Goal: Information Seeking & Learning: Check status

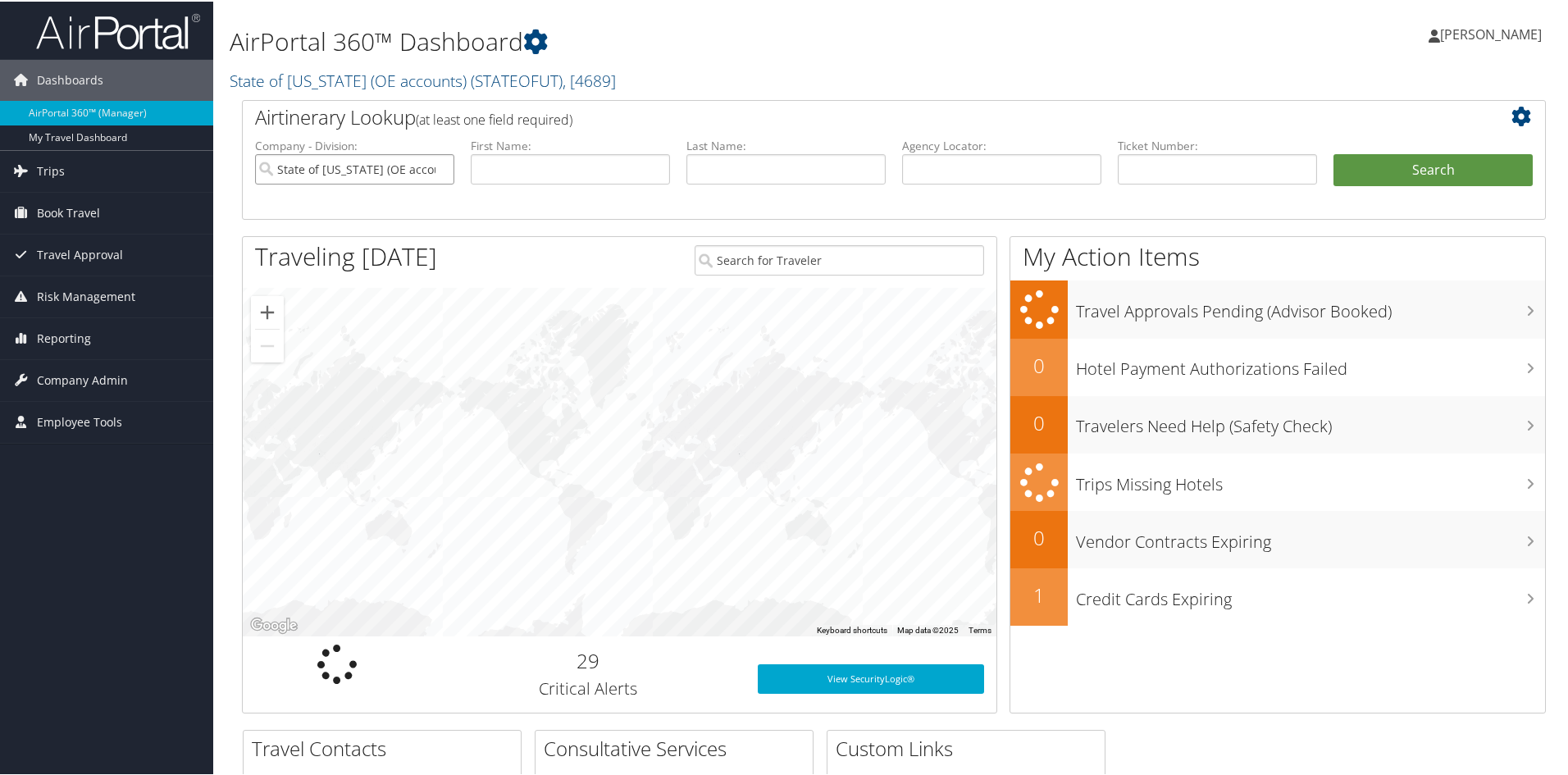
click at [439, 166] on input "State of Utah (OE accounts)" at bounding box center [354, 167] width 200 height 30
paste input "0067311608637"
type input "0067311608637"
click at [1387, 170] on button "Search" at bounding box center [1433, 169] width 200 height 33
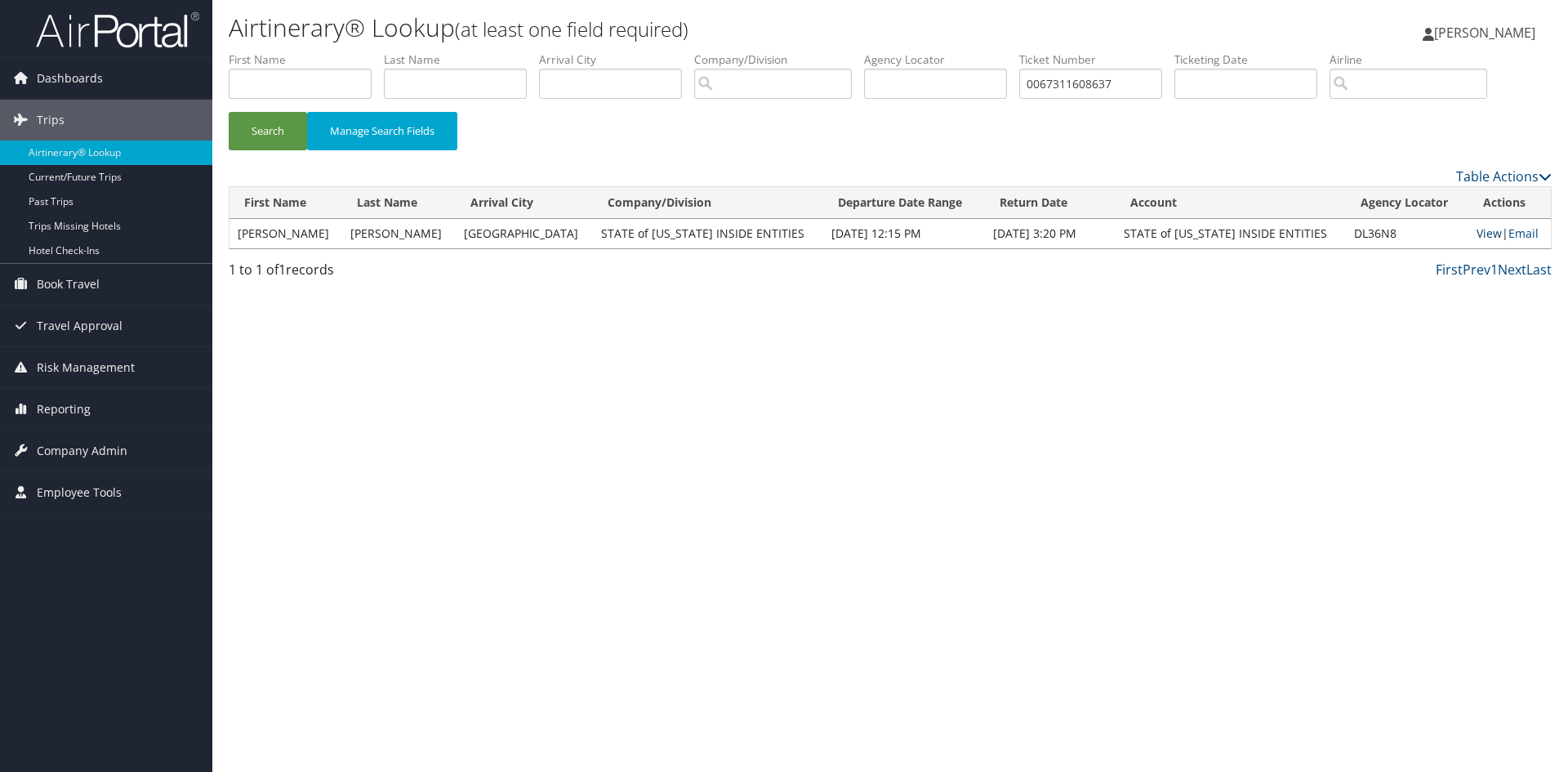
click at [1476, 237] on link "View" at bounding box center [1489, 233] width 26 height 16
click at [1078, 82] on input "0067311608637" at bounding box center [1091, 83] width 143 height 30
paste input "8900897923131"
click at [245, 128] on button "Search" at bounding box center [268, 131] width 79 height 38
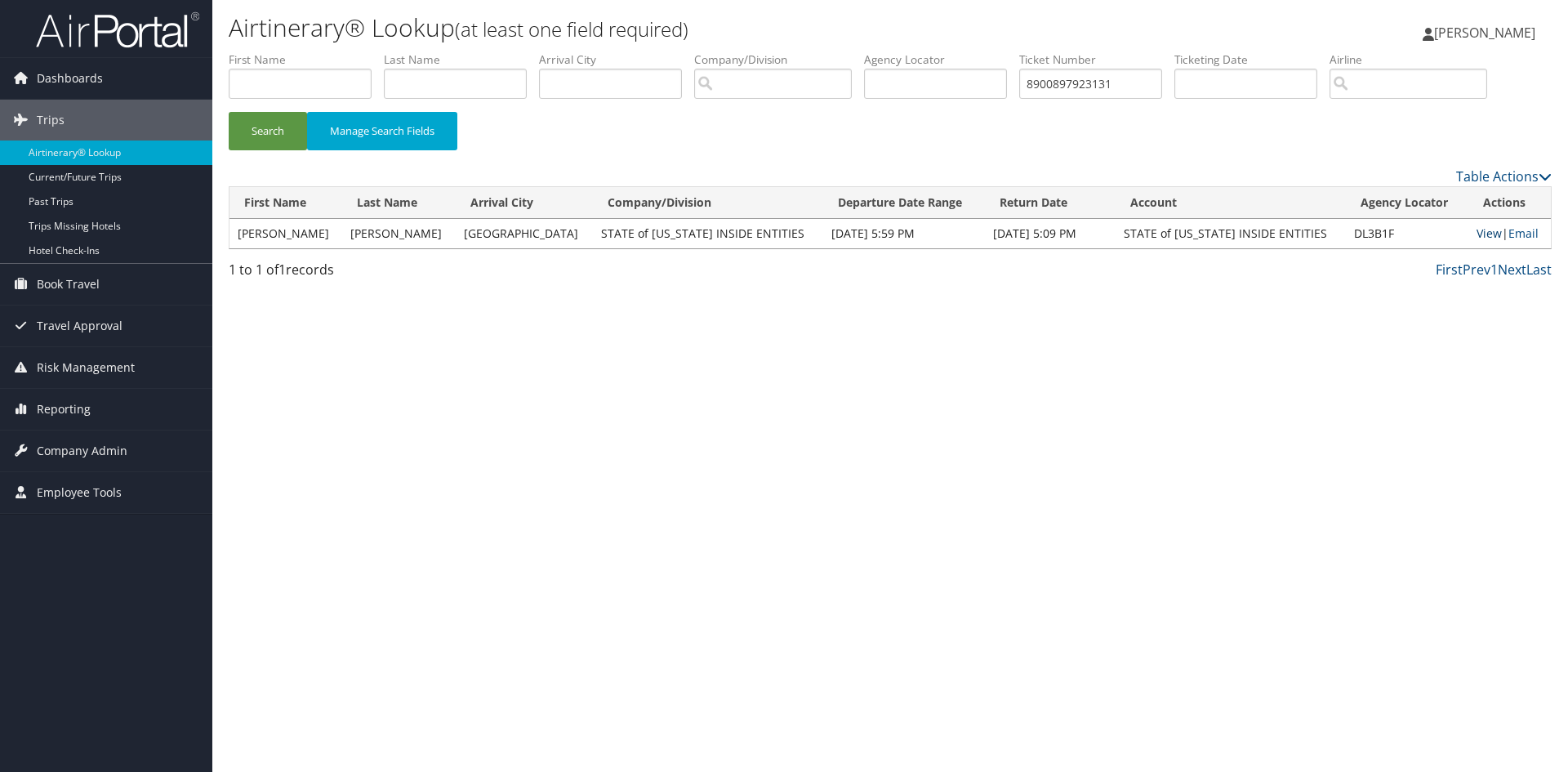
click at [1476, 232] on link "View" at bounding box center [1489, 233] width 26 height 16
click at [1071, 86] on input "8900897923131" at bounding box center [1091, 83] width 143 height 30
paste input "44300"
click at [268, 133] on button "Search" at bounding box center [268, 131] width 79 height 38
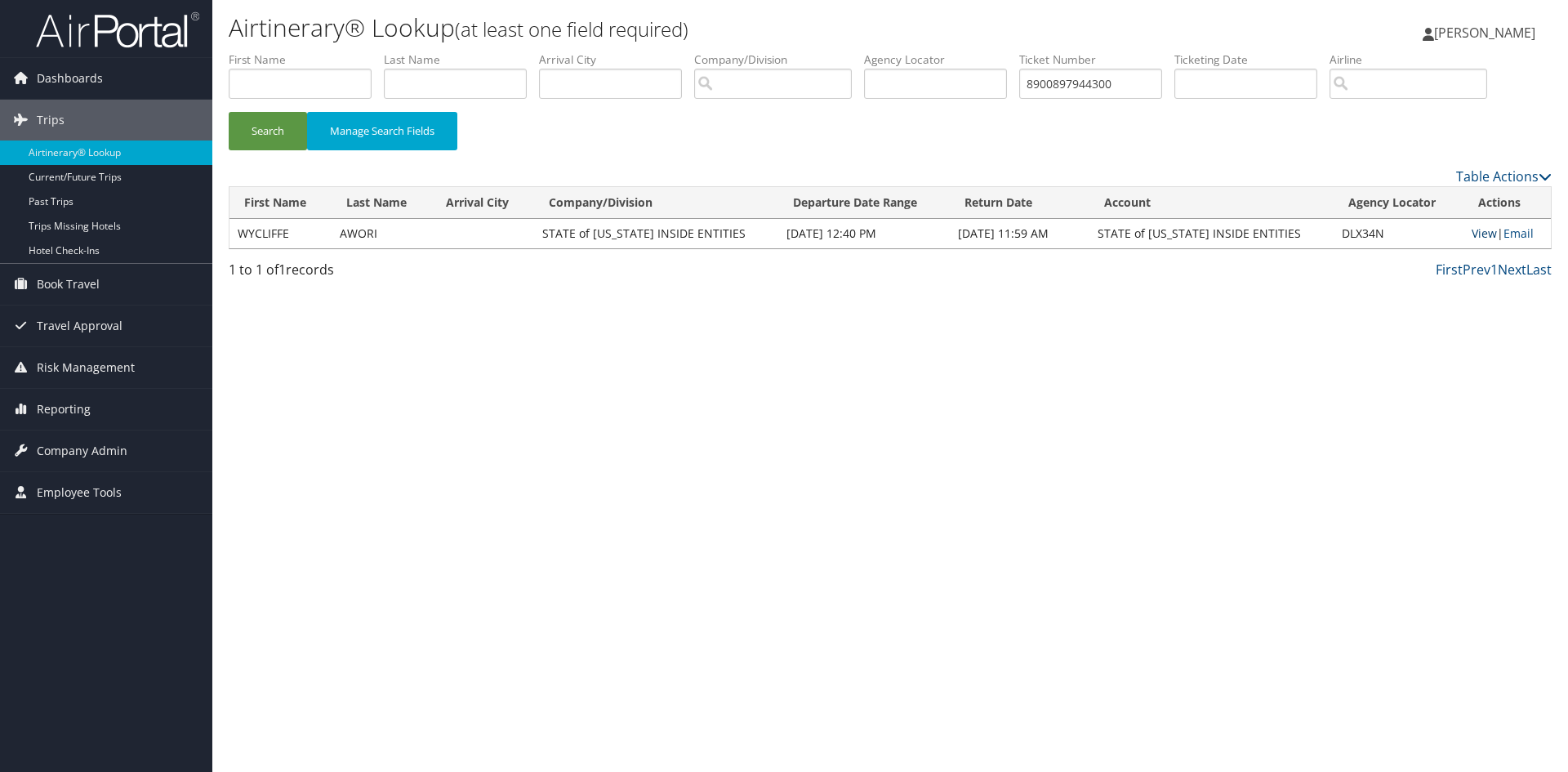
click at [1472, 236] on link "View" at bounding box center [1485, 233] width 26 height 16
click at [1069, 82] on input "8900897944300" at bounding box center [1091, 83] width 143 height 30
paste input "23139"
click at [271, 132] on button "Search" at bounding box center [268, 131] width 79 height 38
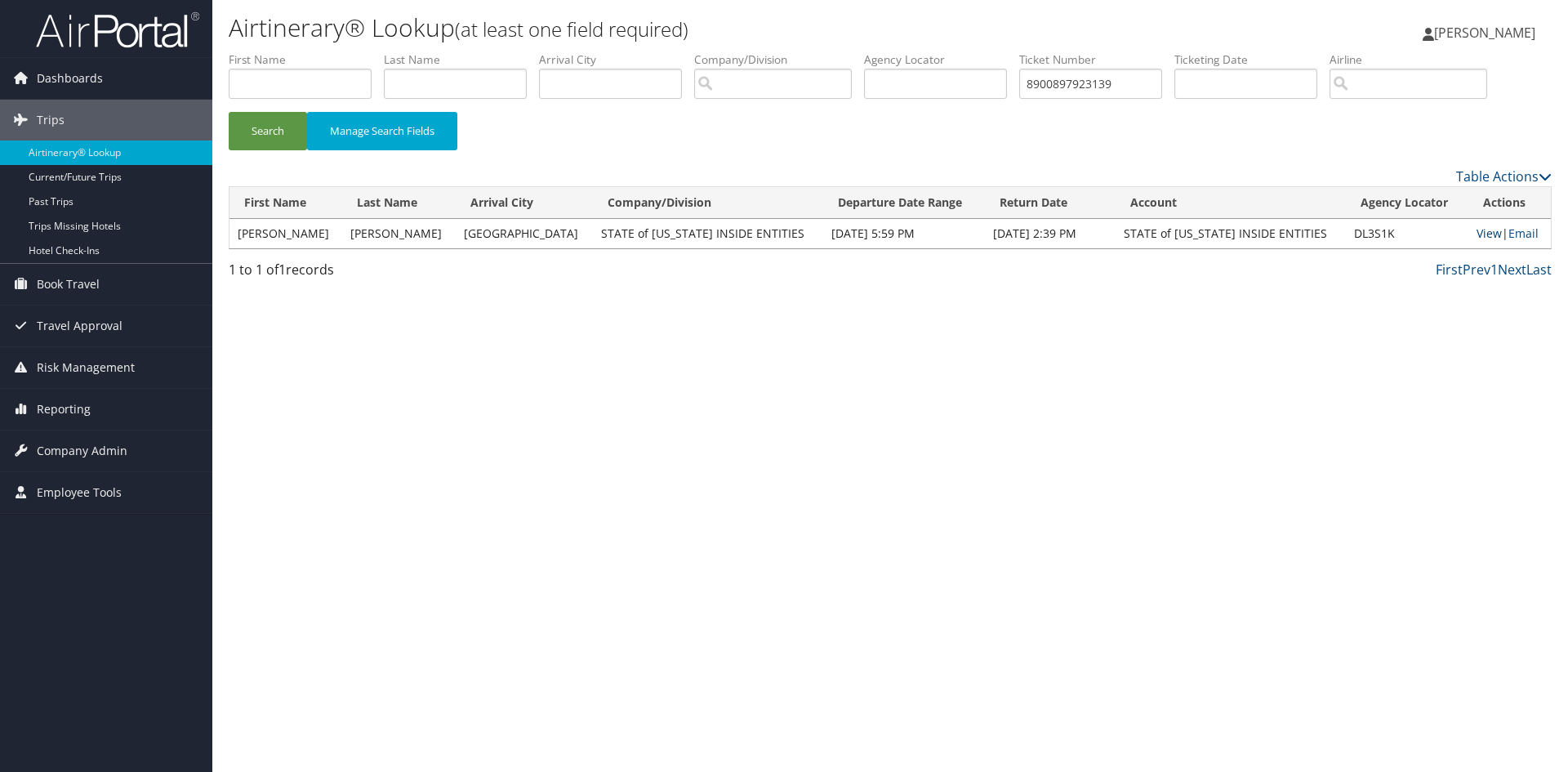
click at [1476, 233] on link "View" at bounding box center [1489, 233] width 26 height 16
click at [1077, 84] on input "8900897923139" at bounding box center [1091, 83] width 143 height 30
paste input "0067311608617"
click at [257, 128] on button "Search" at bounding box center [268, 131] width 79 height 38
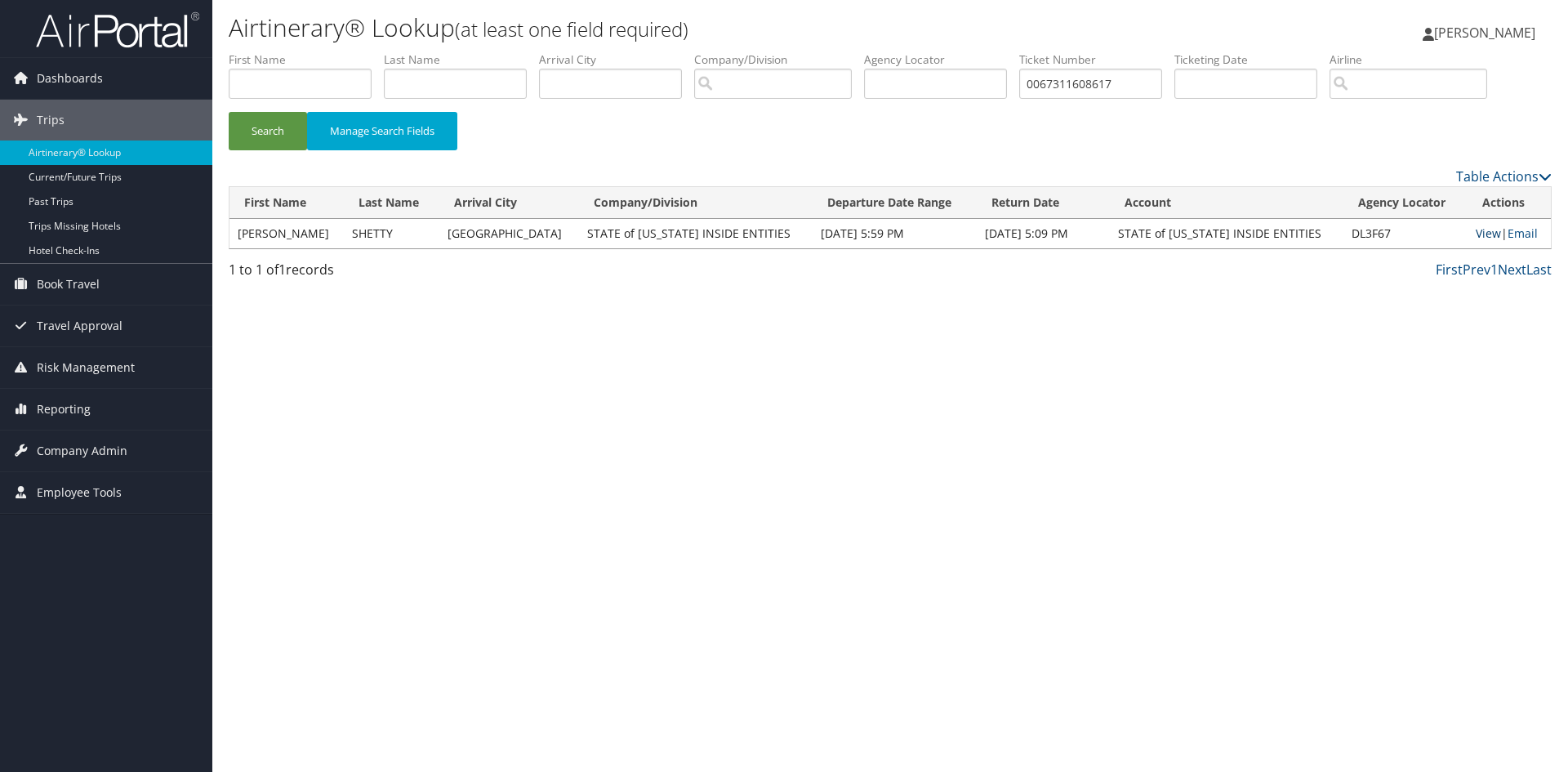
click at [1476, 233] on link "View" at bounding box center [1489, 233] width 26 height 16
click at [1068, 84] on input "0067311608617" at bounding box center [1091, 83] width 143 height 30
paste input "4"
click at [267, 132] on button "Search" at bounding box center [268, 131] width 79 height 38
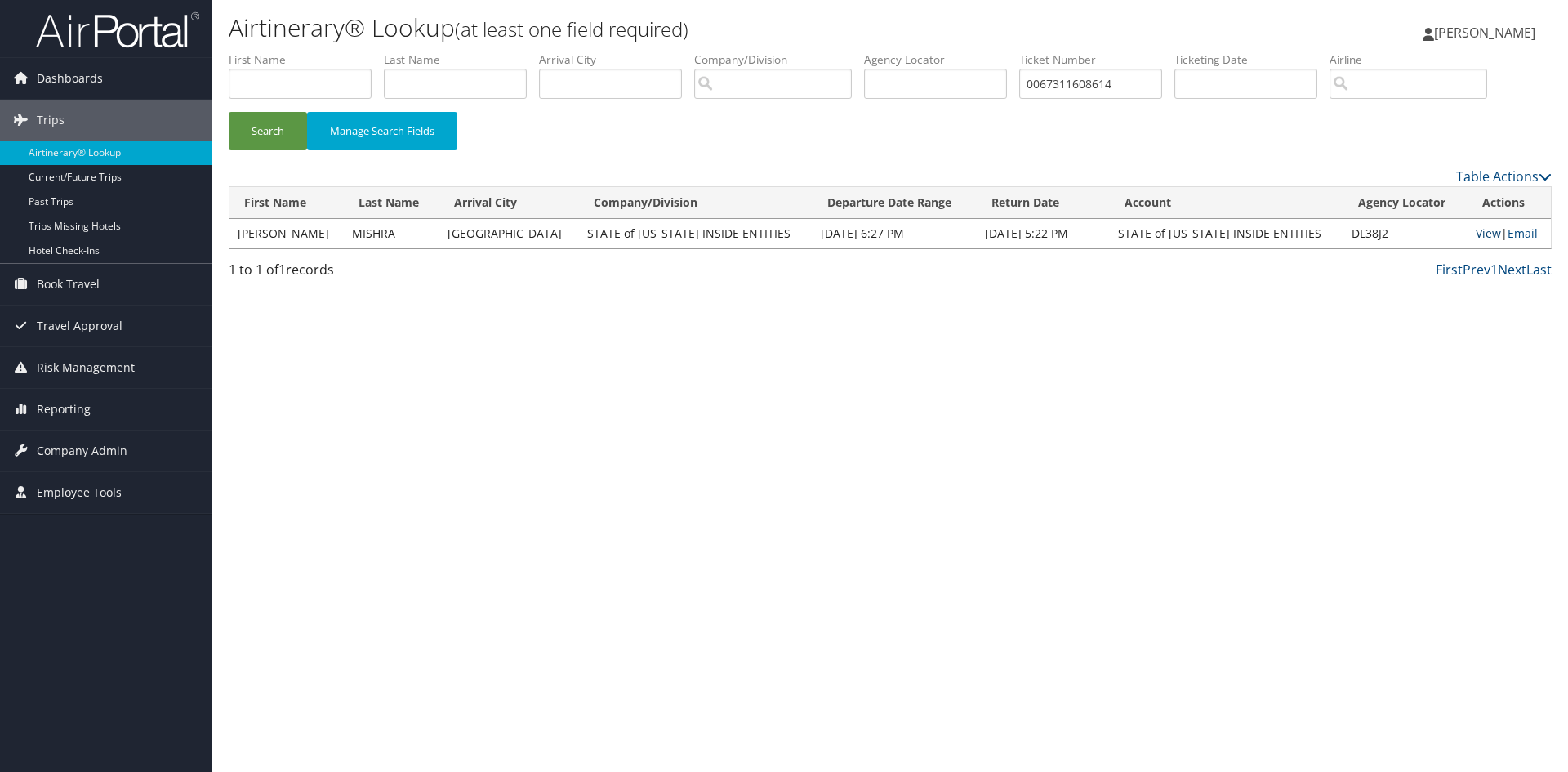
click at [1476, 230] on link "View" at bounding box center [1489, 233] width 26 height 16
click at [1079, 84] on input "0067311608614" at bounding box center [1091, 83] width 143 height 30
paste input "2"
click at [273, 136] on button "Search" at bounding box center [268, 131] width 79 height 38
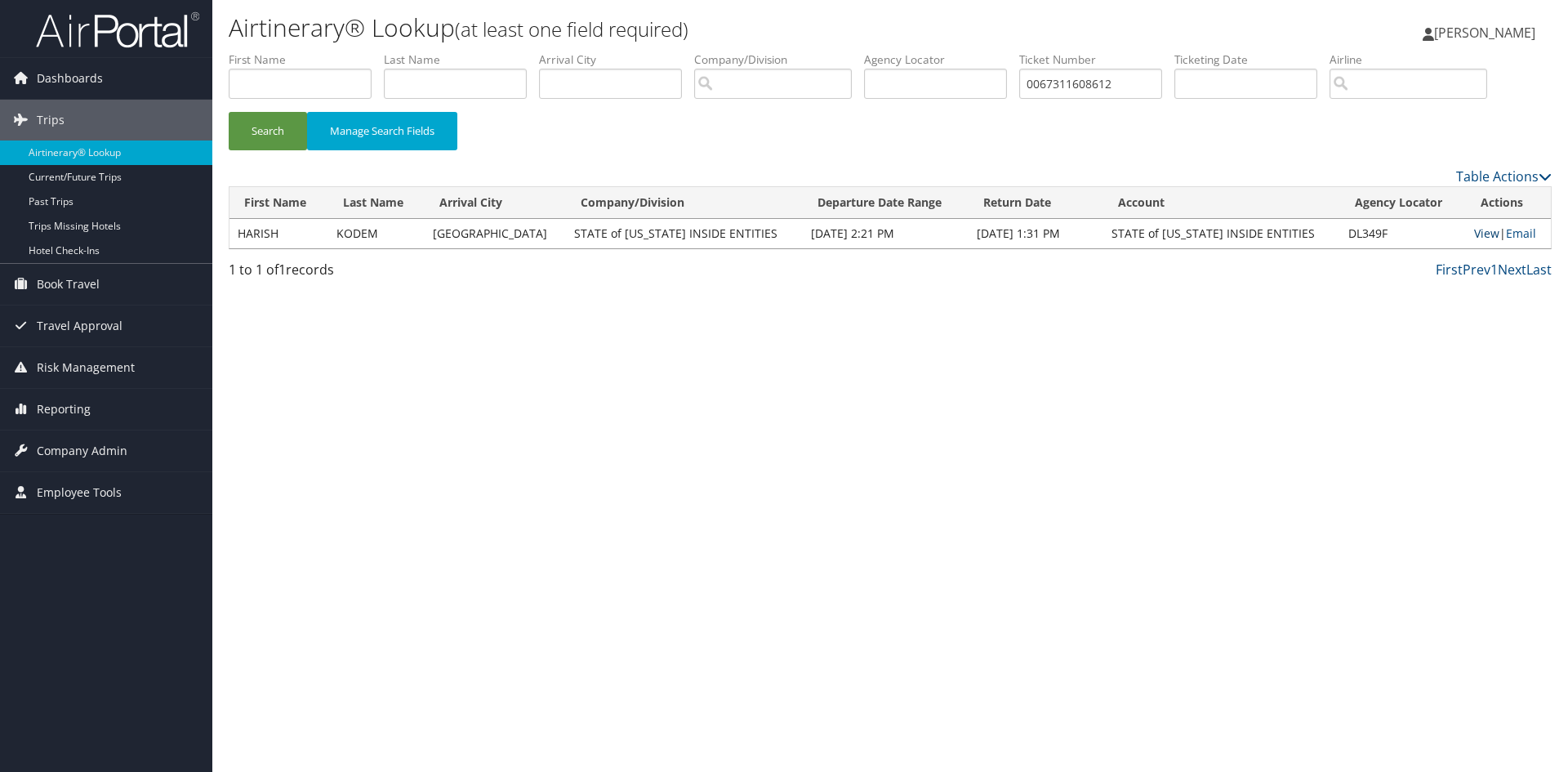
click at [1475, 235] on link "View" at bounding box center [1487, 233] width 26 height 16
click at [1077, 81] on input "0067311608612" at bounding box center [1091, 83] width 143 height 30
paste input "792291"
click at [269, 127] on button "Search" at bounding box center [268, 131] width 79 height 38
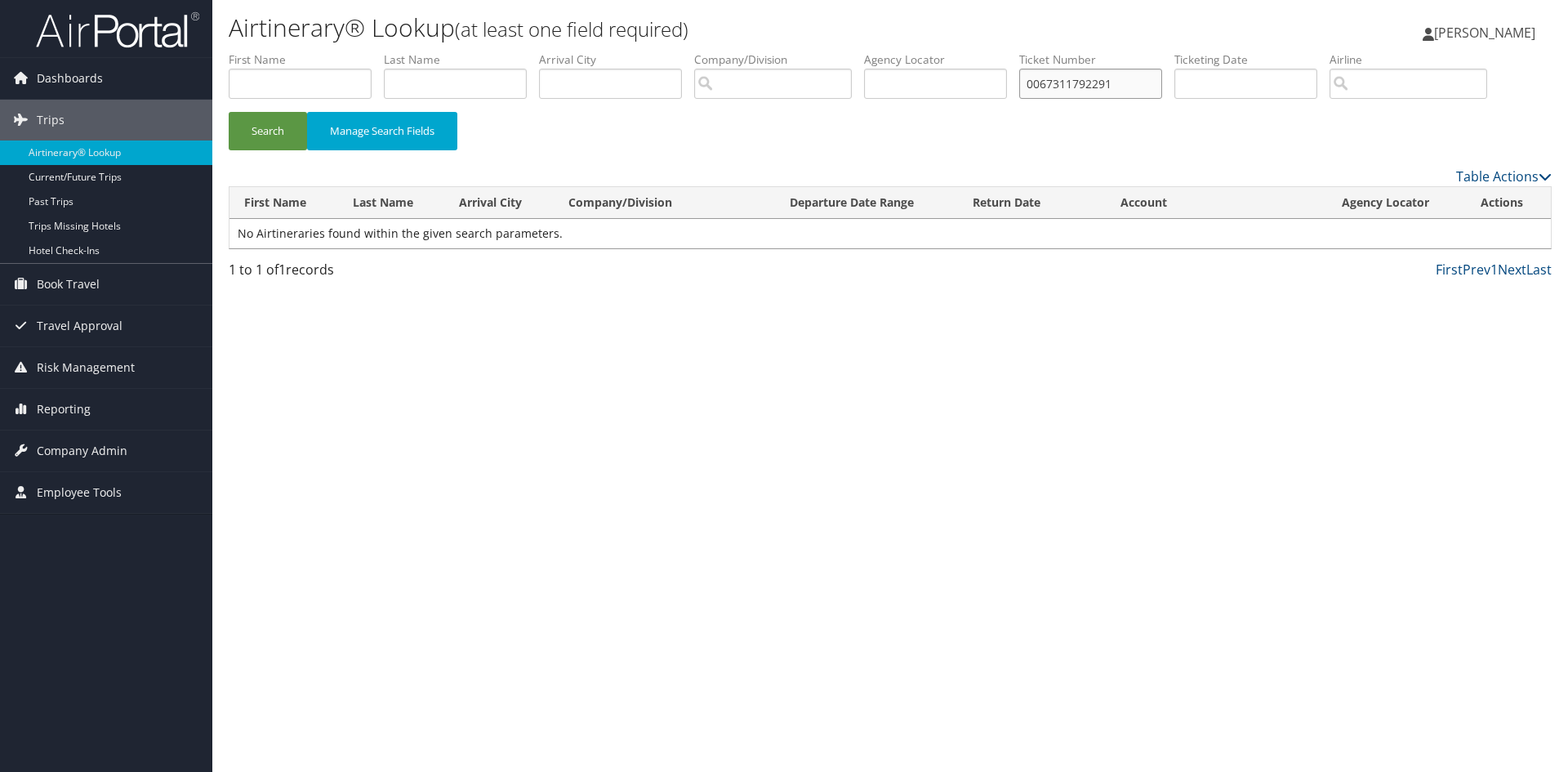
click at [1072, 83] on input "0067311792291" at bounding box center [1091, 83] width 143 height 30
click at [1071, 86] on input "0067311792291" at bounding box center [1091, 83] width 143 height 30
paste input "8900897923134"
click at [264, 126] on button "Search" at bounding box center [268, 131] width 79 height 38
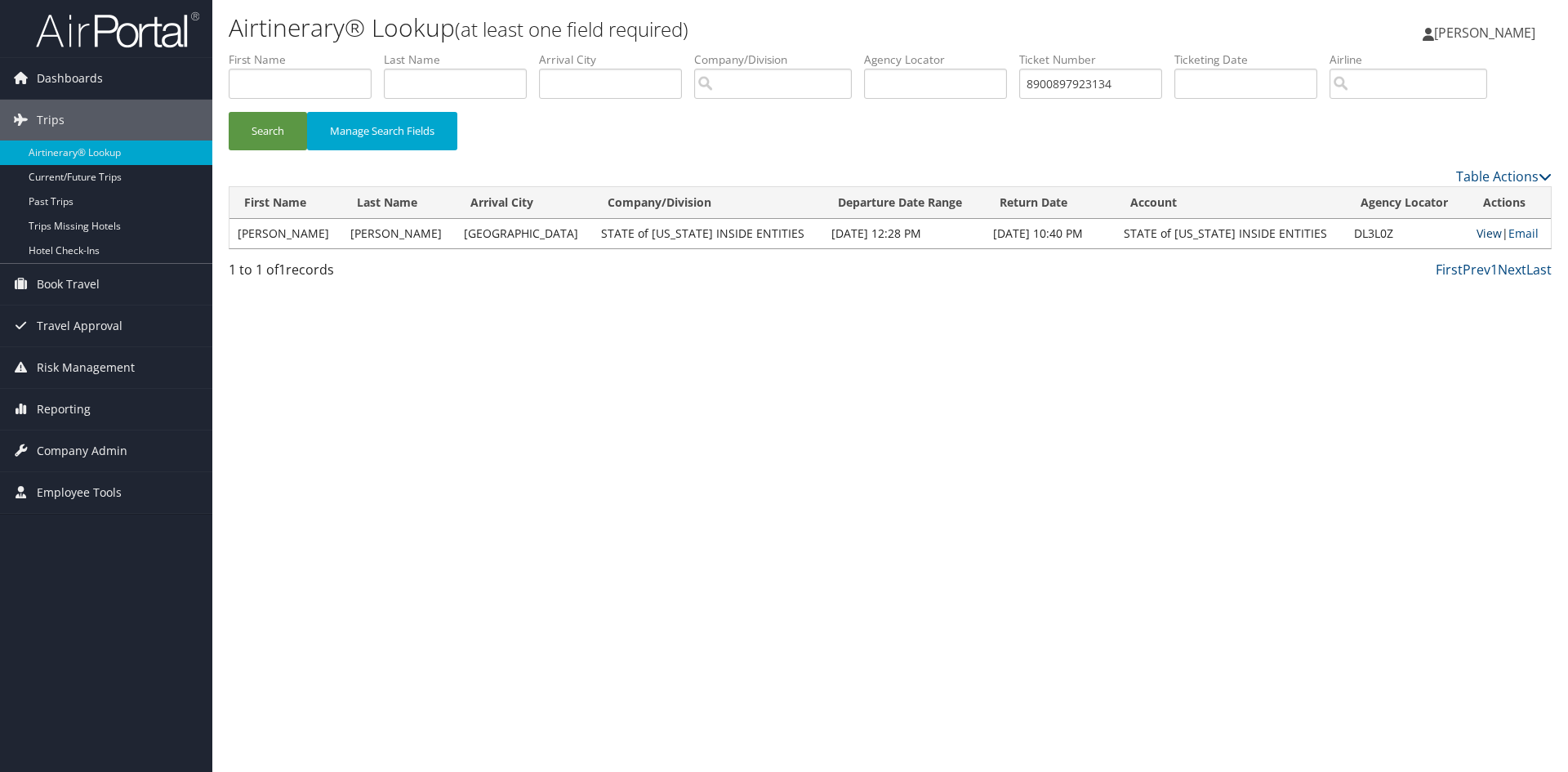
click at [1479, 235] on link "View" at bounding box center [1489, 233] width 26 height 16
click at [1101, 82] on input "8900897923134" at bounding box center [1091, 83] width 143 height 30
click at [1100, 83] on input "8900897923134" at bounding box center [1091, 83] width 143 height 30
paste input "8"
click at [274, 128] on button "Search" at bounding box center [268, 131] width 79 height 38
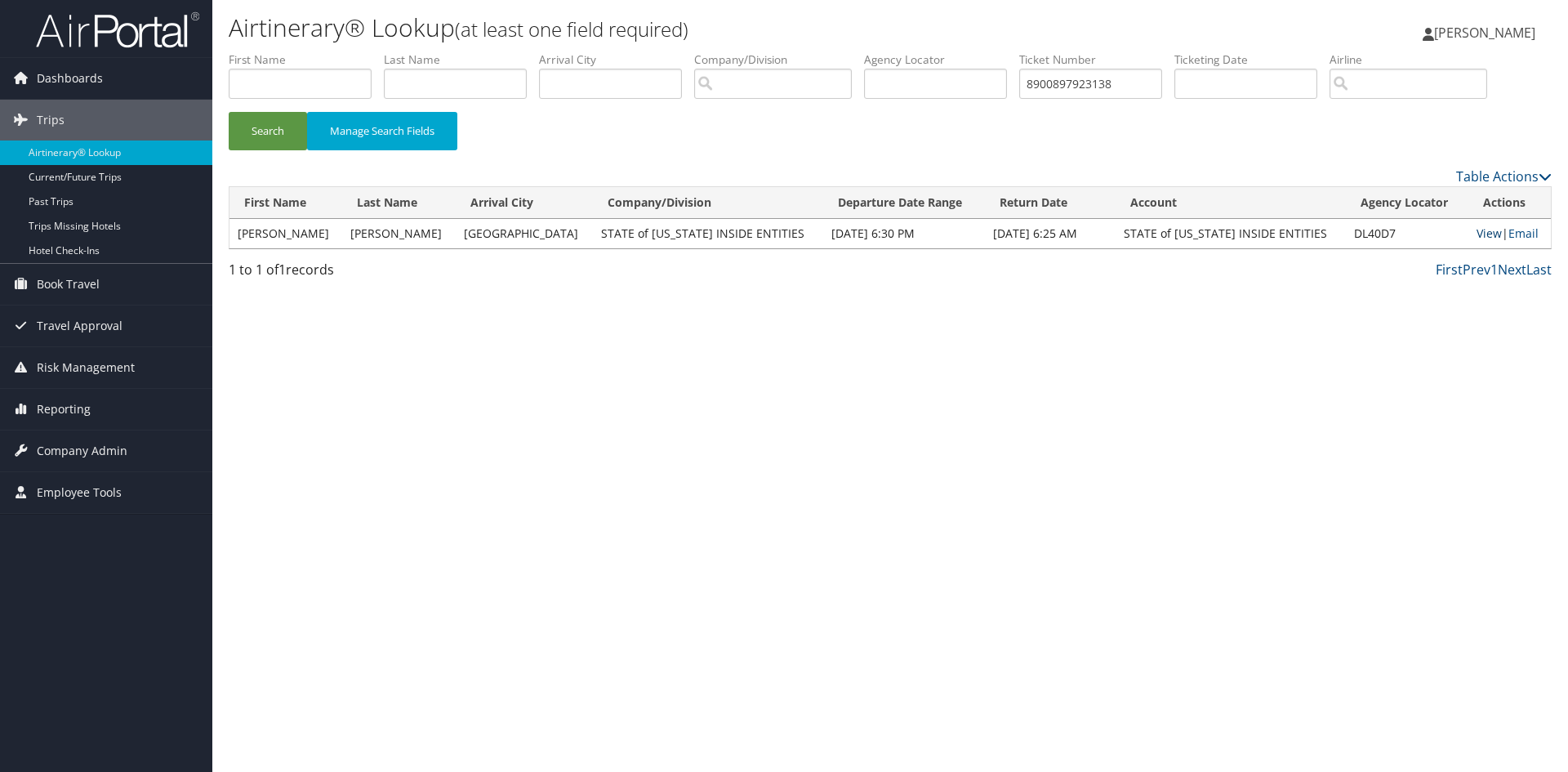
click at [1476, 236] on link "View" at bounding box center [1489, 233] width 26 height 16
click at [1070, 82] on input "8900897923138" at bounding box center [1091, 83] width 143 height 30
paste input "3"
click at [256, 125] on button "Search" at bounding box center [268, 131] width 79 height 38
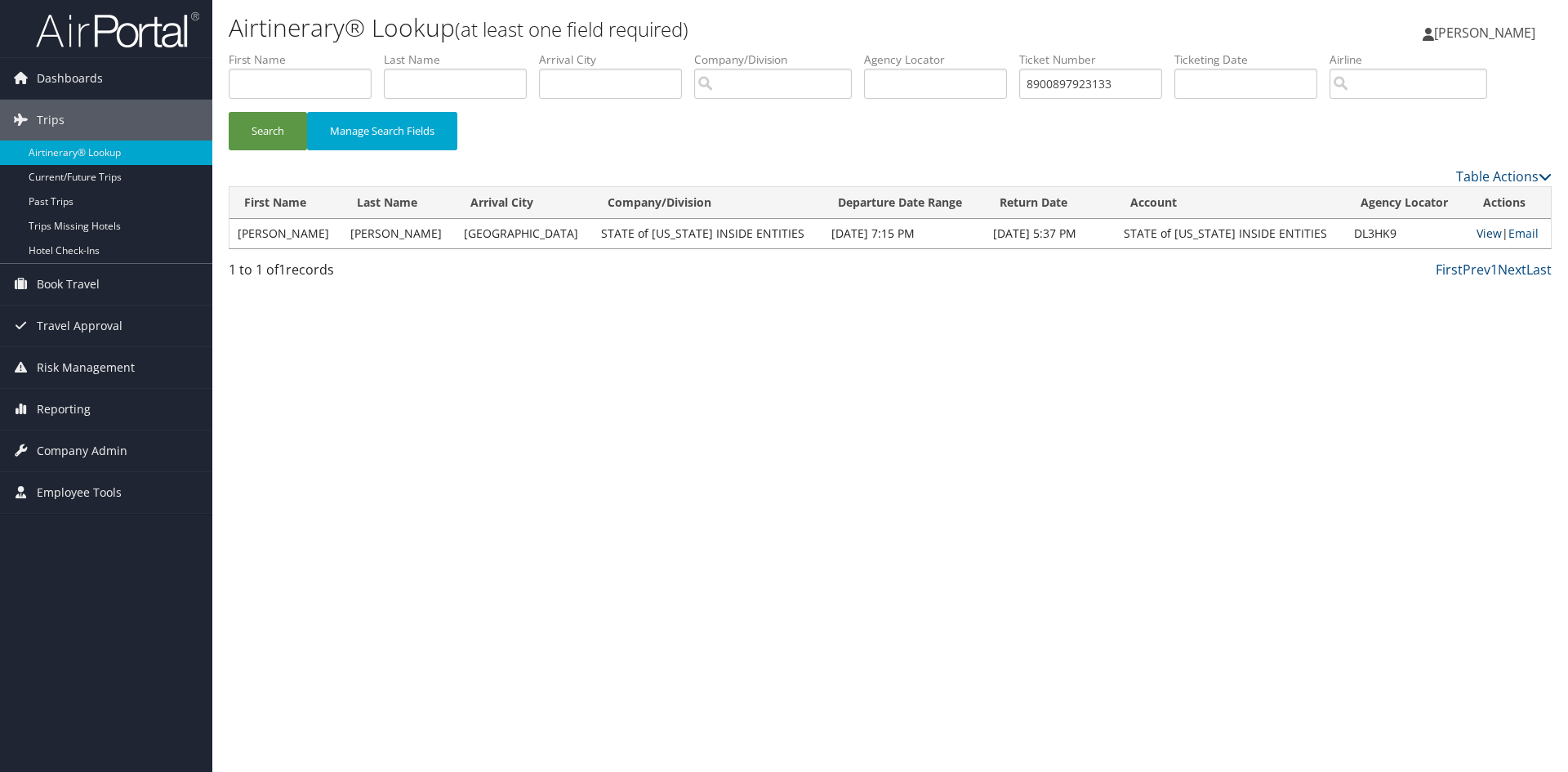
click at [1476, 235] on link "View" at bounding box center [1489, 233] width 26 height 16
click at [1057, 85] on input "8900897923133" at bounding box center [1091, 83] width 143 height 30
paste input "7"
click at [256, 133] on button "Search" at bounding box center [268, 131] width 79 height 38
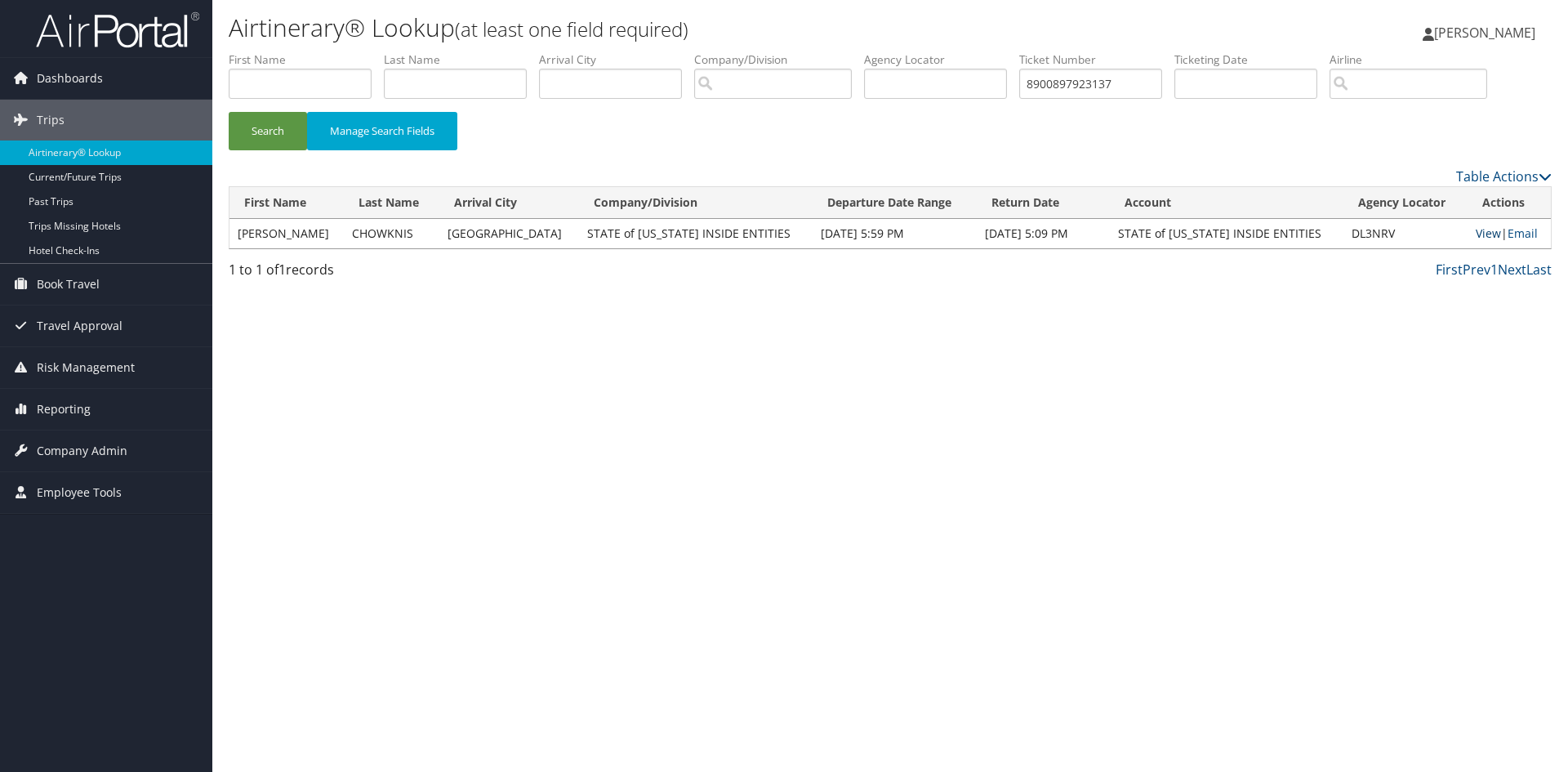
click at [1476, 234] on link "View" at bounding box center [1489, 233] width 26 height 16
click at [1090, 92] on input "8900897923137" at bounding box center [1091, 83] width 143 height 30
paste input "0162330851388"
type input "0162330851388"
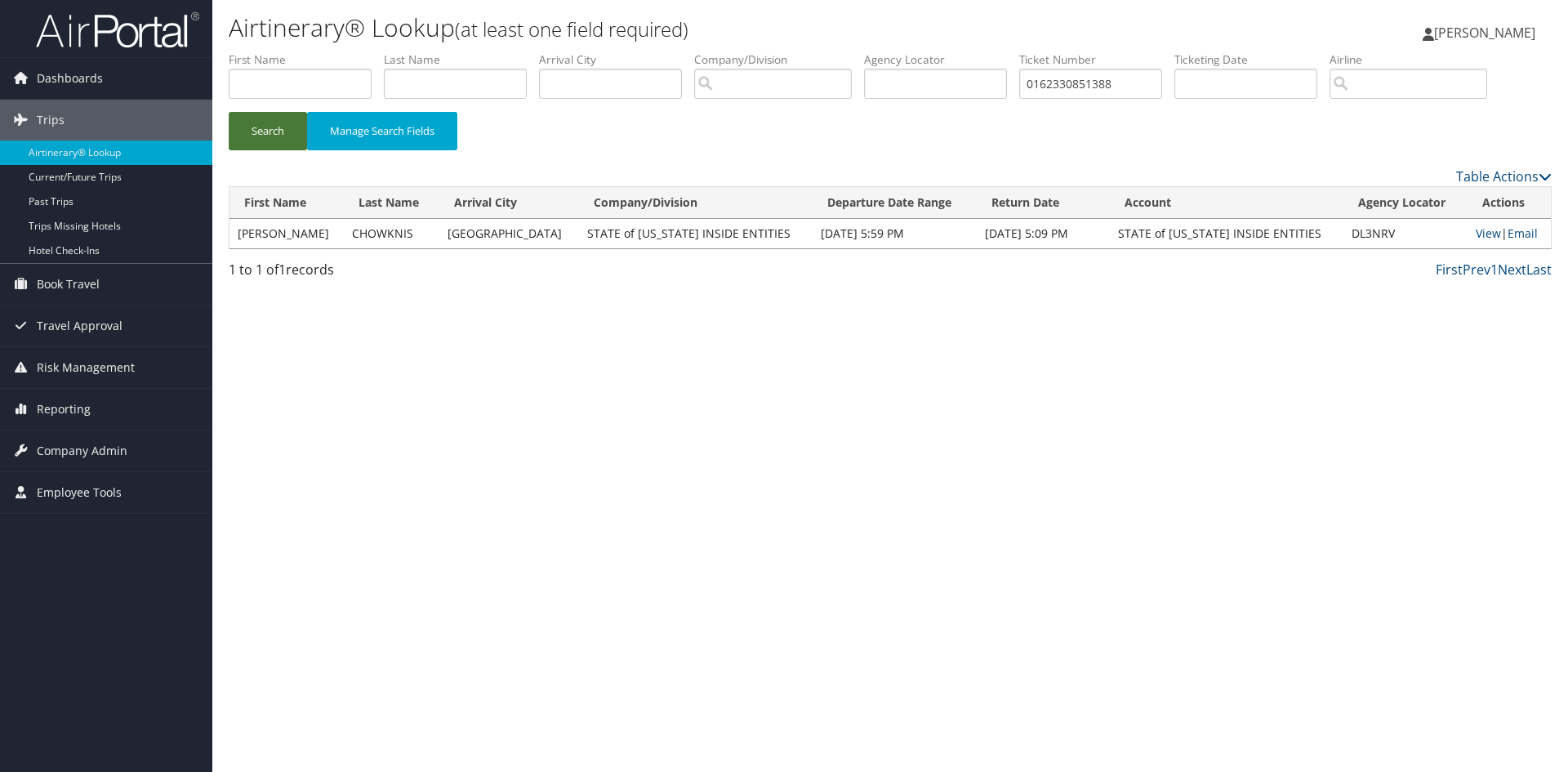
click at [273, 128] on button "Search" at bounding box center [268, 131] width 79 height 38
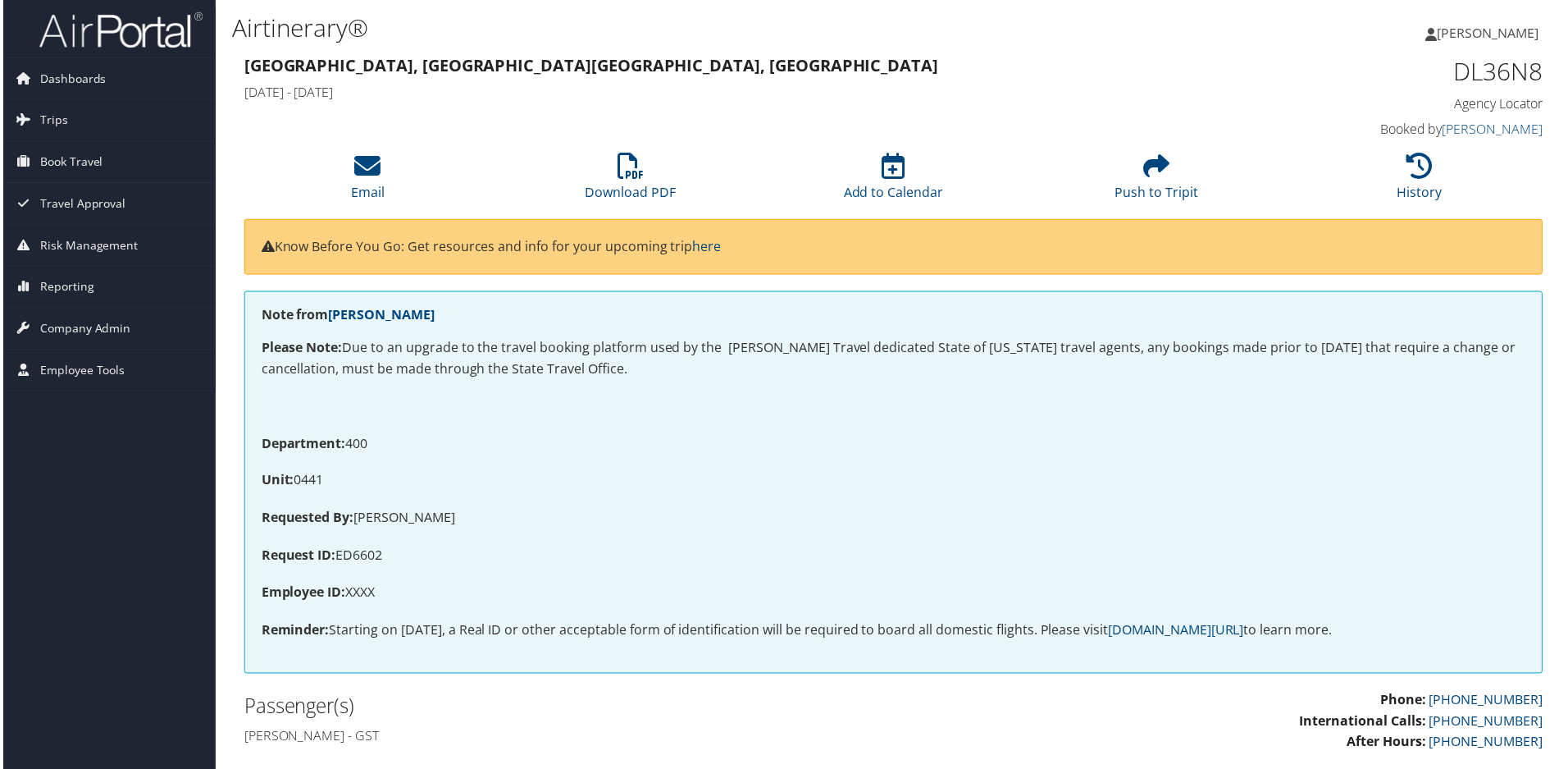
click at [409, 523] on p "Requested By: [PERSON_NAME]" at bounding box center [894, 520] width 1270 height 21
click at [417, 519] on p "Requested By: [PERSON_NAME]" at bounding box center [894, 520] width 1270 height 21
click at [414, 519] on p "Requested By: [PERSON_NAME]" at bounding box center [894, 520] width 1270 height 21
copy p "LANEY"
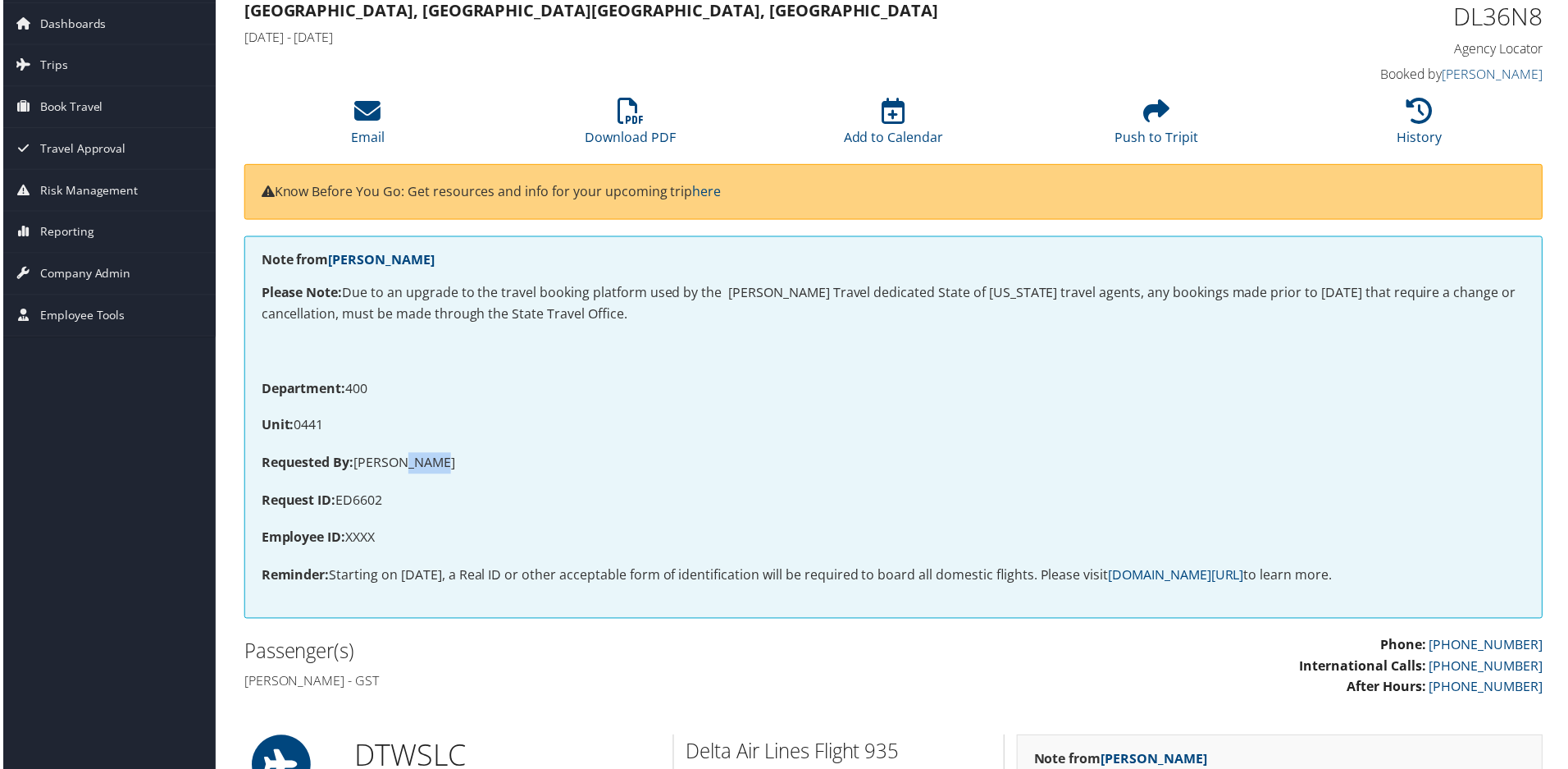
scroll to position [82, 0]
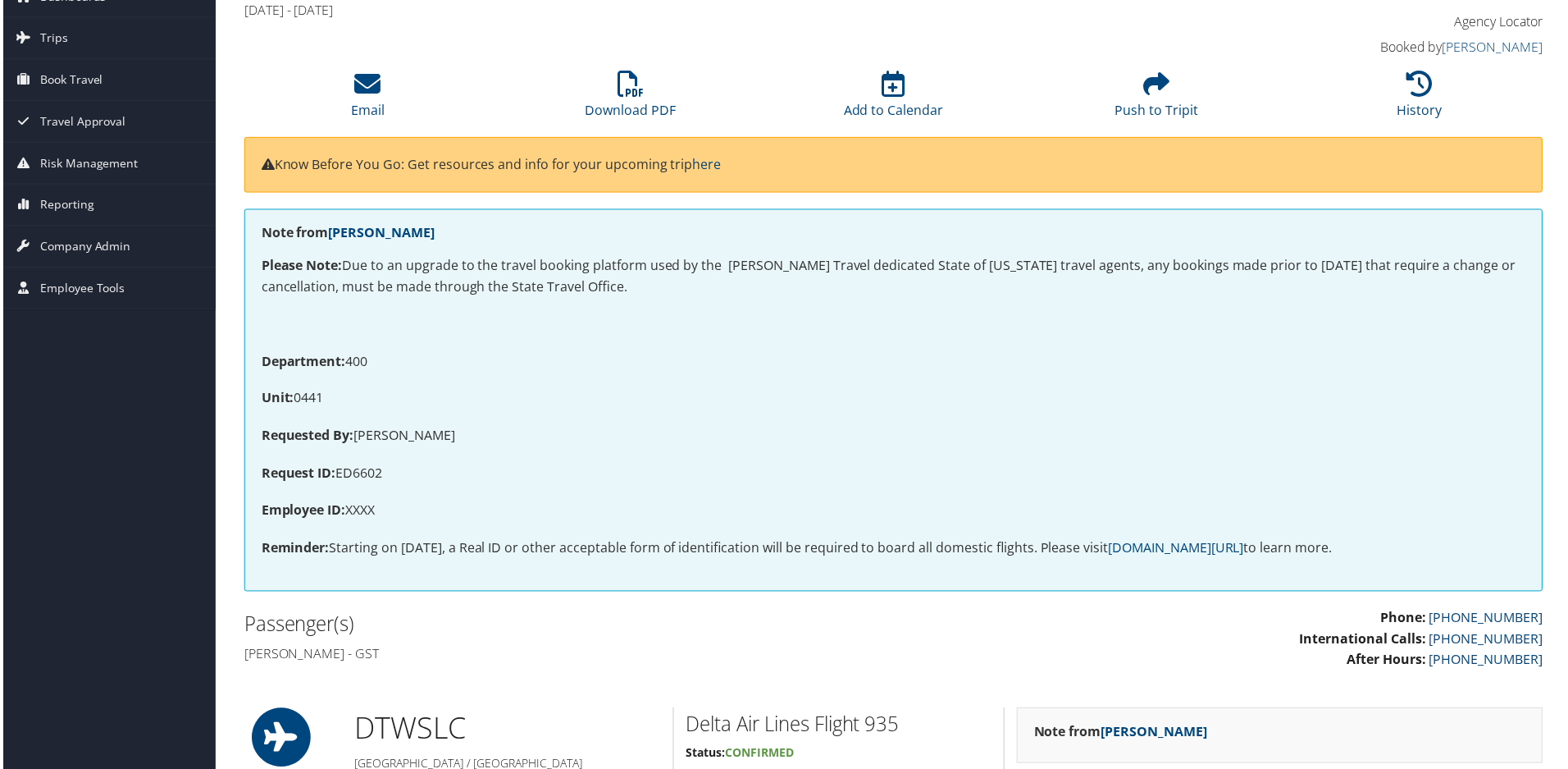
click at [644, 409] on p "Unit: 0441" at bounding box center [894, 400] width 1270 height 21
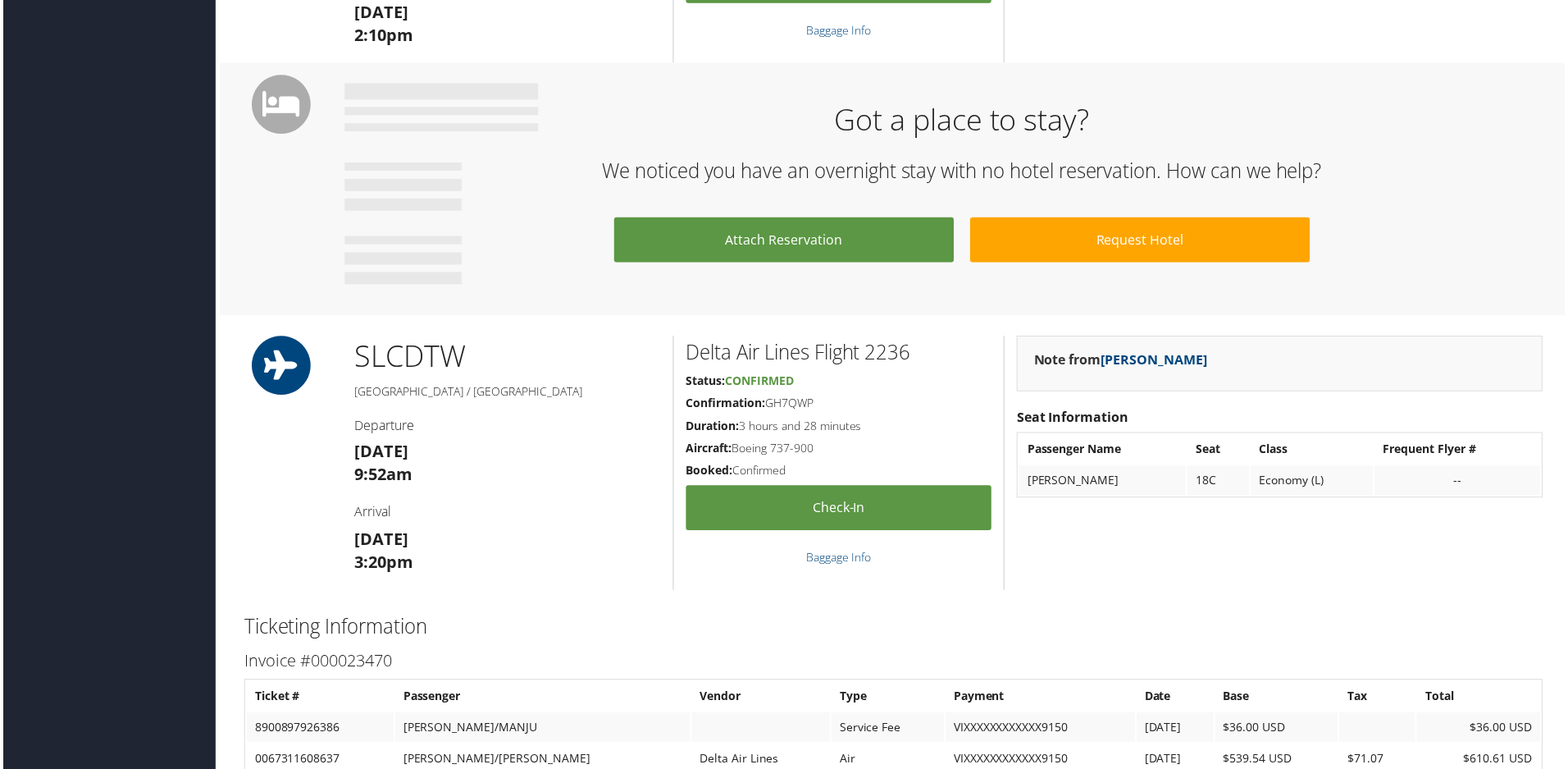
scroll to position [1313, 0]
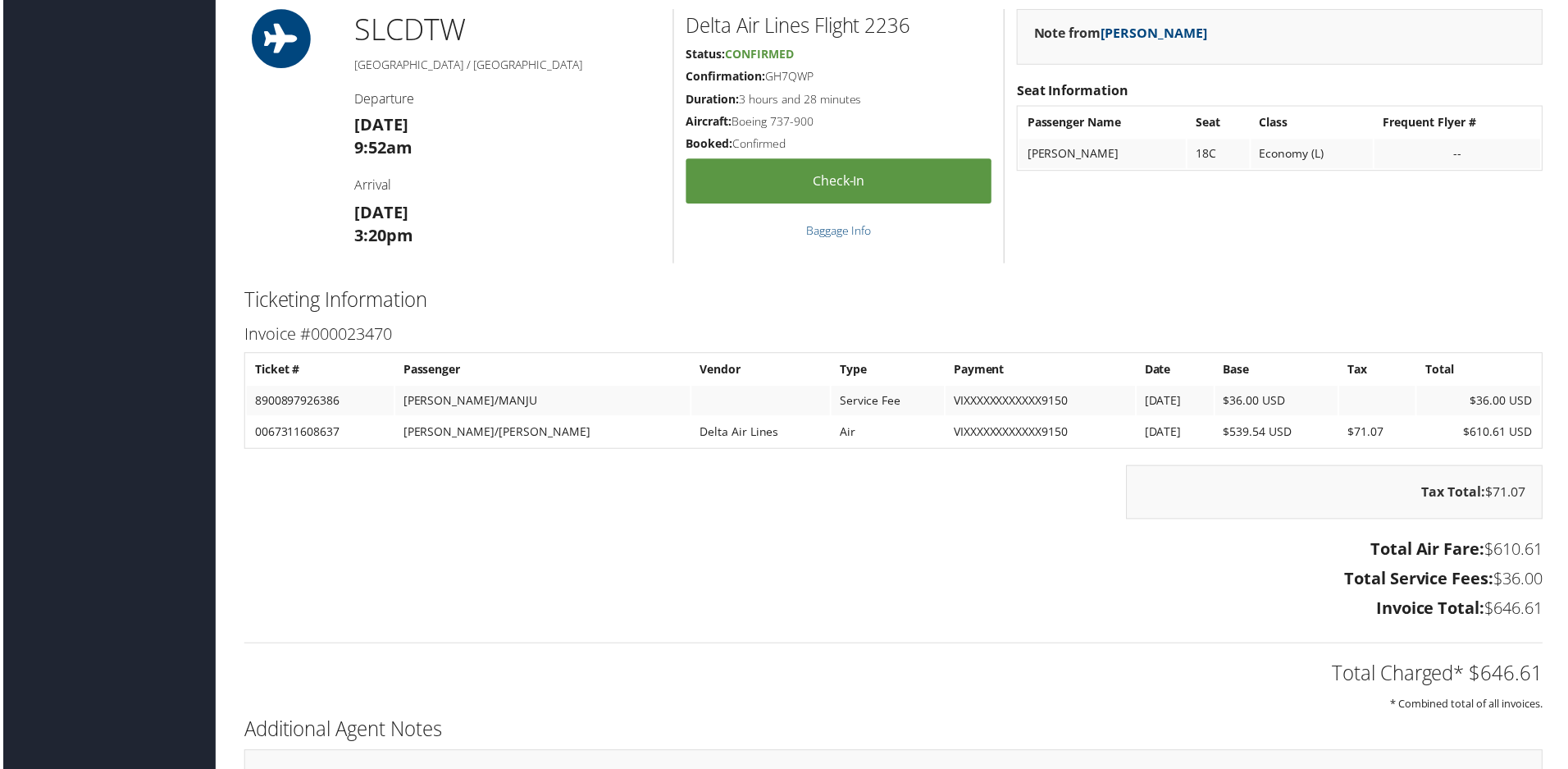
click at [300, 403] on td "8900897926386" at bounding box center [318, 402] width 148 height 29
drag, startPoint x: 300, startPoint y: 403, endPoint x: 485, endPoint y: 398, distance: 185.1
click at [486, 398] on tr "8900897926386 YELLAMELLI/MANJU Service Fee VIXXXXXXXXXXXX9150 9/30/2025 $36.00 …" at bounding box center [894, 402] width 1299 height 29
copy tr "8900897926386 YELLAMELLI/MANJU"
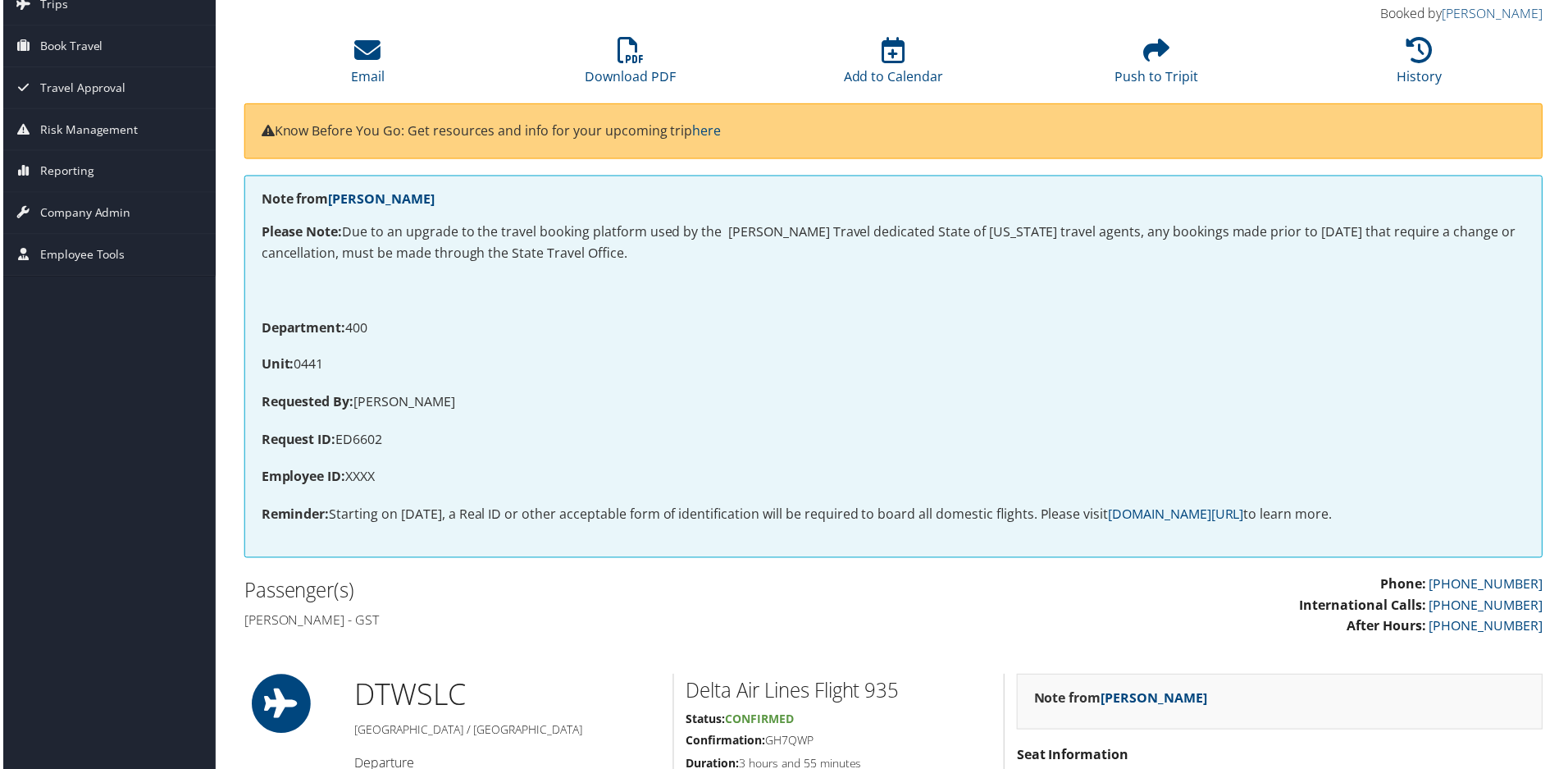
scroll to position [0, 0]
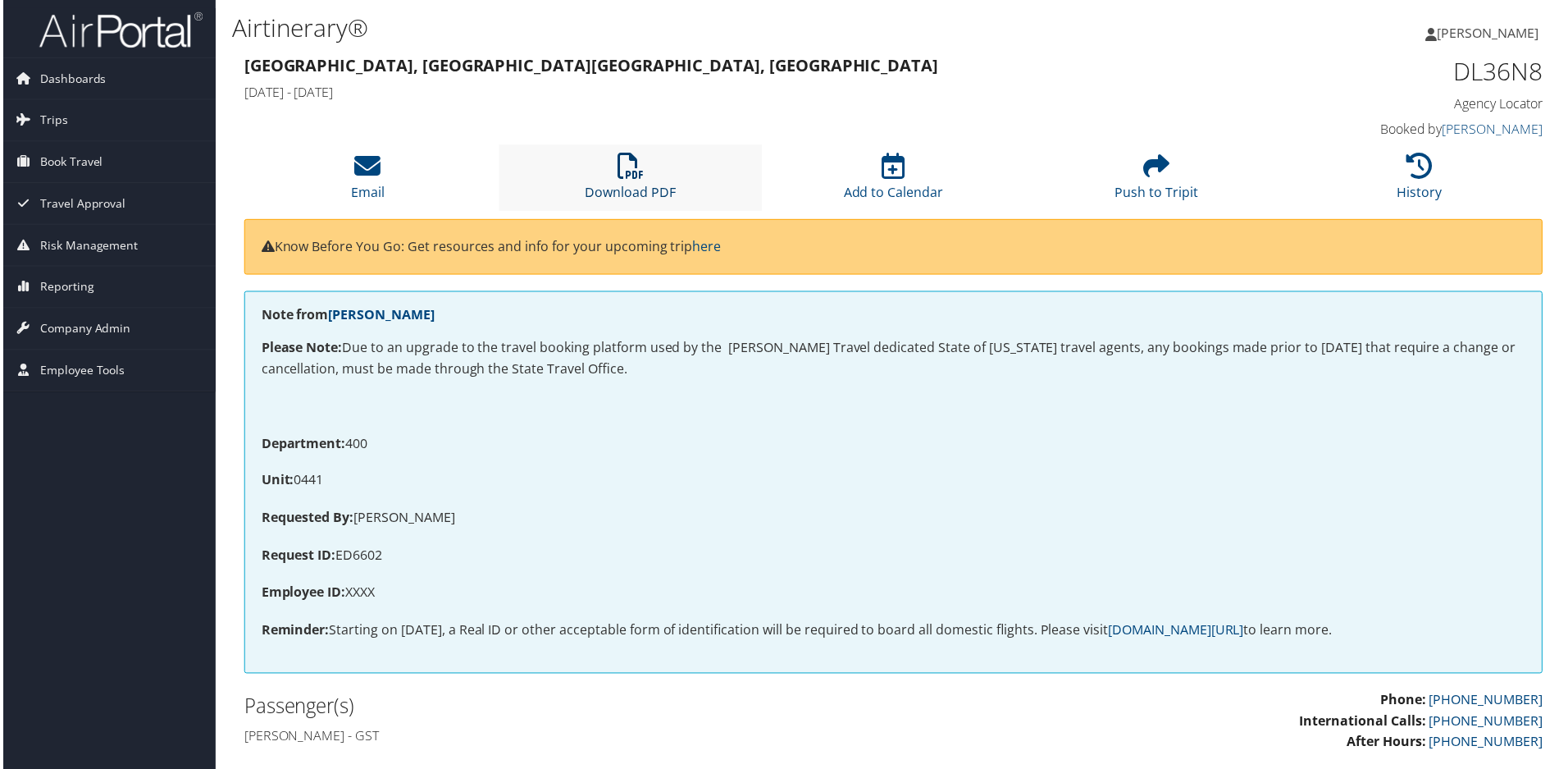
click at [628, 169] on icon at bounding box center [630, 166] width 27 height 27
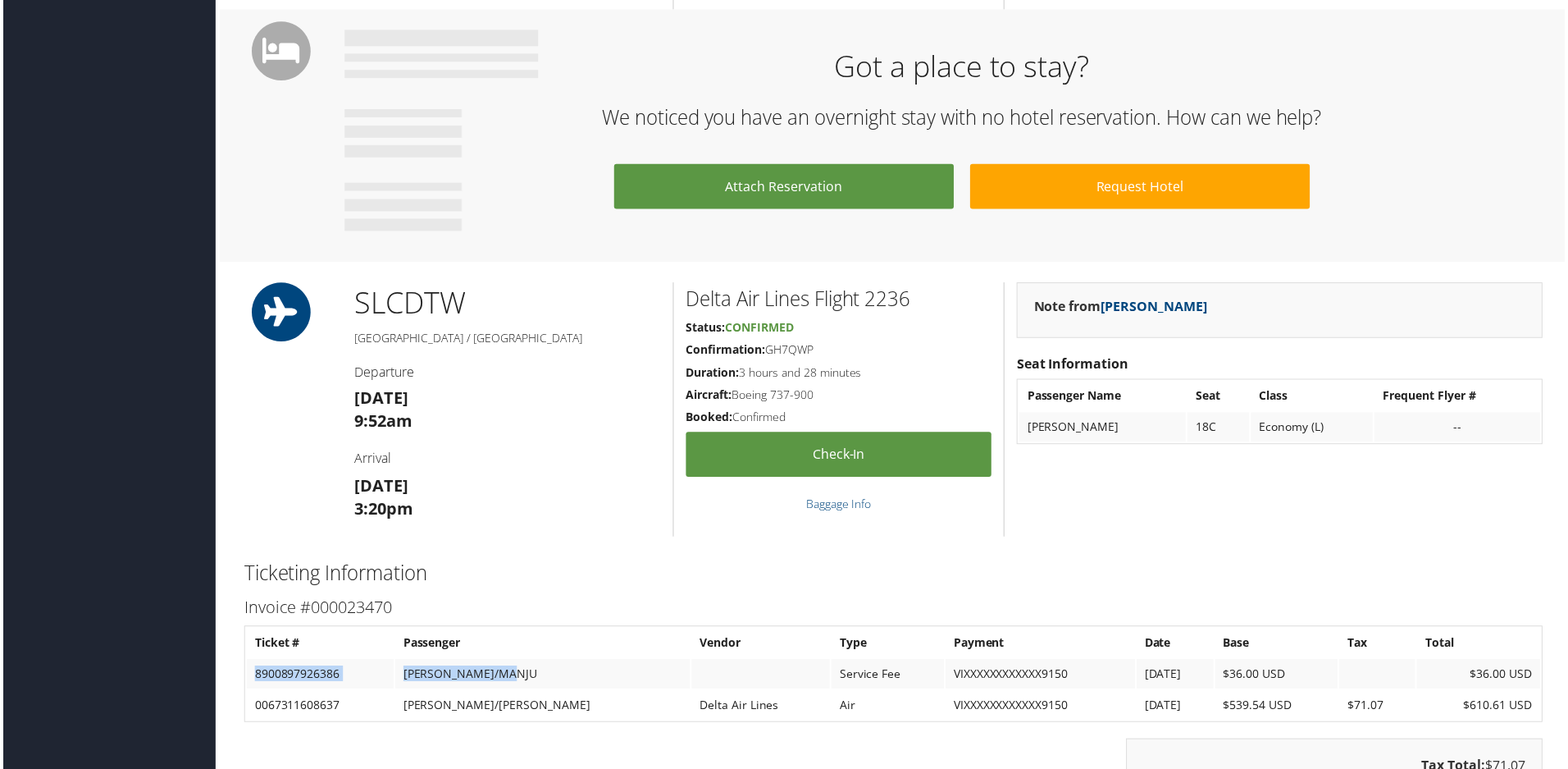
scroll to position [1066, 0]
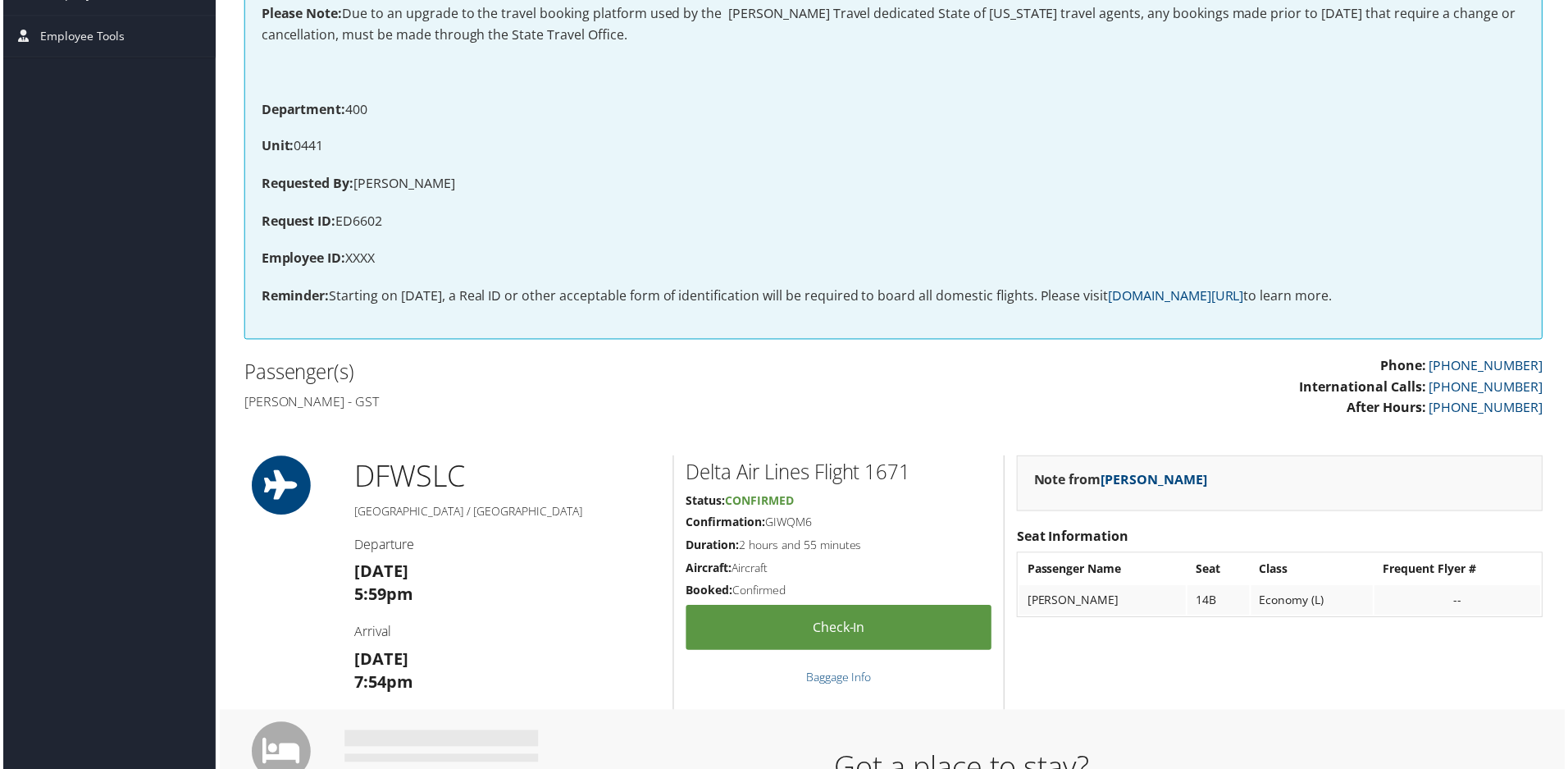
scroll to position [328, 0]
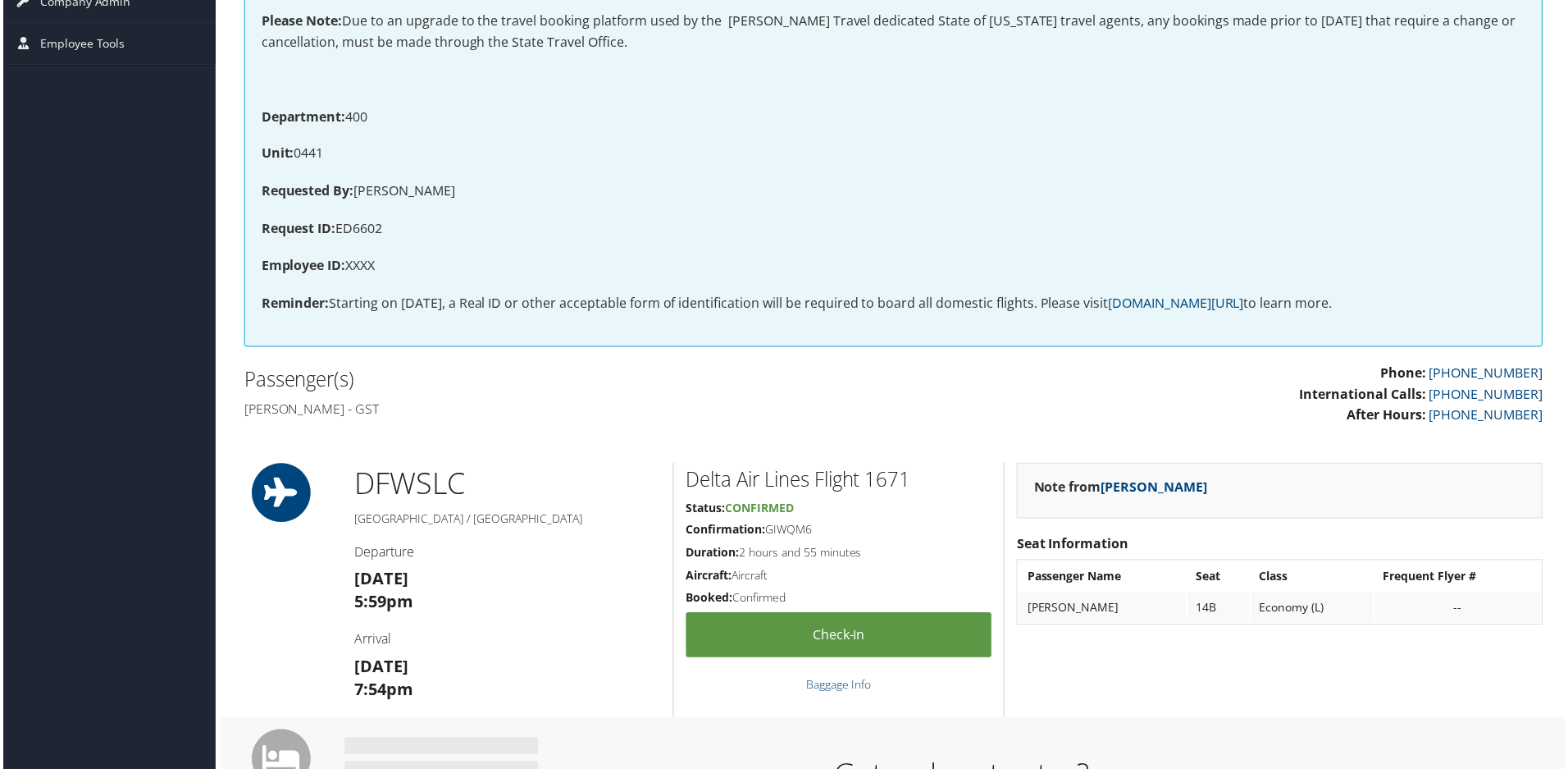
click at [372, 193] on p "Requested By: [PERSON_NAME]" at bounding box center [894, 191] width 1270 height 21
drag, startPoint x: 372, startPoint y: 193, endPoint x: 411, endPoint y: 186, distance: 39.6
click at [411, 186] on p "Requested By: MARIE LANEY" at bounding box center [894, 191] width 1270 height 21
copy p "[PERSON_NAME]"
click at [558, 219] on p "Request ID: ED6602" at bounding box center [894, 229] width 1270 height 21
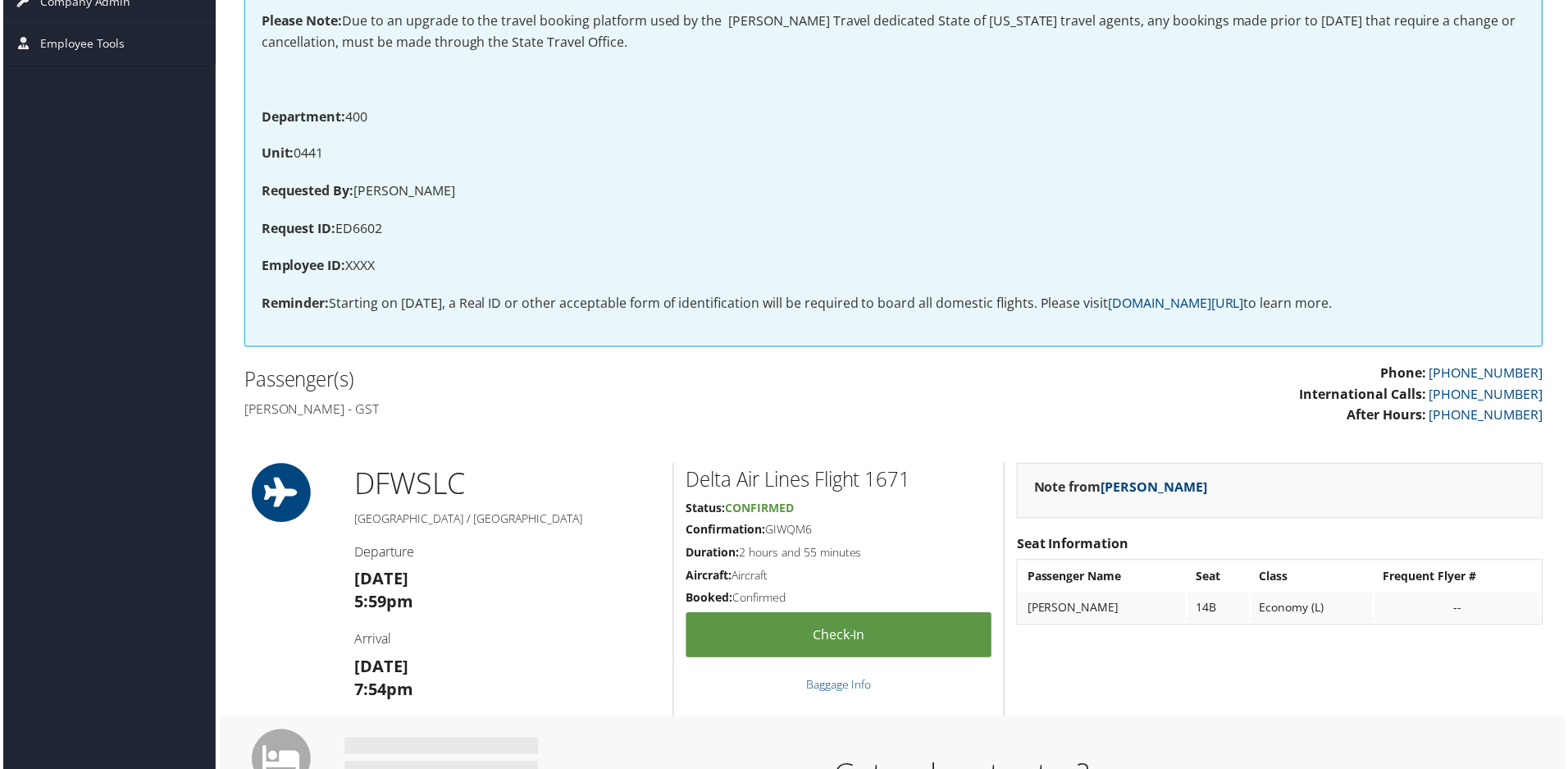
click at [273, 413] on h4 "Ravikumar Tamilarasu - GST" at bounding box center [562, 410] width 640 height 18
drag, startPoint x: 273, startPoint y: 413, endPoint x: 324, endPoint y: 404, distance: 51.8
click at [324, 404] on h4 "Ravikumar Tamilarasu - GST" at bounding box center [562, 410] width 640 height 18
copy h4 "Ravikumar Tamilarasu"
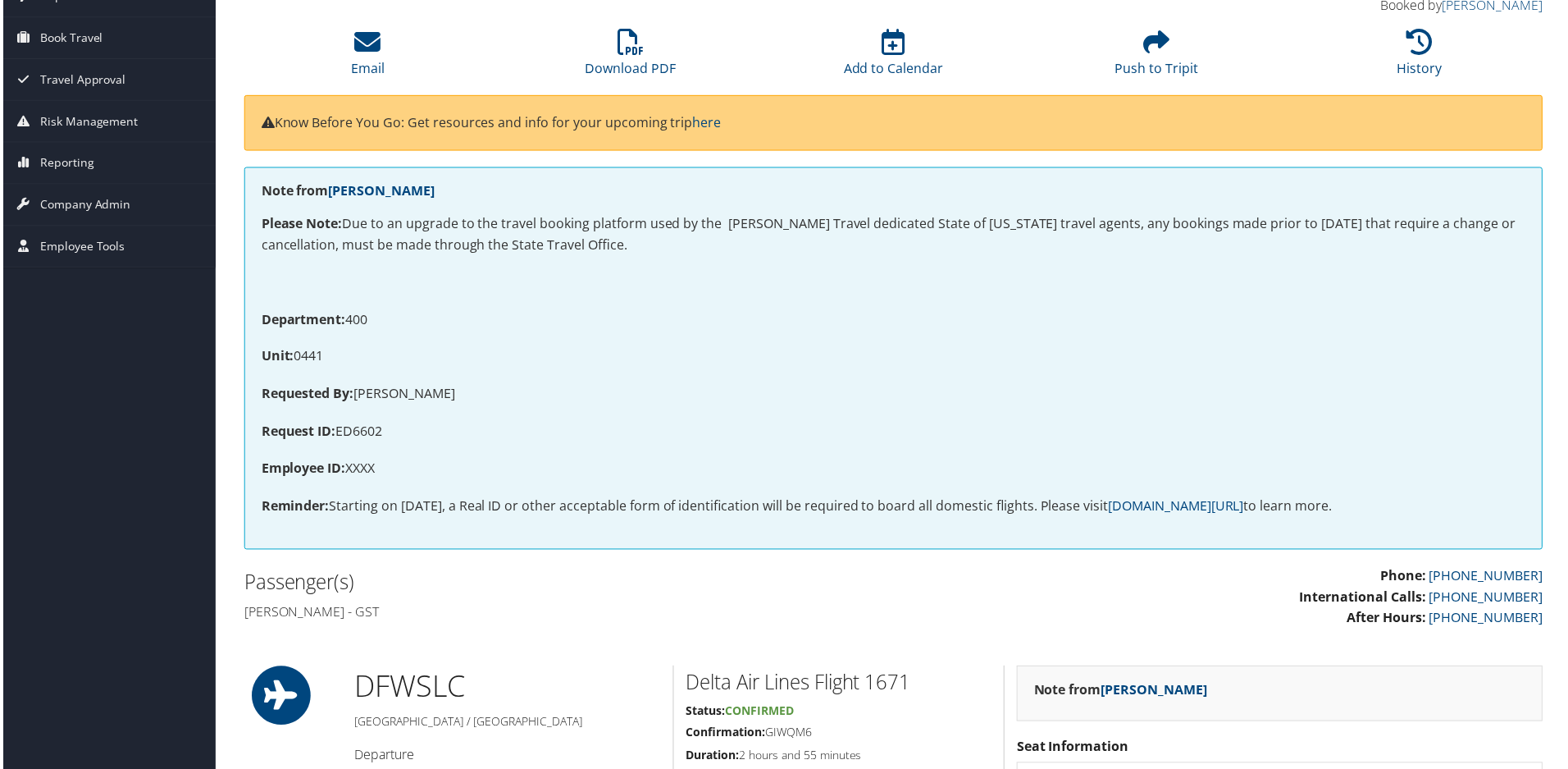
scroll to position [0, 0]
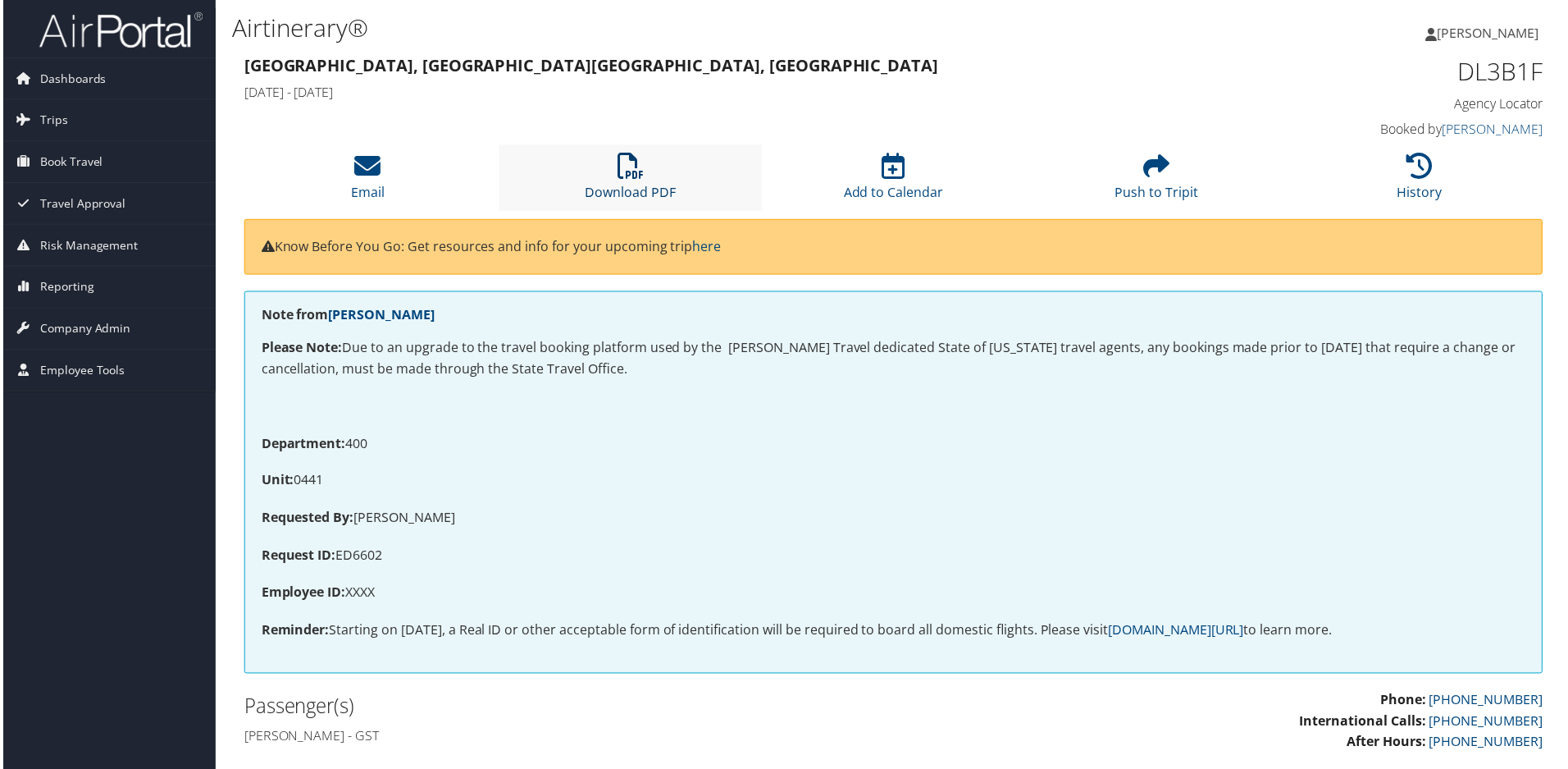
click at [622, 172] on icon at bounding box center [630, 166] width 27 height 27
drag, startPoint x: 824, startPoint y: 453, endPoint x: 853, endPoint y: 450, distance: 29.2
click at [824, 453] on p "Department: 400" at bounding box center [894, 445] width 1270 height 21
click at [909, 421] on div "Note from Ramona Feliciano Please Note: Due to an upgrade to the travel booking…" at bounding box center [894, 484] width 1304 height 384
click at [724, 446] on p "Department: 400" at bounding box center [894, 445] width 1270 height 21
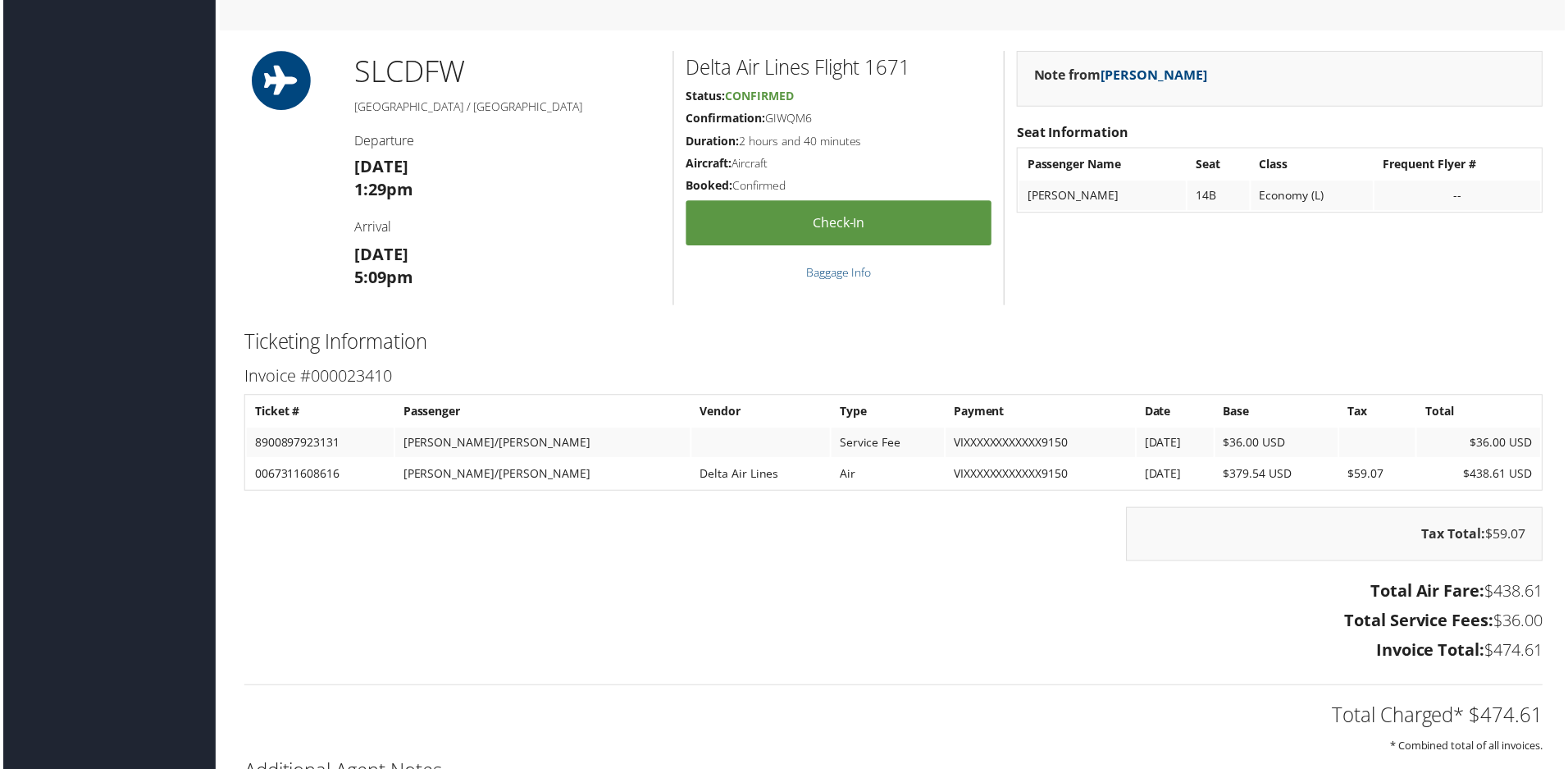
scroll to position [1313, 0]
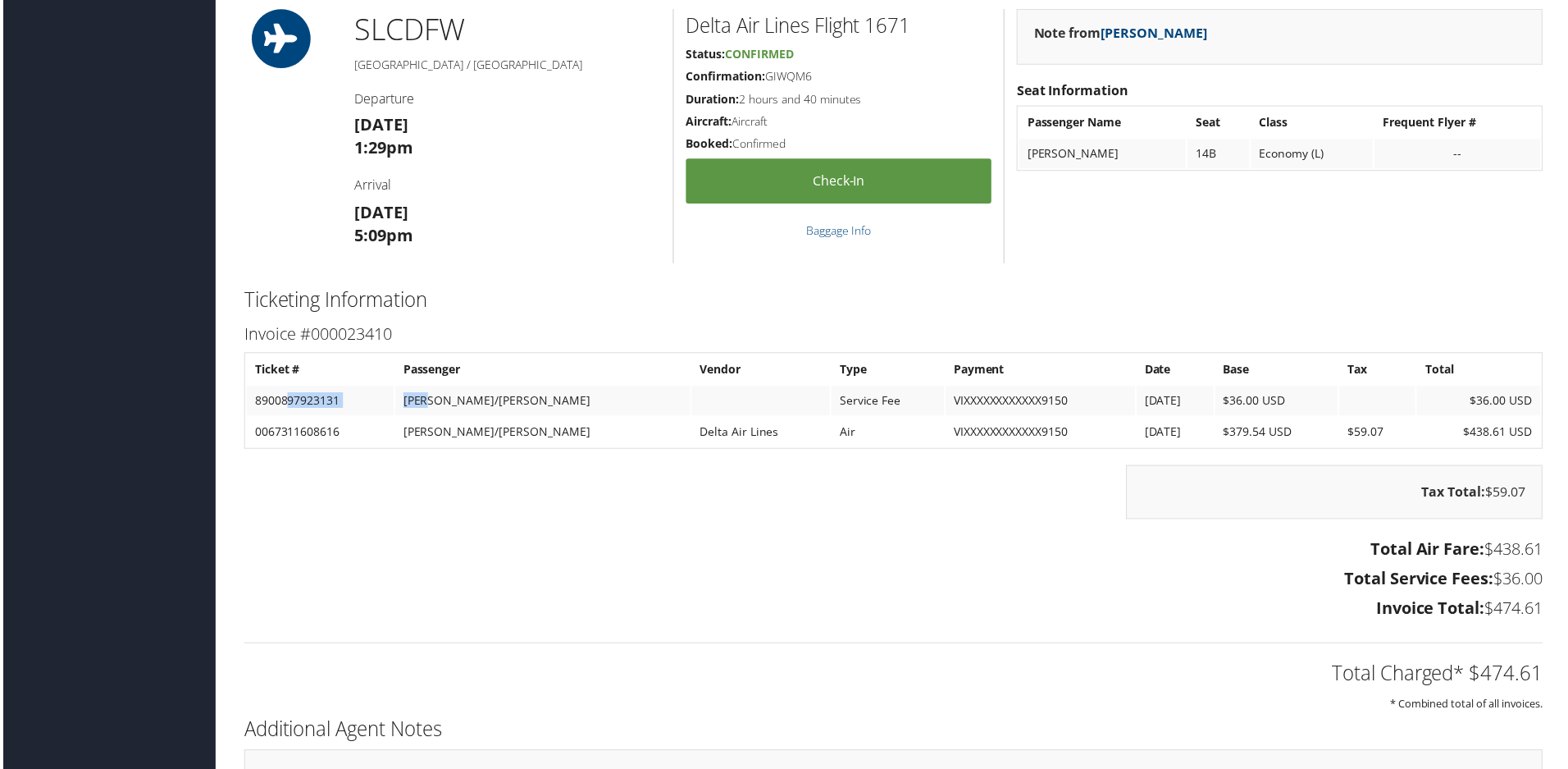
drag, startPoint x: 284, startPoint y: 403, endPoint x: 431, endPoint y: 400, distance: 147.0
click at [431, 400] on tr "8900897923131 TAMILARASU/RAVIK Service Fee VIXXXXXXXXXXXX9150 9/30/2025 $36.00 …" at bounding box center [894, 402] width 1299 height 29
click at [306, 398] on td "8900897923131" at bounding box center [318, 402] width 148 height 29
drag, startPoint x: 306, startPoint y: 398, endPoint x: 417, endPoint y: 396, distance: 111.0
click at [417, 396] on tr "8900897923131 TAMILARASU/RAVIK Service Fee VIXXXXXXXXXXXX9150 9/30/2025 $36.00 …" at bounding box center [894, 402] width 1299 height 29
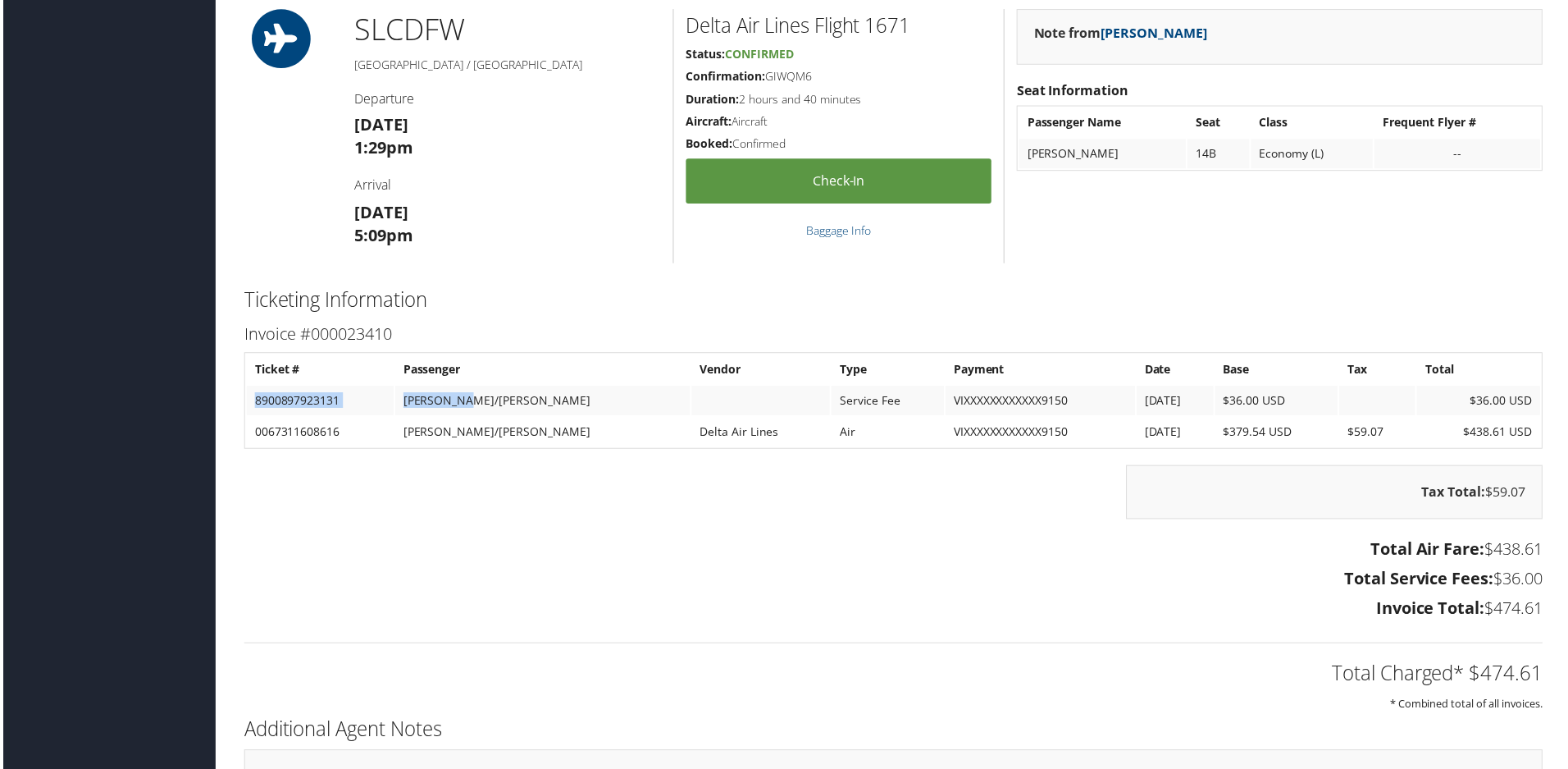
click at [326, 399] on td "8900897923131" at bounding box center [318, 402] width 148 height 29
drag, startPoint x: 326, startPoint y: 399, endPoint x: 492, endPoint y: 396, distance: 166.0
click at [492, 396] on tr "8900897923131 TAMILARASU/RAVIK Service Fee VIXXXXXXXXXXXX9150 9/30/2025 $36.00 …" at bounding box center [894, 402] width 1299 height 29
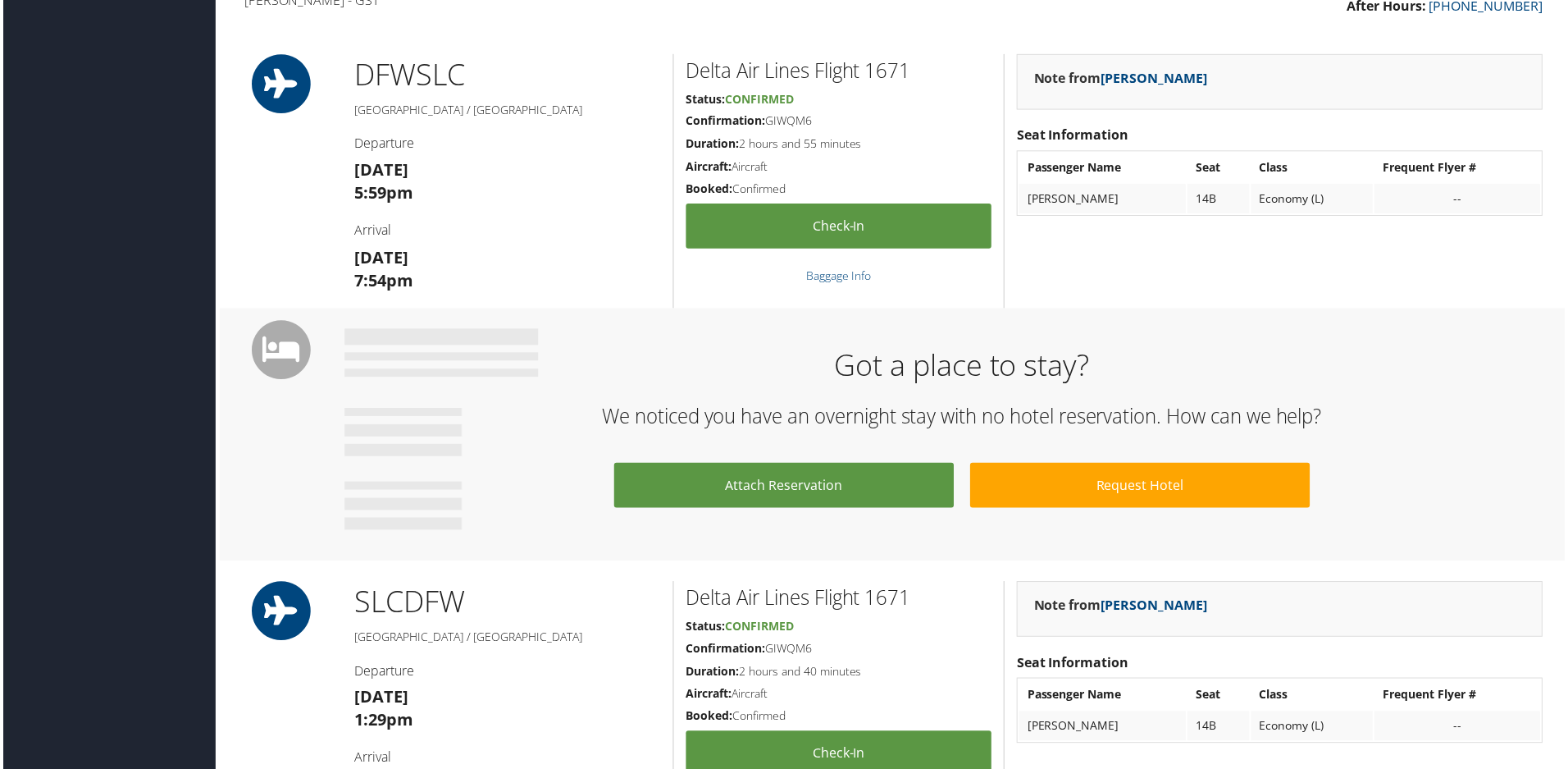
scroll to position [410, 0]
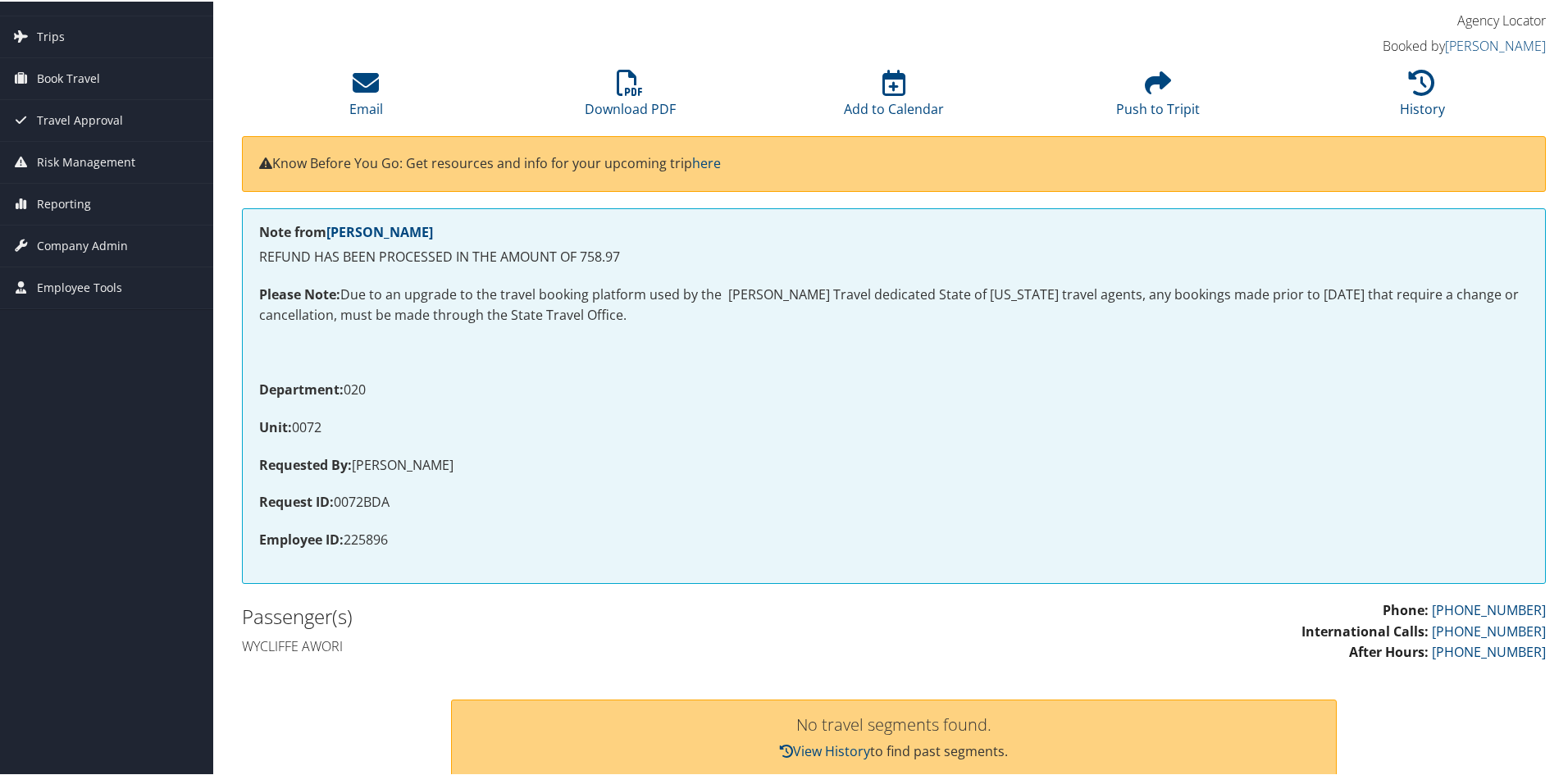
scroll to position [82, 0]
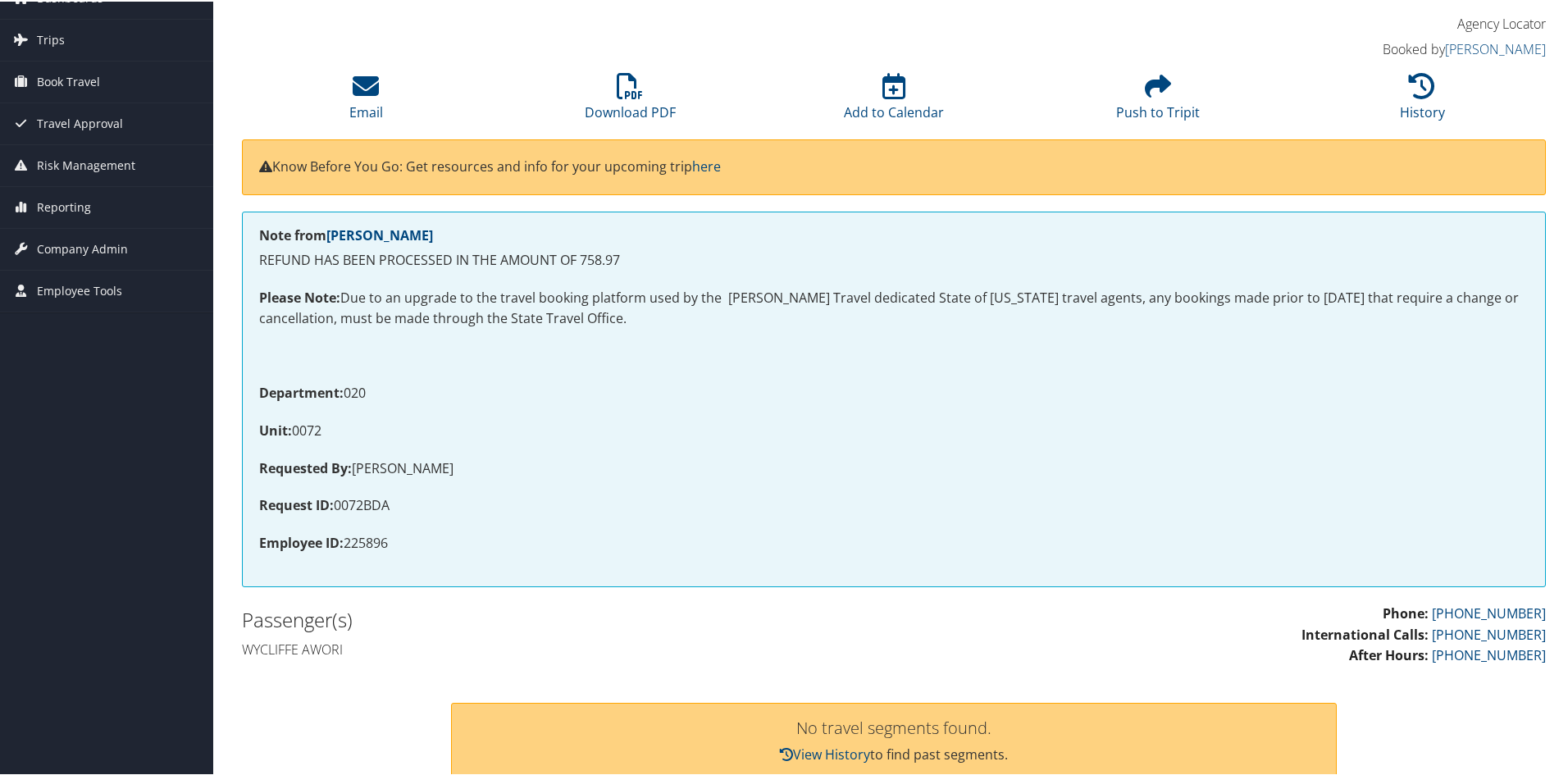
click at [429, 466] on p "Requested By: ALICIA RODRIGUEZ" at bounding box center [894, 467] width 1270 height 21
click at [432, 465] on p "Requested By: ALICIA RODRIGUEZ" at bounding box center [894, 467] width 1270 height 21
copy p "RODRIGUEZ"
click at [732, 466] on p "Requested By: ALICIA RODRIGUEZ" at bounding box center [894, 467] width 1270 height 21
click at [625, 83] on icon at bounding box center [630, 85] width 27 height 27
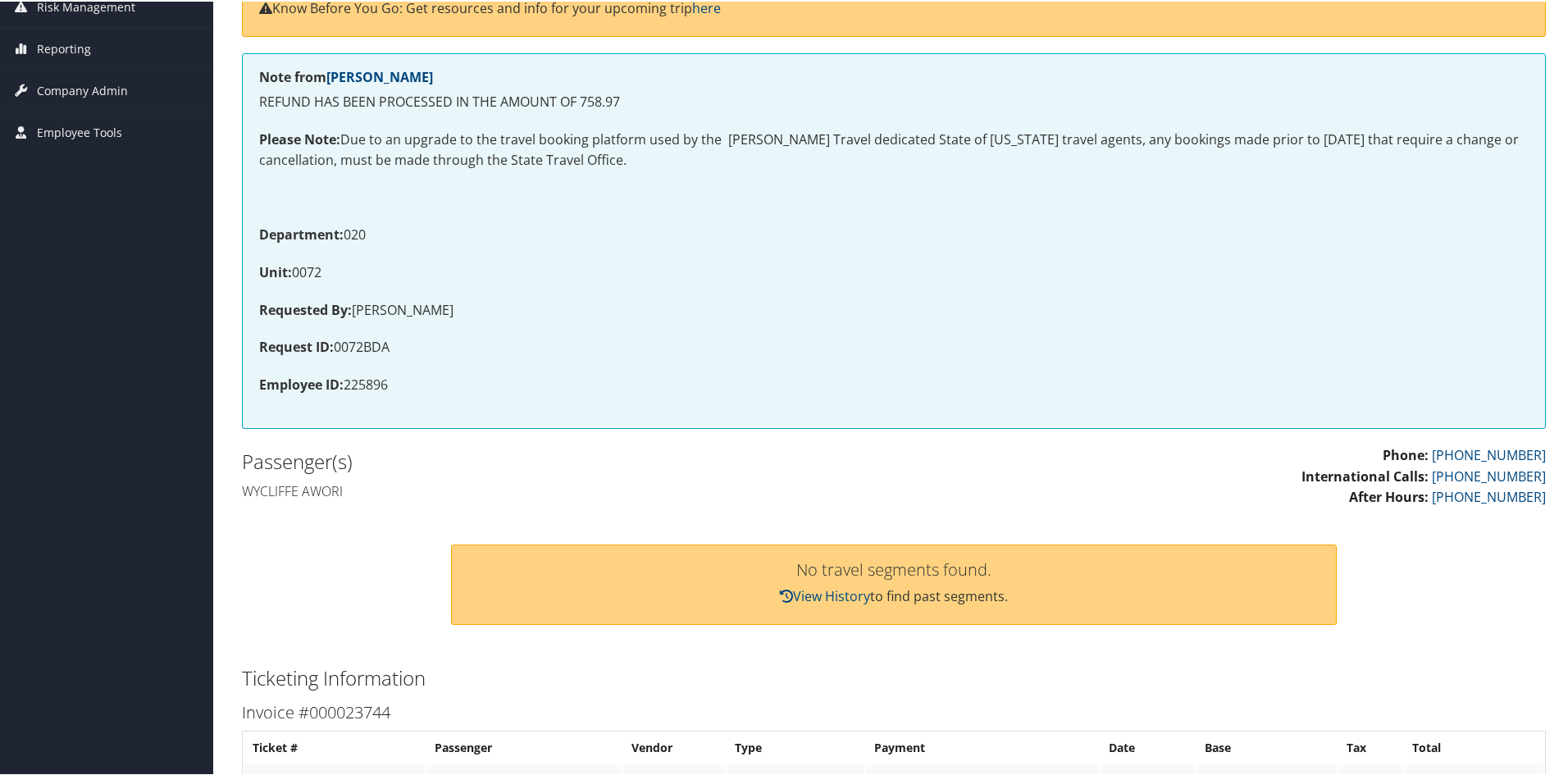
scroll to position [492, 0]
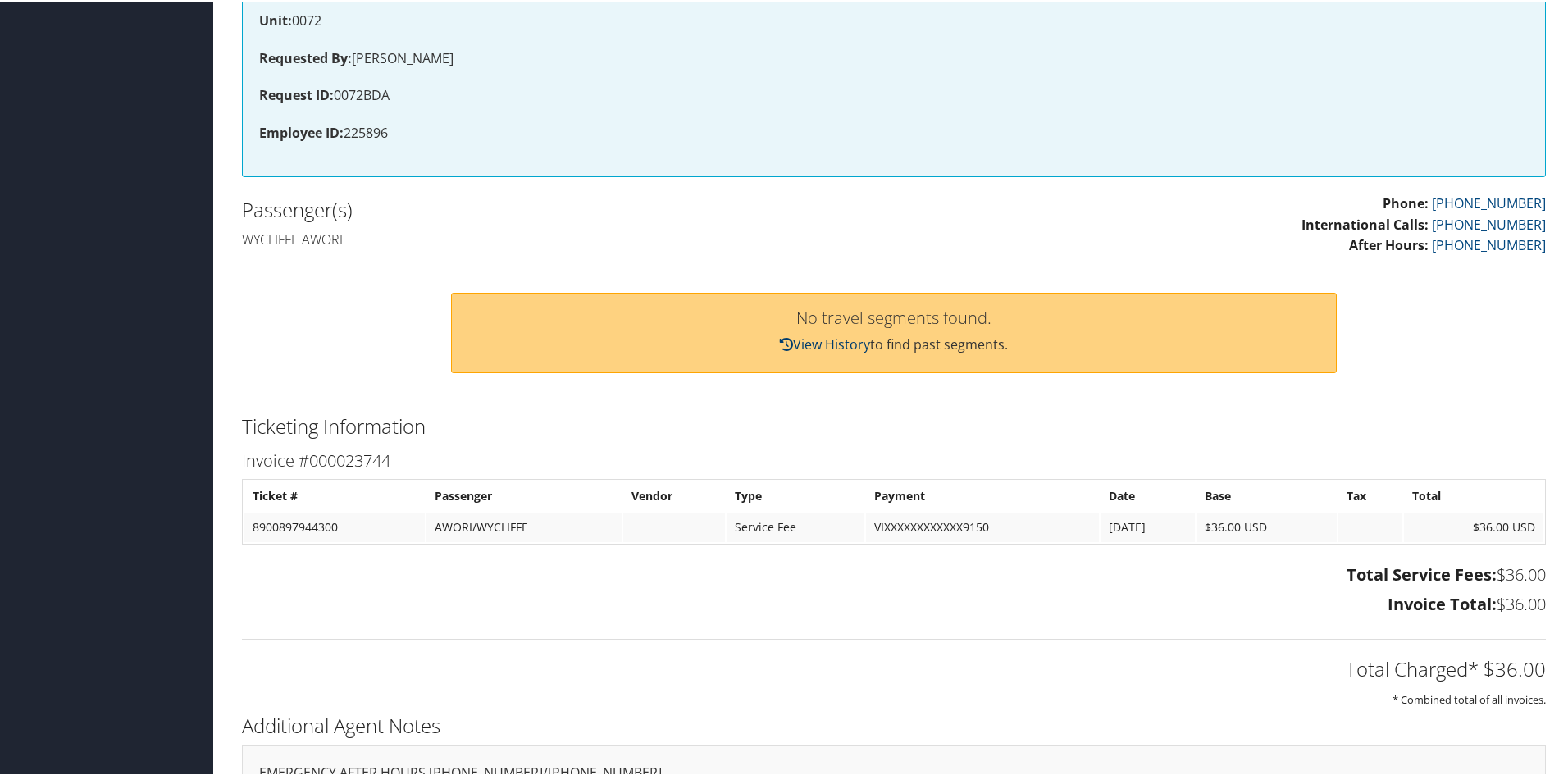
click at [816, 338] on link "View History" at bounding box center [825, 343] width 90 height 18
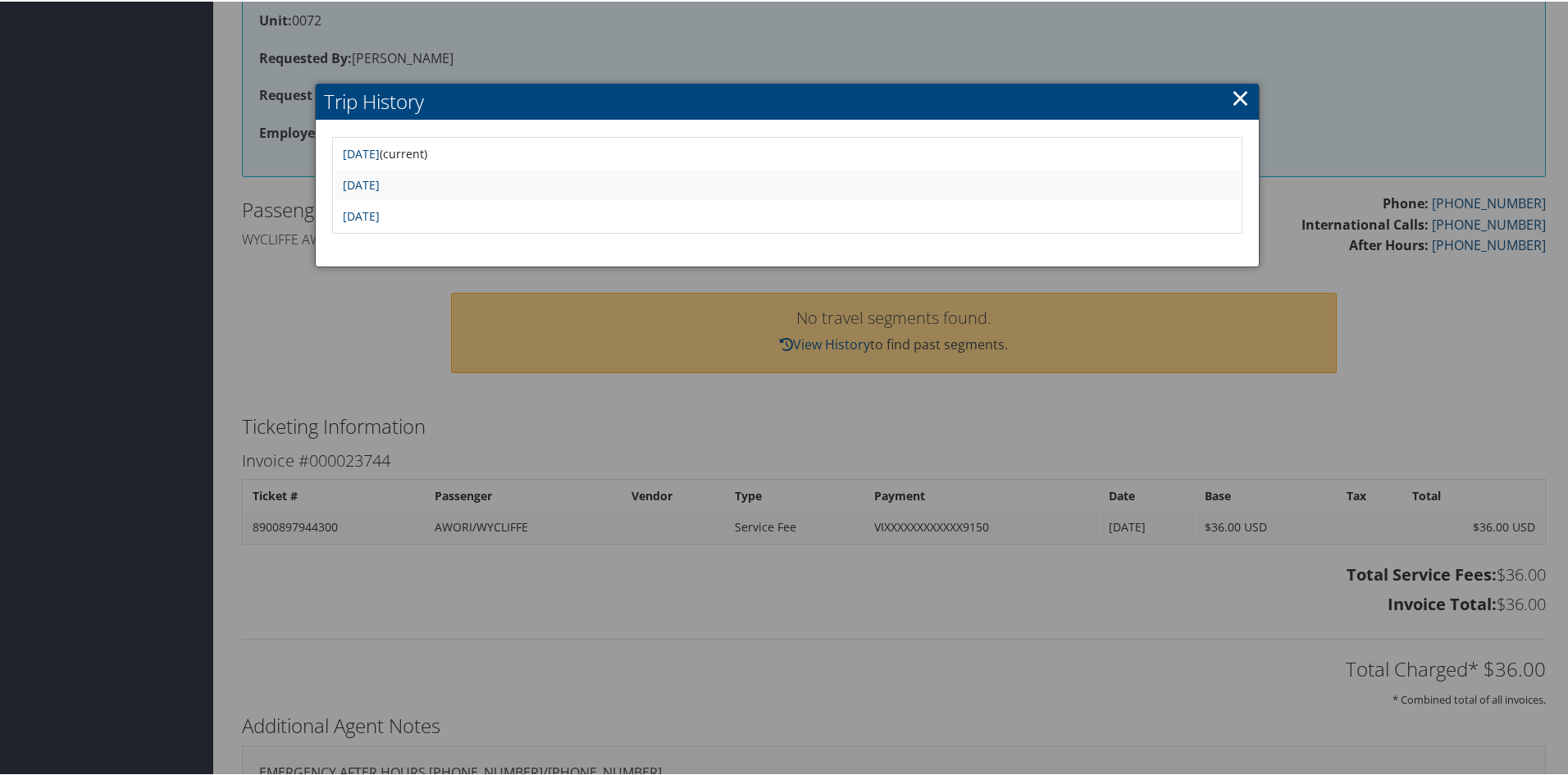
click at [1237, 102] on link "×" at bounding box center [1241, 97] width 19 height 33
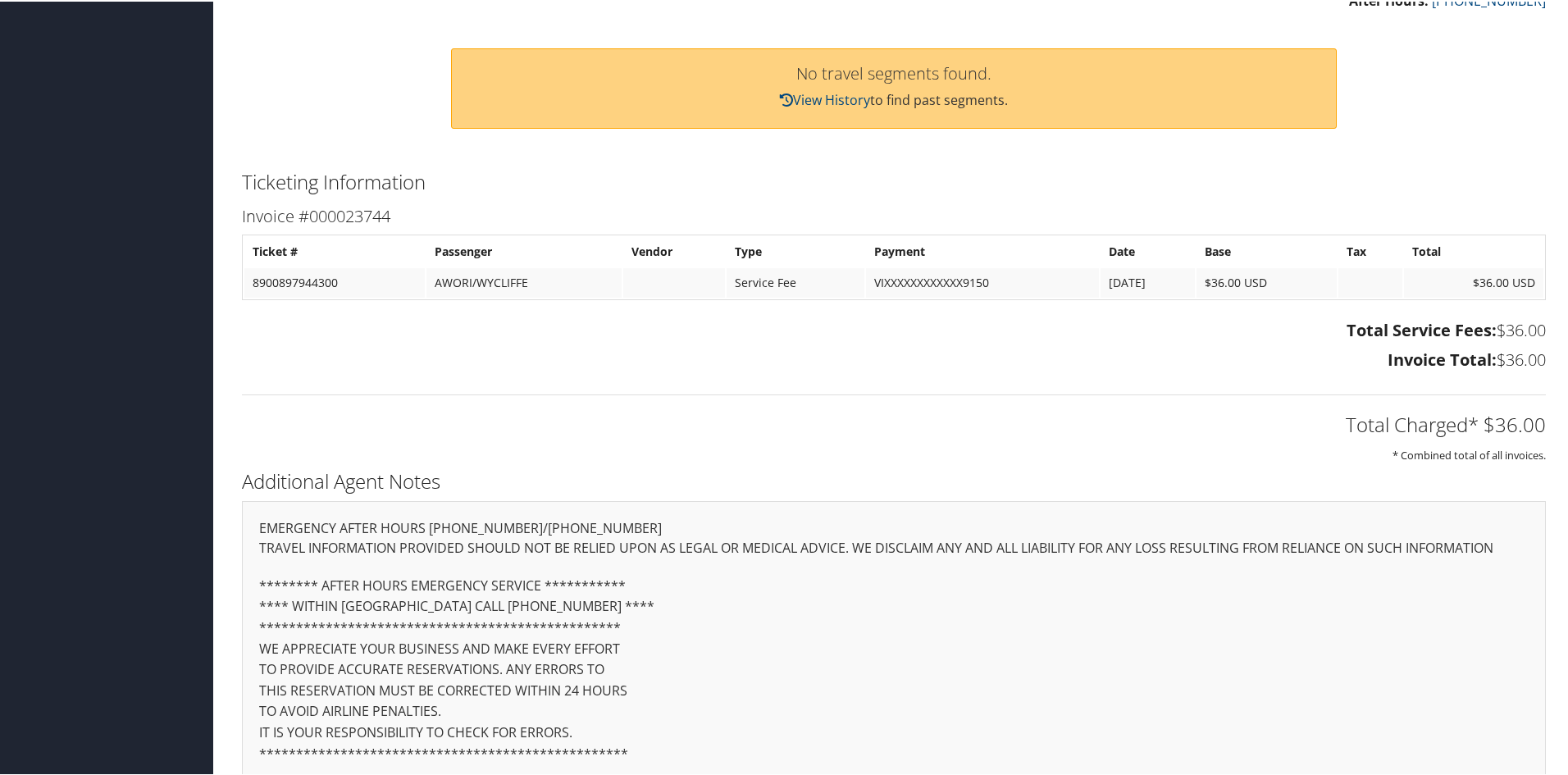
scroll to position [738, 0]
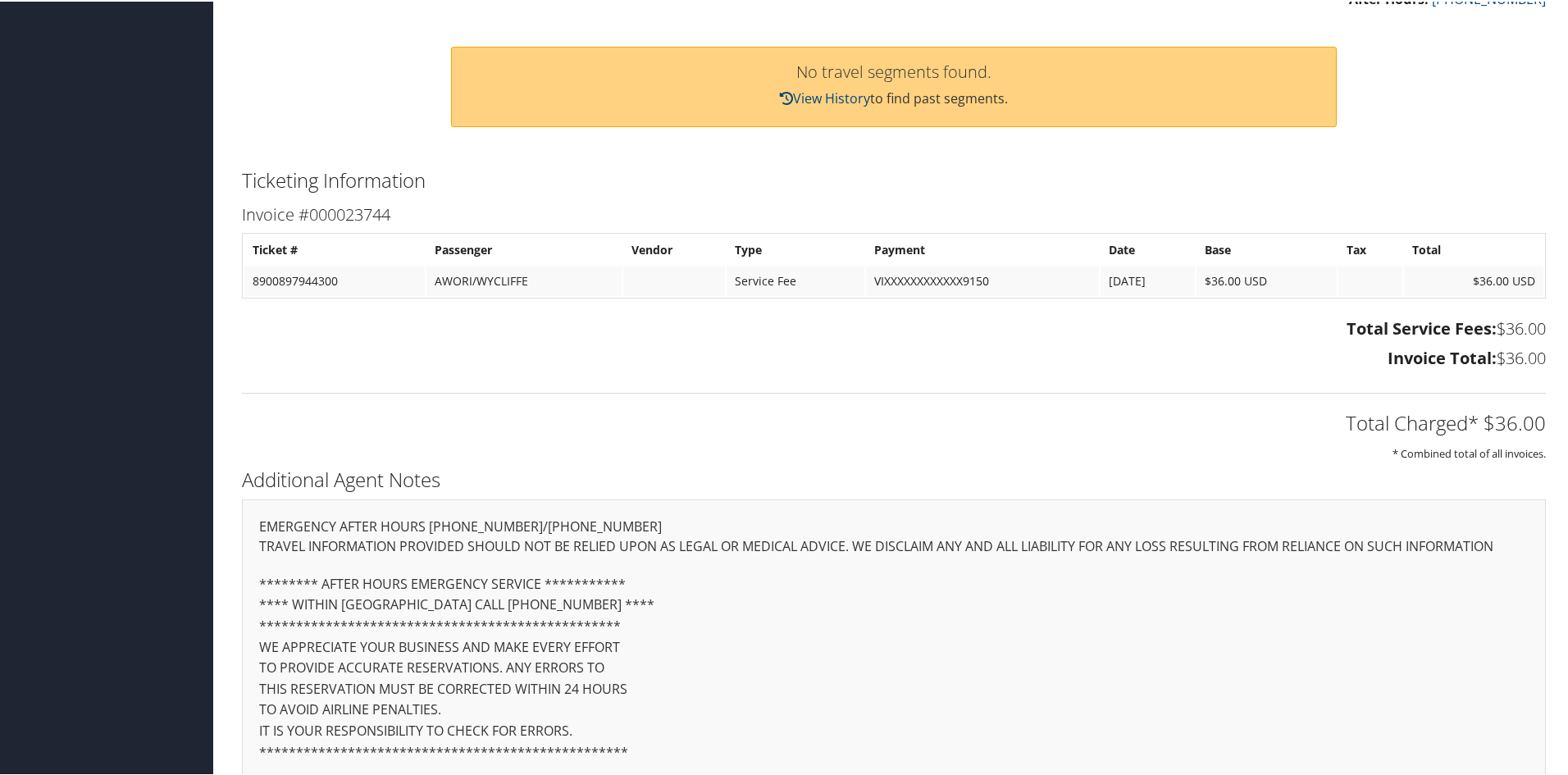
click at [273, 277] on td "8900897944300" at bounding box center [335, 279] width 180 height 29
drag, startPoint x: 273, startPoint y: 277, endPoint x: 504, endPoint y: 271, distance: 231.1
click at [504, 271] on tr "8900897944300 AWORI/WYCLIFFE Service Fee VIXXXXXXXXXXXX9150 10/2/2025 $36.00 US…" at bounding box center [894, 279] width 1299 height 29
copy tr "8900897944300 AWORI/WYCLIFFE"
click at [1015, 390] on div "Total Charged* $36.00 * Combined total of all invoices." at bounding box center [894, 418] width 1329 height 87
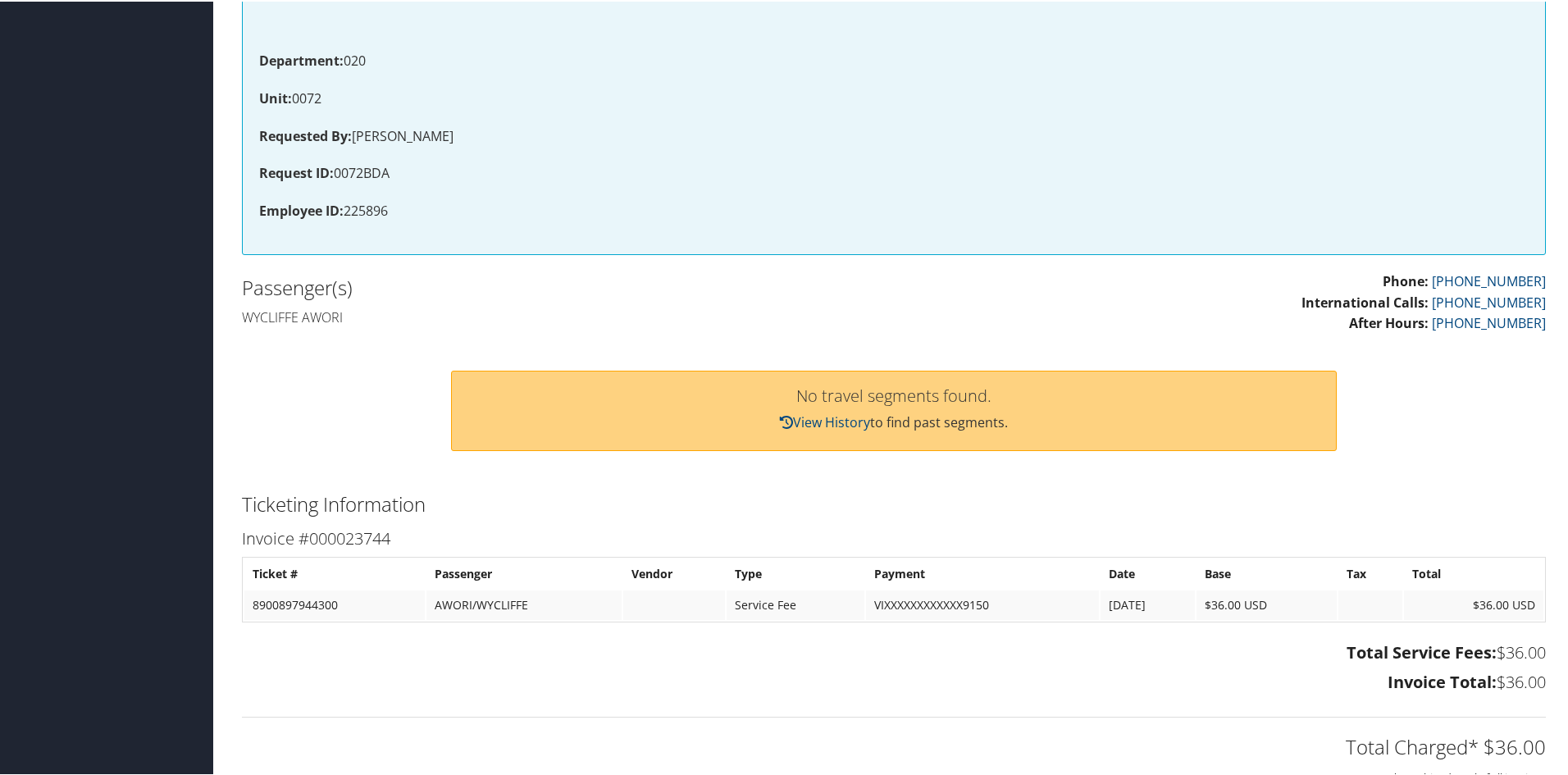
scroll to position [410, 0]
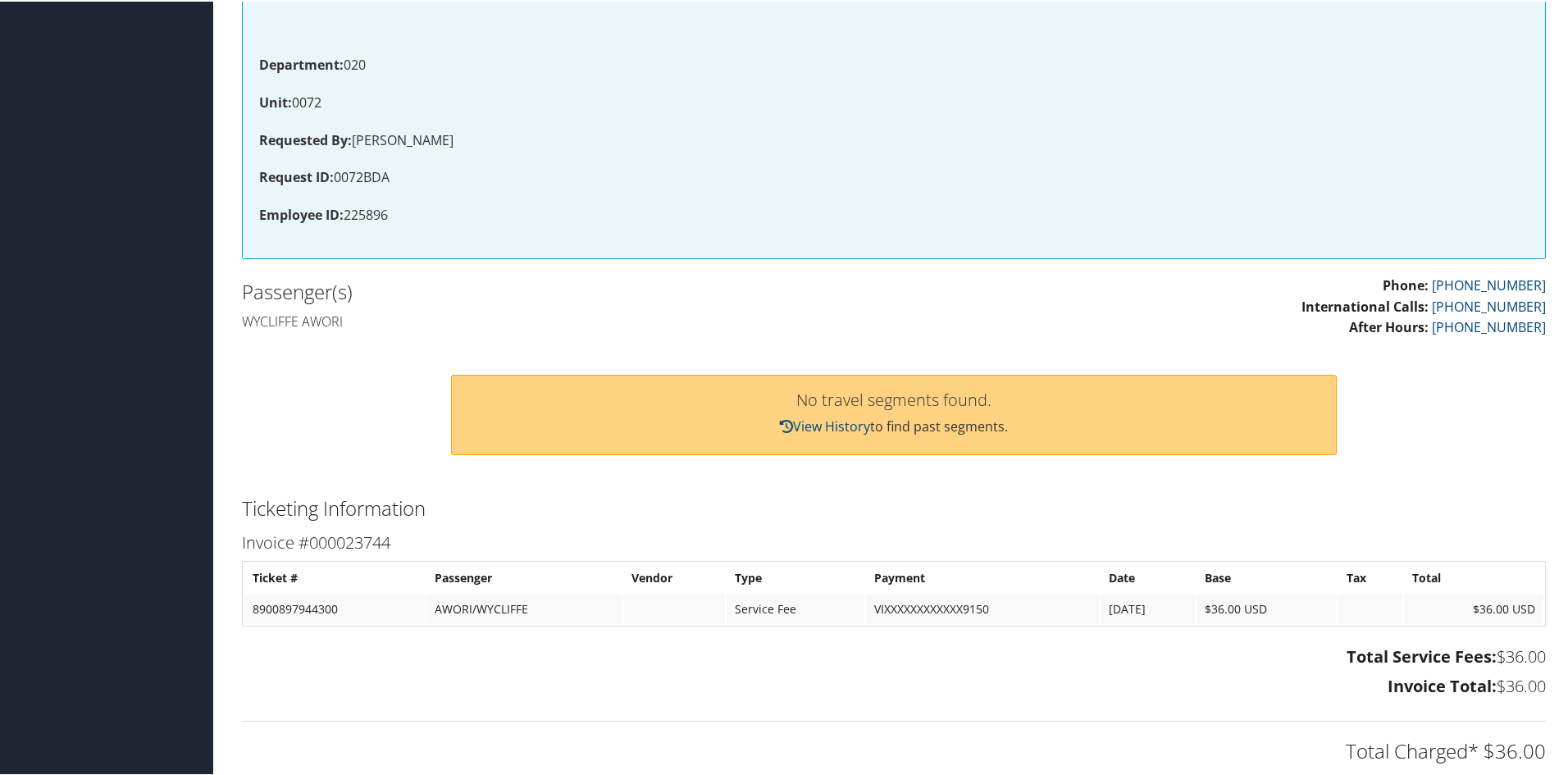
click at [973, 316] on p "Phone: 866-489-9834 International Calls: 800-367-3230 After Hours: 888-739-7018" at bounding box center [1227, 305] width 640 height 63
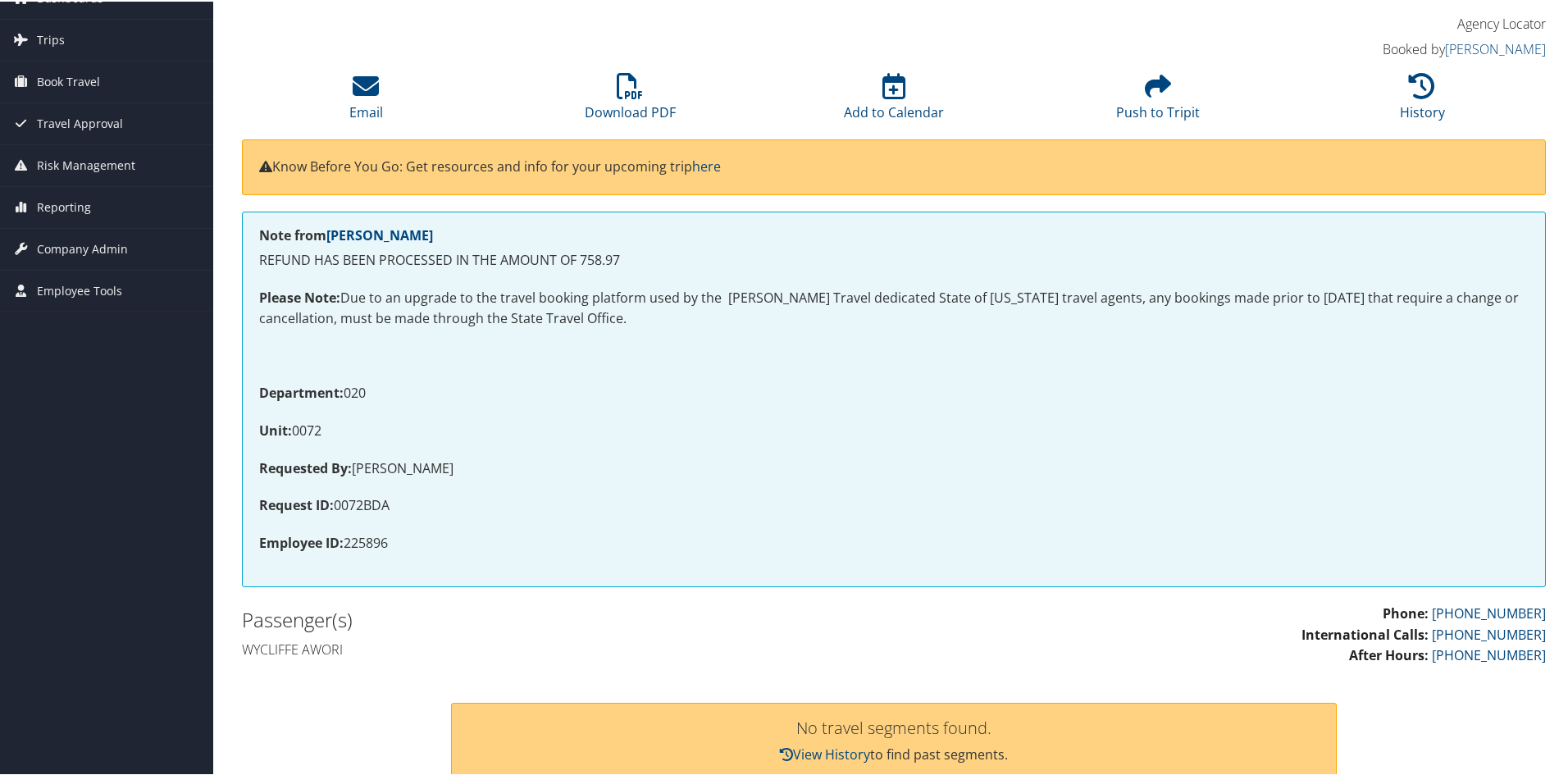
scroll to position [0, 0]
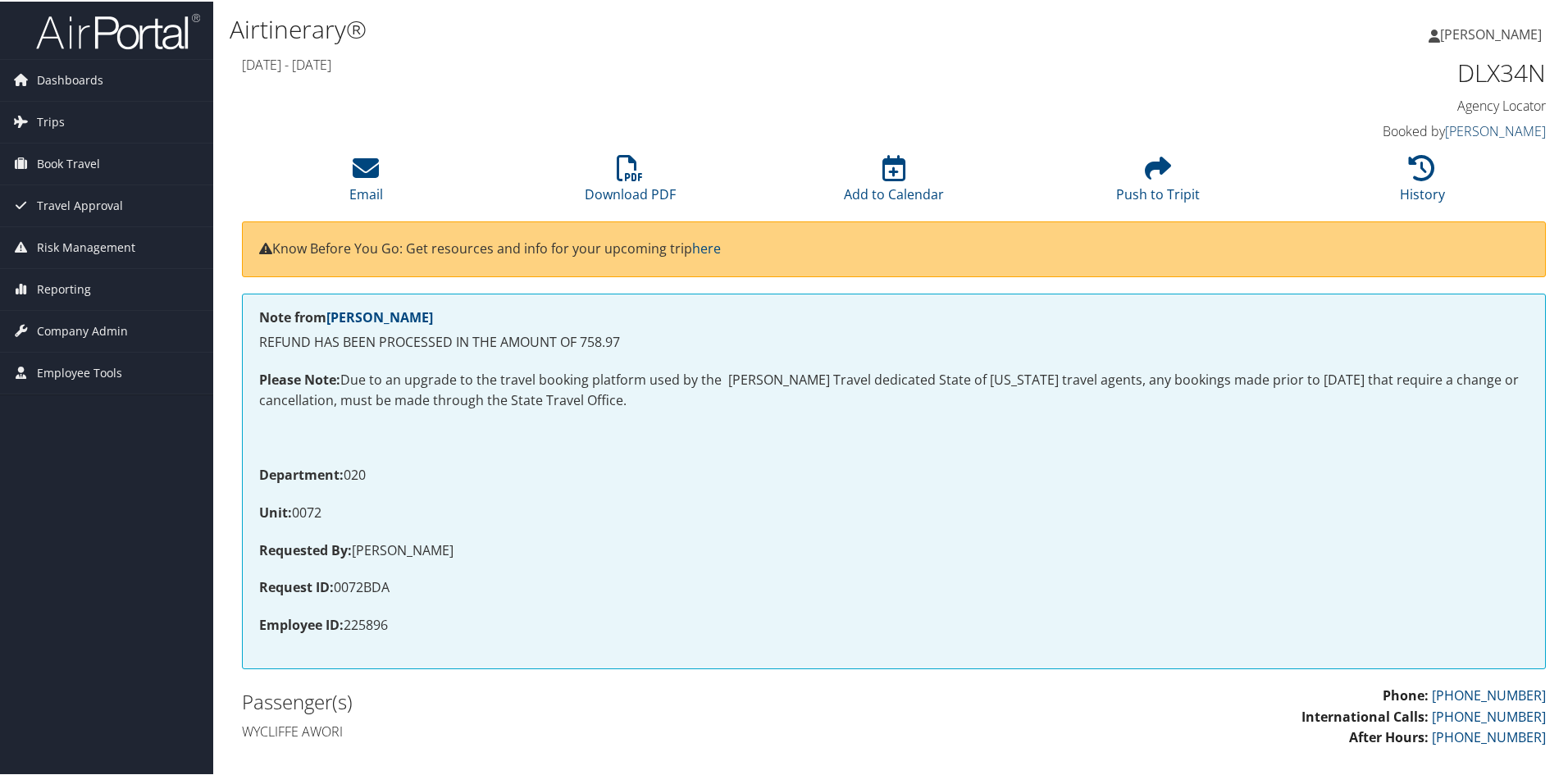
click at [1475, 131] on link "Donna Marshall" at bounding box center [1495, 130] width 101 height 18
click at [1063, 82] on div "Sun 05 Oct 2025 - Sat 11 Oct 2025 DLX34N Agency Locator Agency Locator DLX34N B…" at bounding box center [894, 98] width 1329 height 94
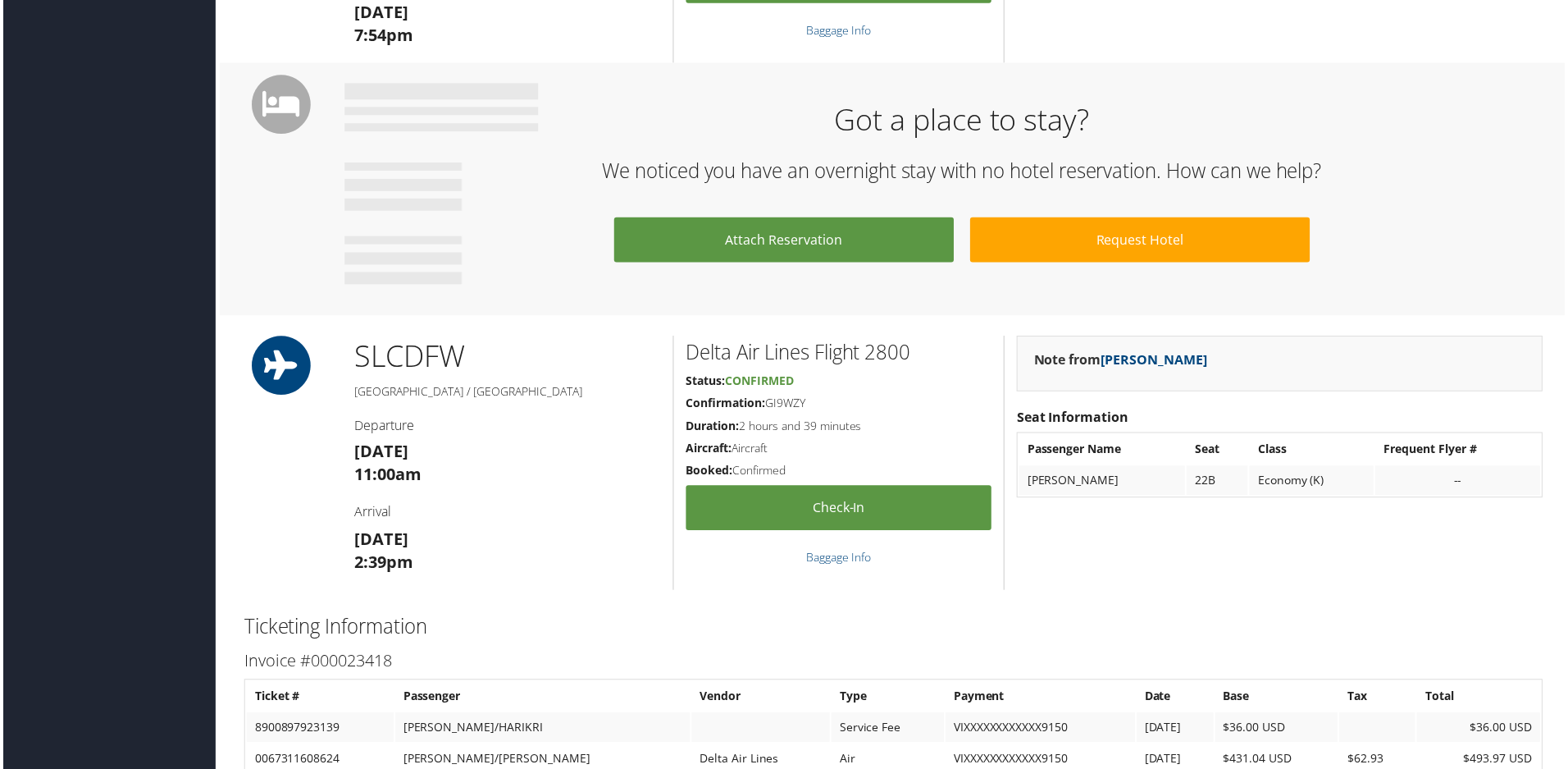
scroll to position [1395, 0]
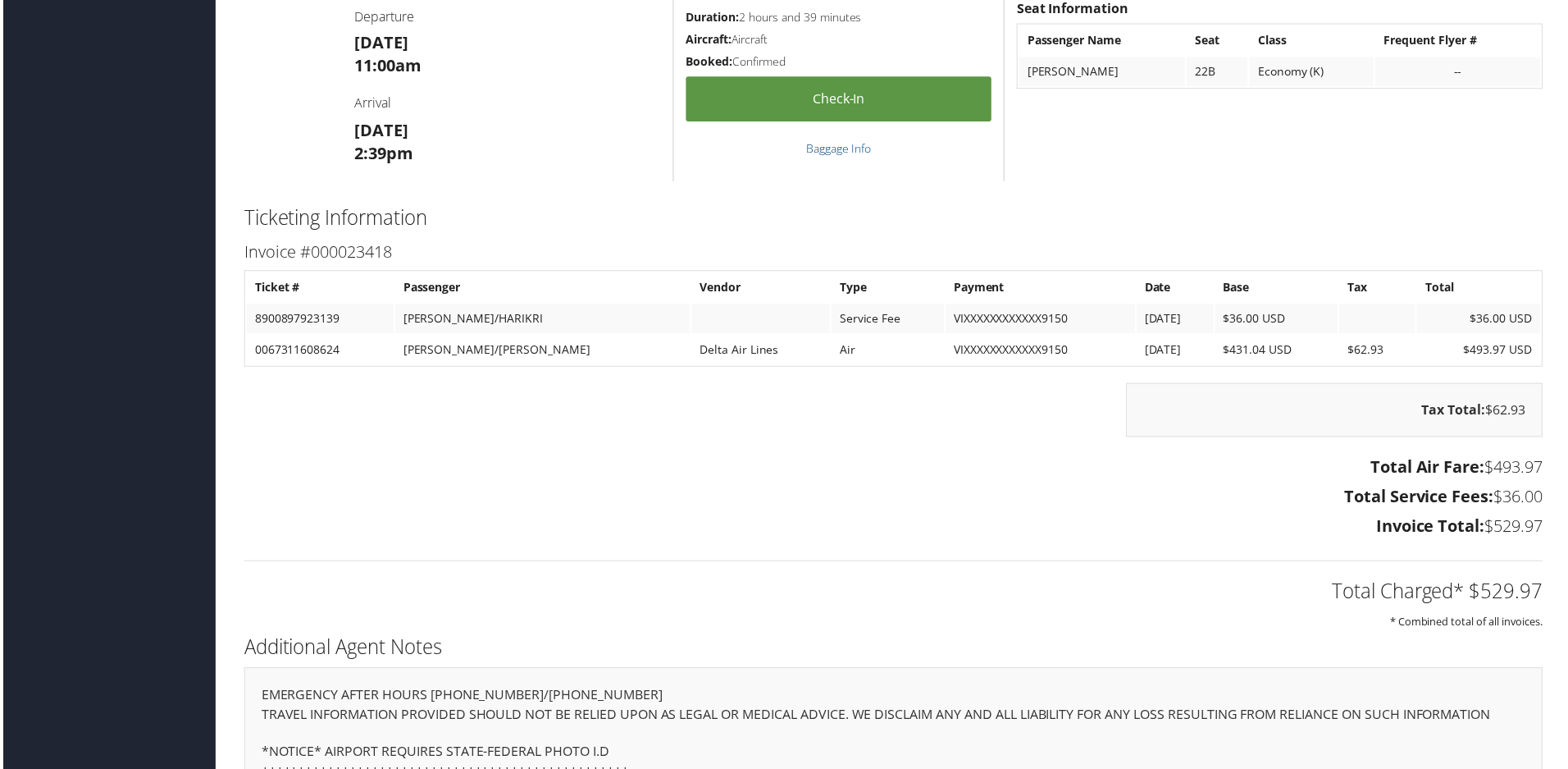
click at [304, 322] on td "8900897923139" at bounding box center [318, 320] width 148 height 29
drag, startPoint x: 304, startPoint y: 322, endPoint x: 482, endPoint y: 320, distance: 178.0
click at [482, 320] on tr "8900897923139 SILIVERI/HARIKRI Service Fee VIXXXXXXXXXXXX9150 9/30/2025 $36.00 …" at bounding box center [894, 320] width 1299 height 29
copy tr "8900897923139 SILIVERI/HARIKRI"
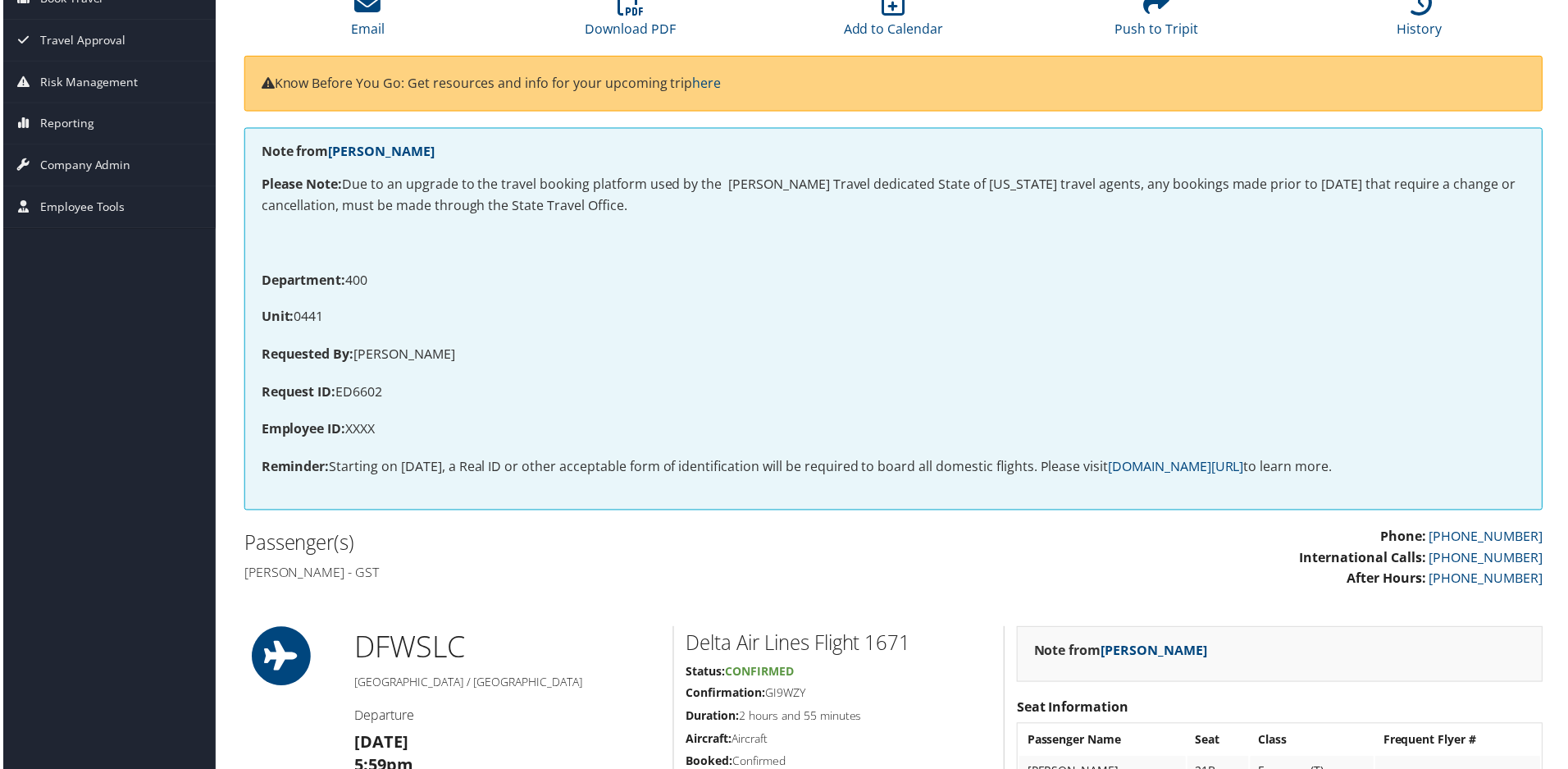
scroll to position [0, 0]
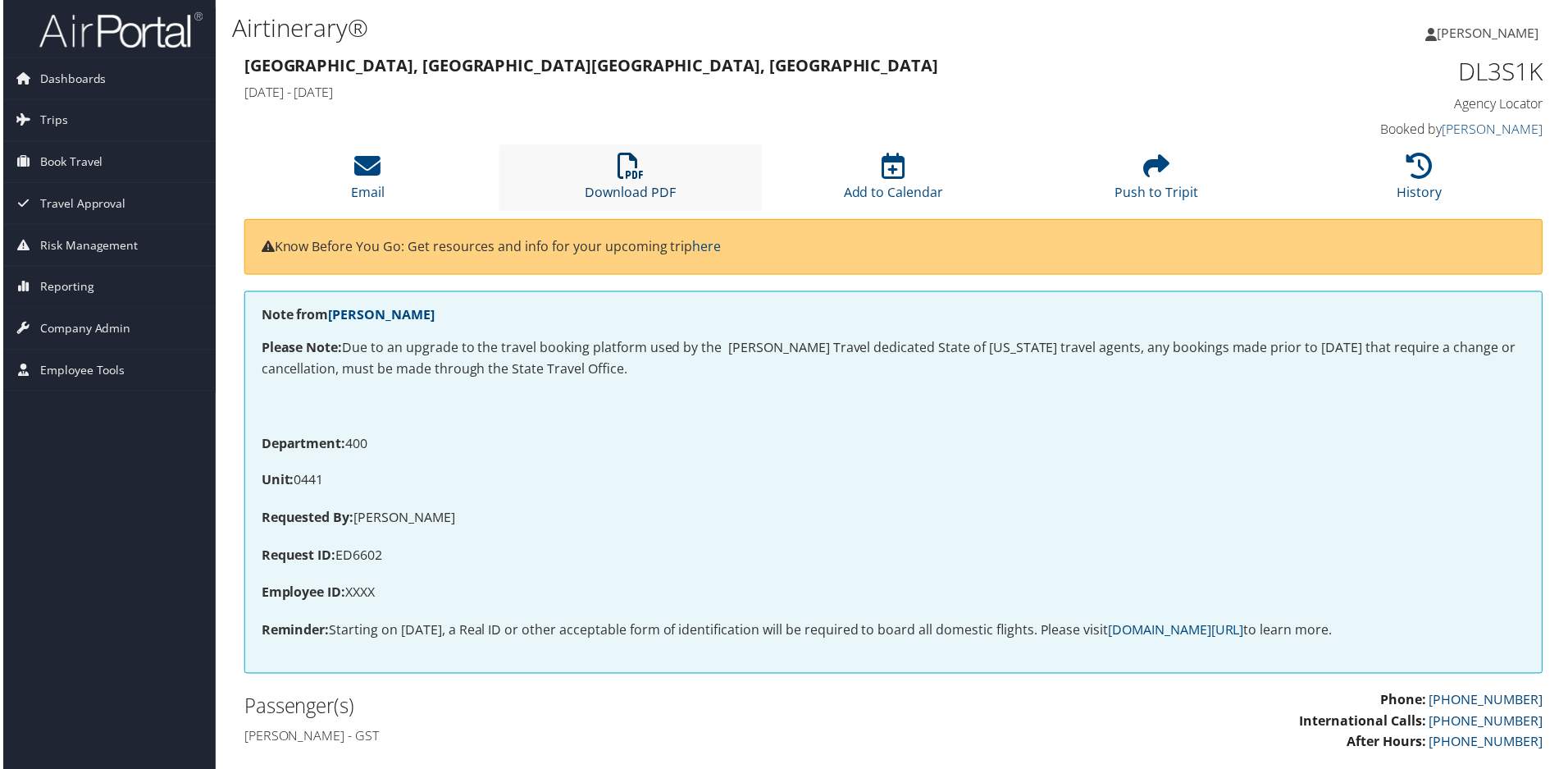
click at [635, 178] on icon at bounding box center [630, 166] width 27 height 27
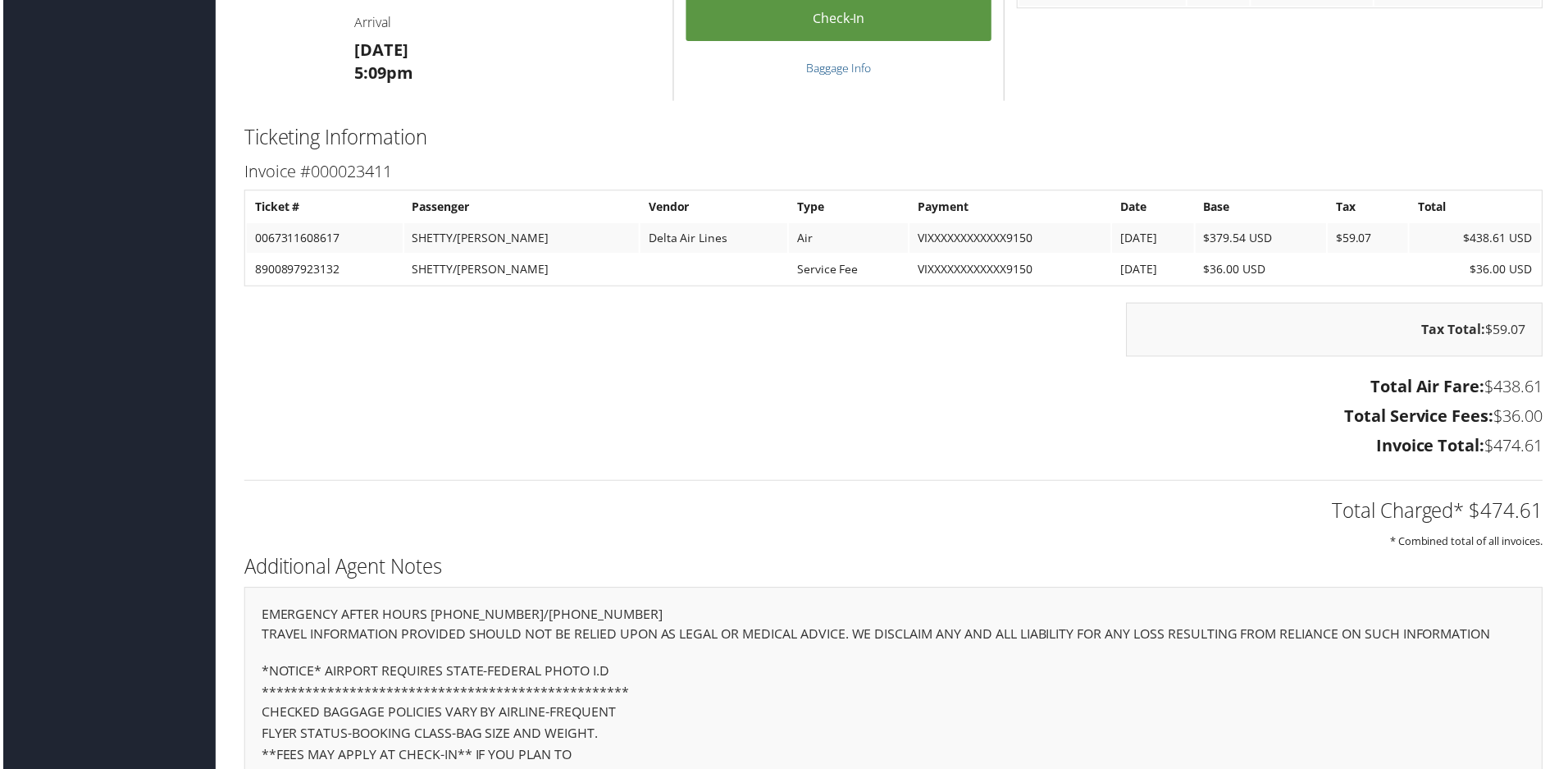
scroll to position [1476, 0]
click at [283, 270] on td "8900897923132" at bounding box center [323, 269] width 156 height 29
drag, startPoint x: 283, startPoint y: 270, endPoint x: 475, endPoint y: 264, distance: 192.1
click at [475, 264] on tr "8900897923132 SHETTY/[PERSON_NAME] Service Fee VIXXXXXXXXXXXX9150 [DATE] $36.00…" at bounding box center [894, 269] width 1299 height 29
copy tr "8900897923132 SHETTY/[PERSON_NAME]"
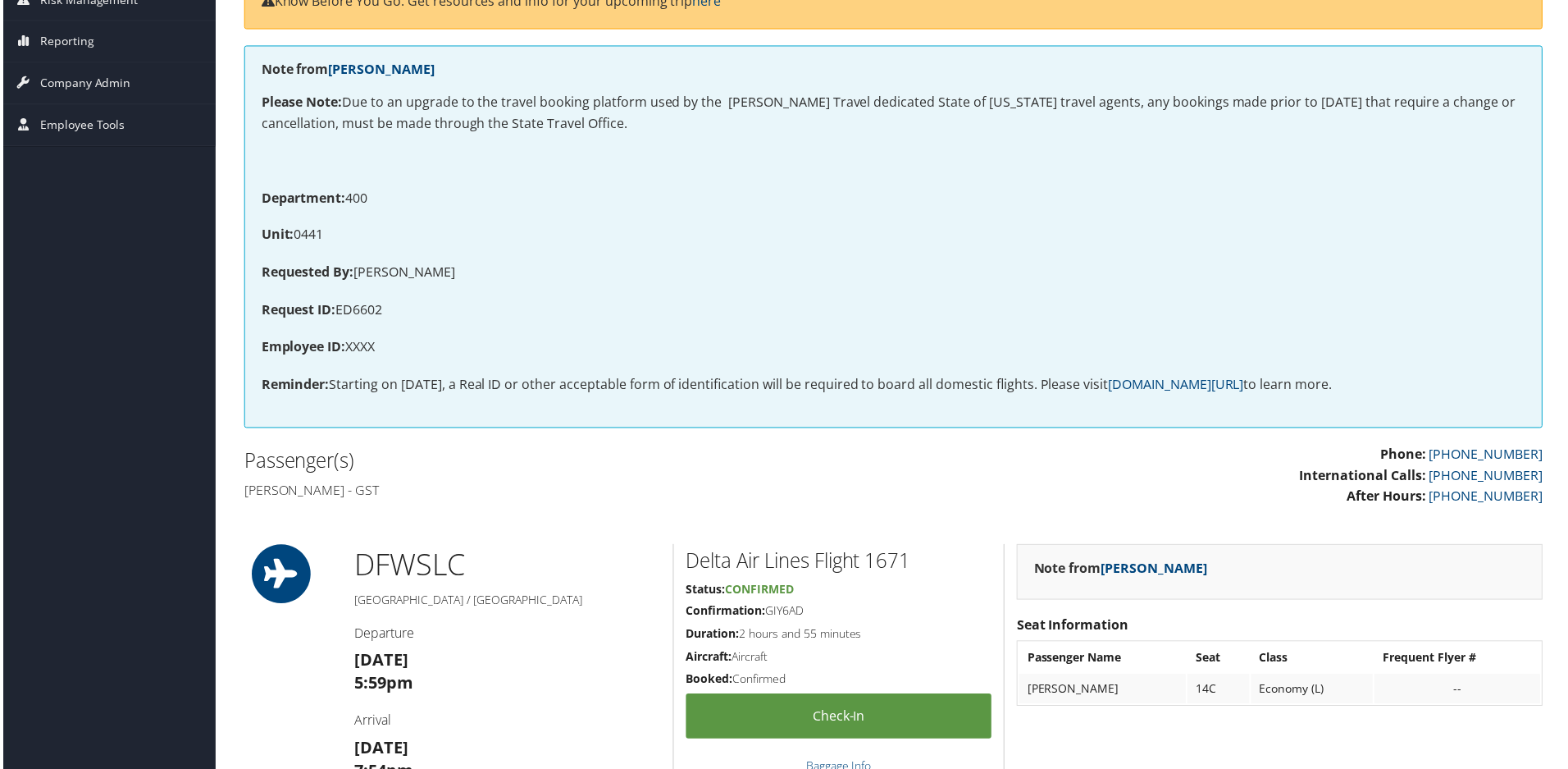
scroll to position [0, 0]
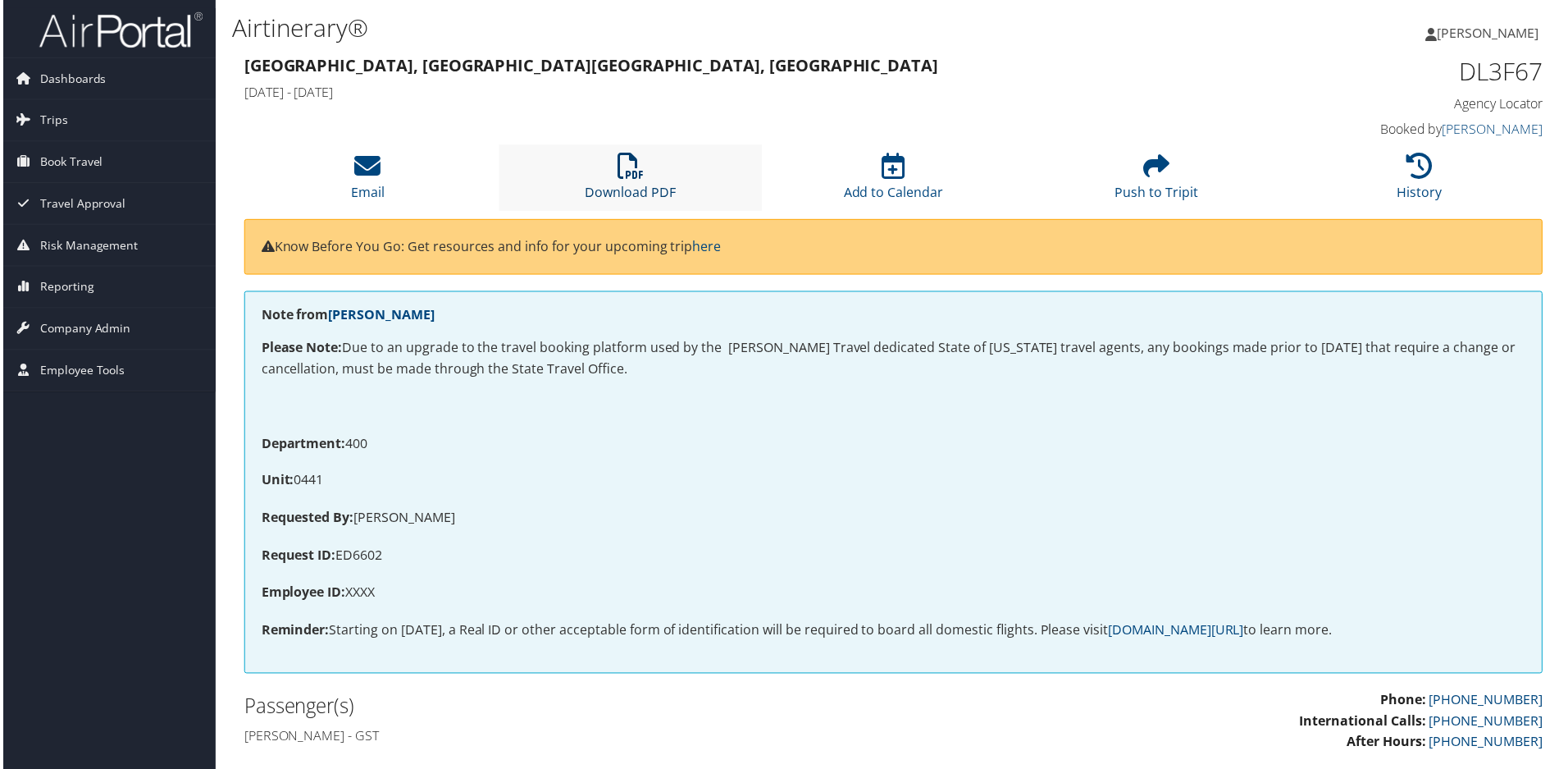
click at [631, 169] on icon at bounding box center [630, 166] width 27 height 27
click at [757, 398] on p at bounding box center [894, 407] width 1270 height 21
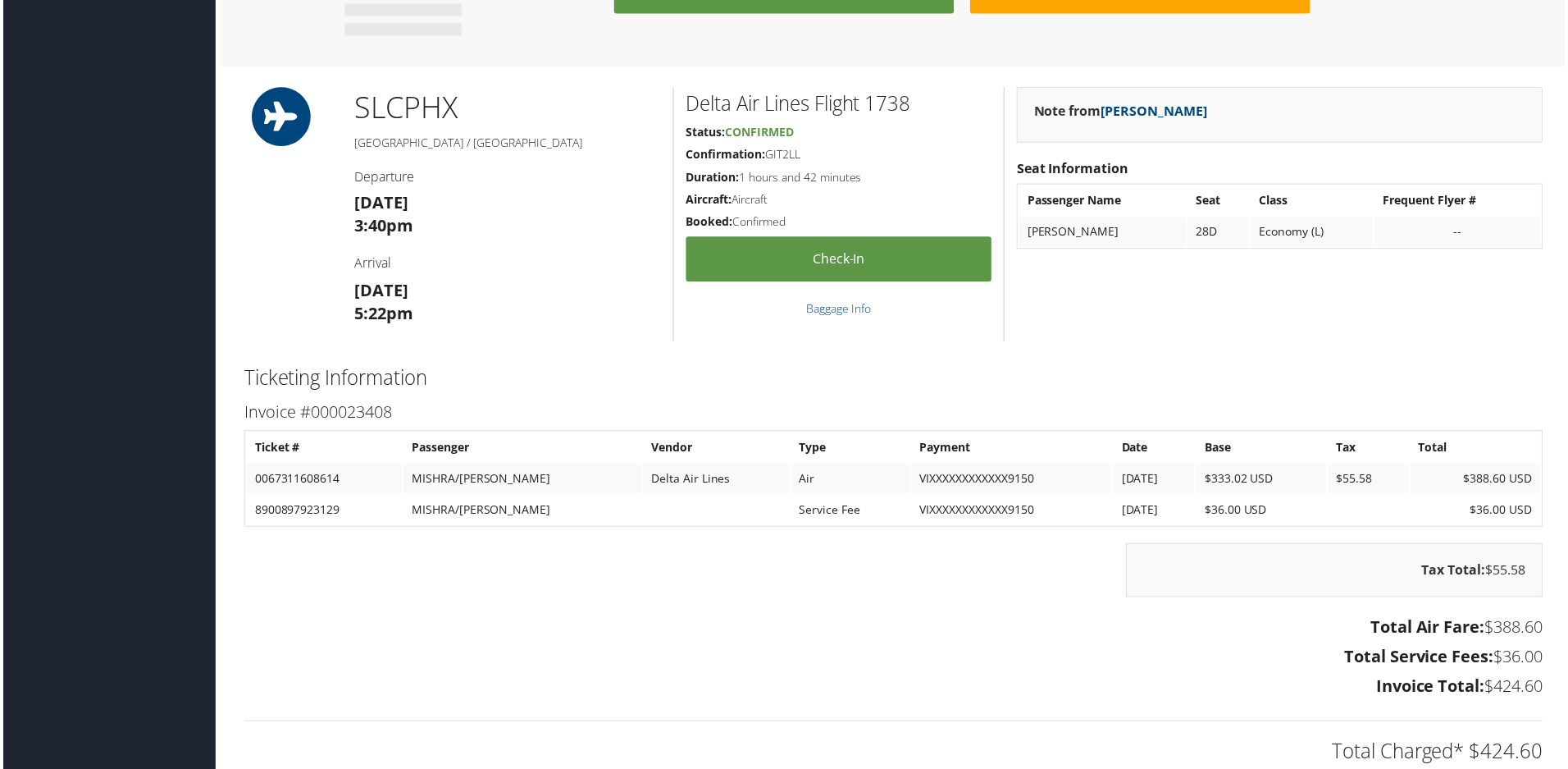
scroll to position [1313, 0]
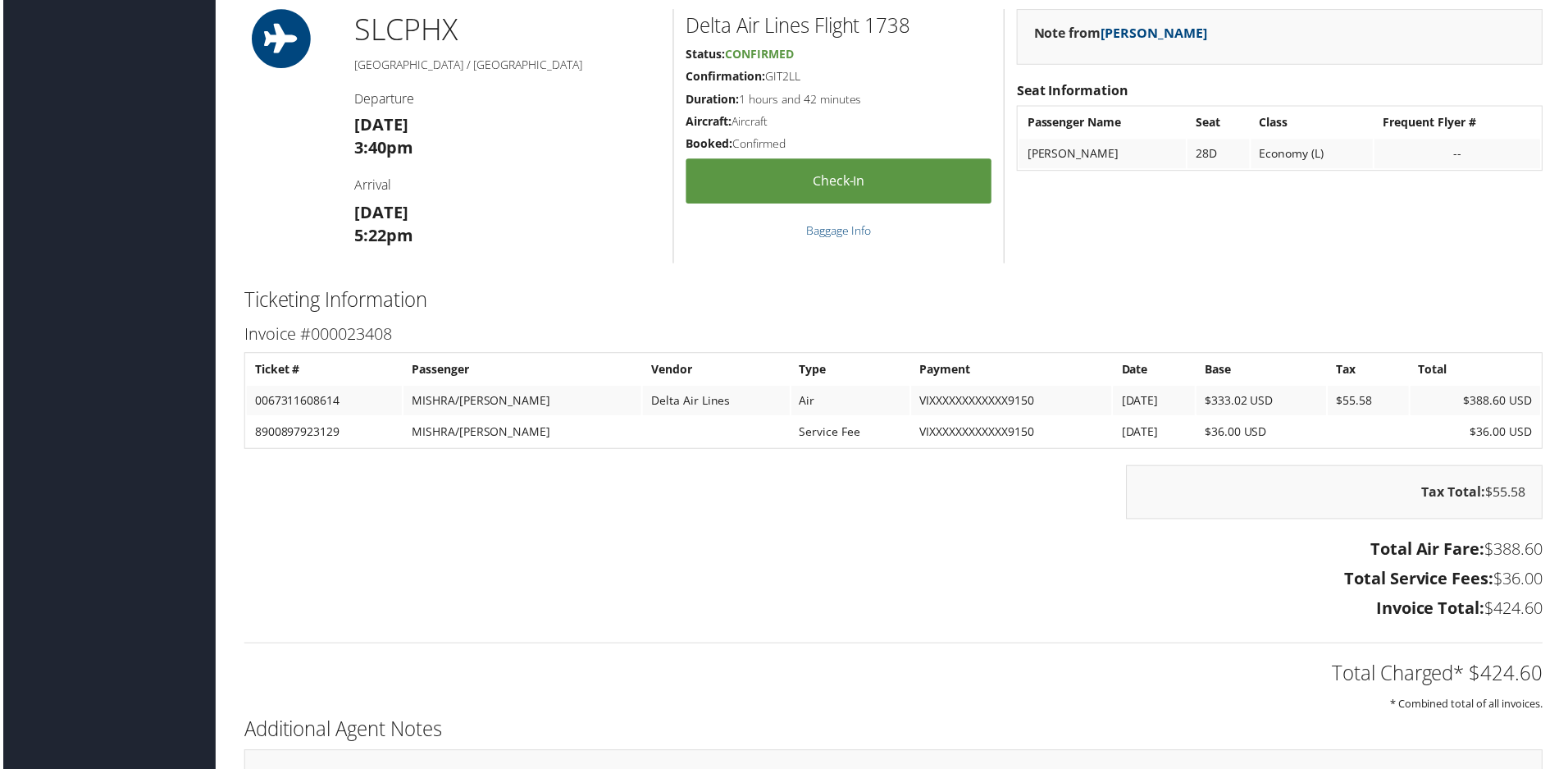
click at [269, 436] on td "8900897923129" at bounding box center [322, 433] width 155 height 29
drag, startPoint x: 269, startPoint y: 436, endPoint x: 492, endPoint y: 433, distance: 223.0
click at [492, 433] on tr "8900897923129 [PERSON_NAME]/[PERSON_NAME] Service Fee VIXXXXXXXXXXXX9150 [DATE]…" at bounding box center [894, 433] width 1299 height 29
copy tr "8900897923129 [PERSON_NAME]/[PERSON_NAME]"
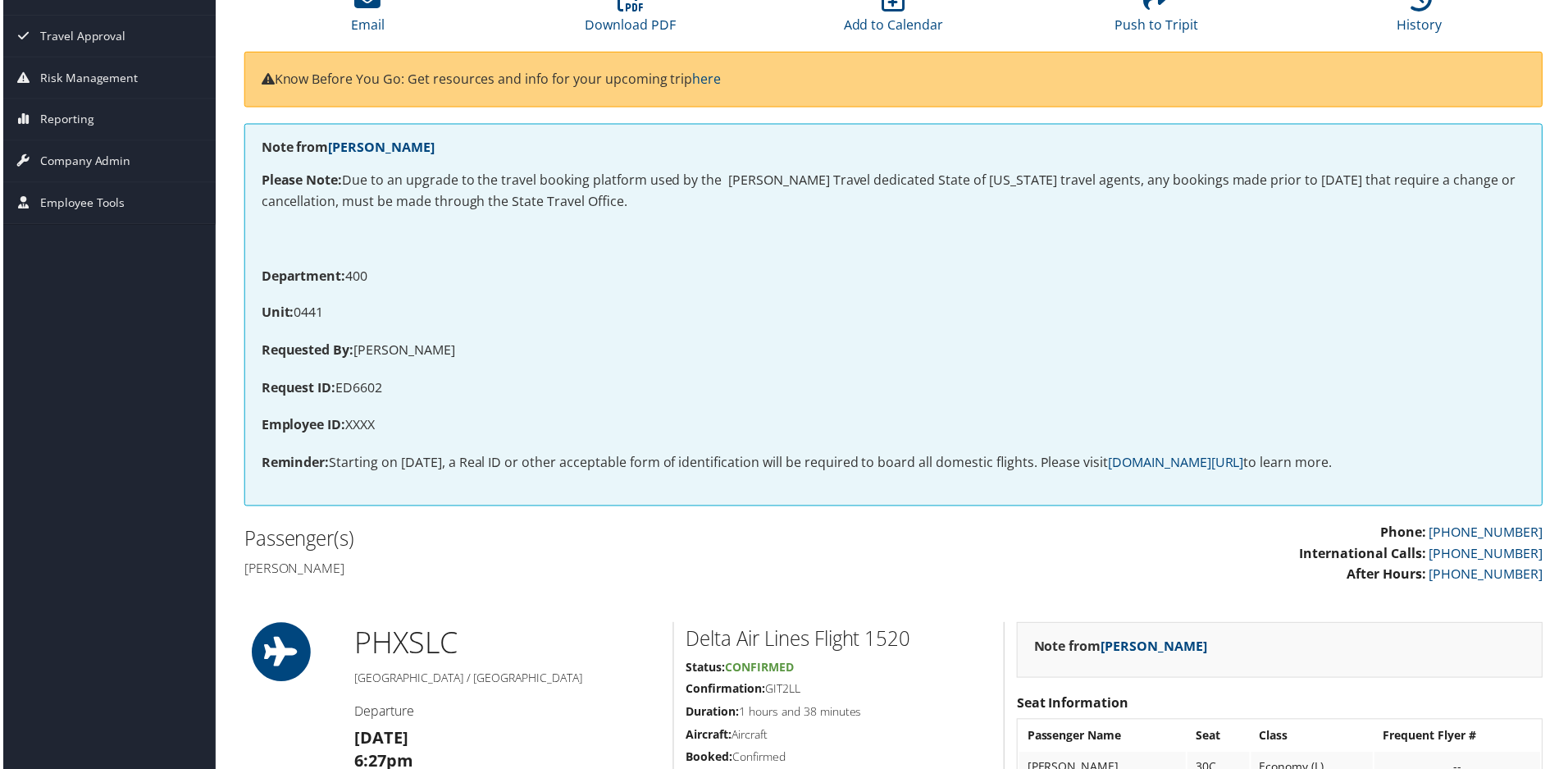
scroll to position [0, 0]
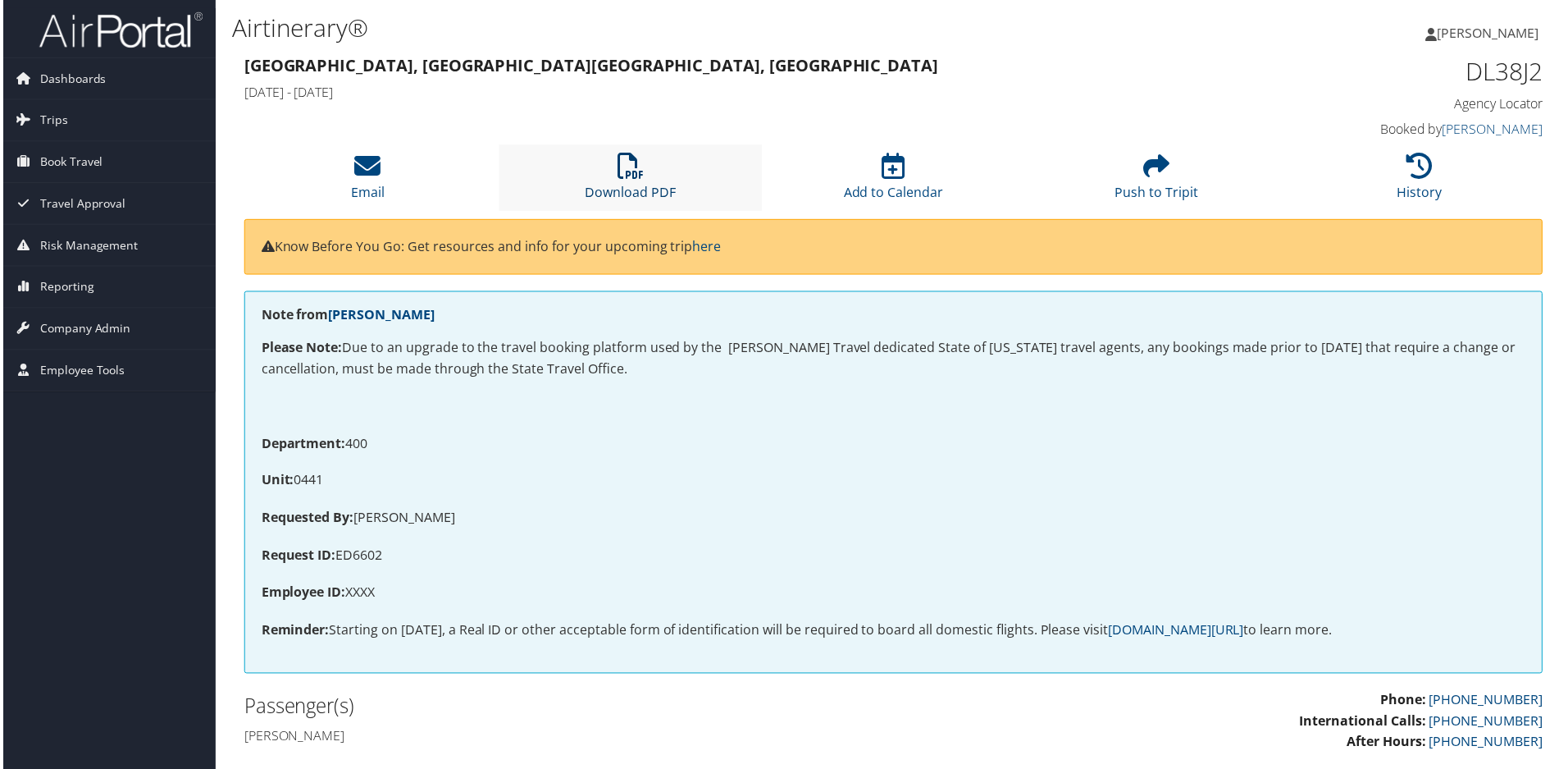
click at [638, 174] on icon at bounding box center [630, 166] width 27 height 27
click at [621, 164] on icon at bounding box center [630, 166] width 27 height 27
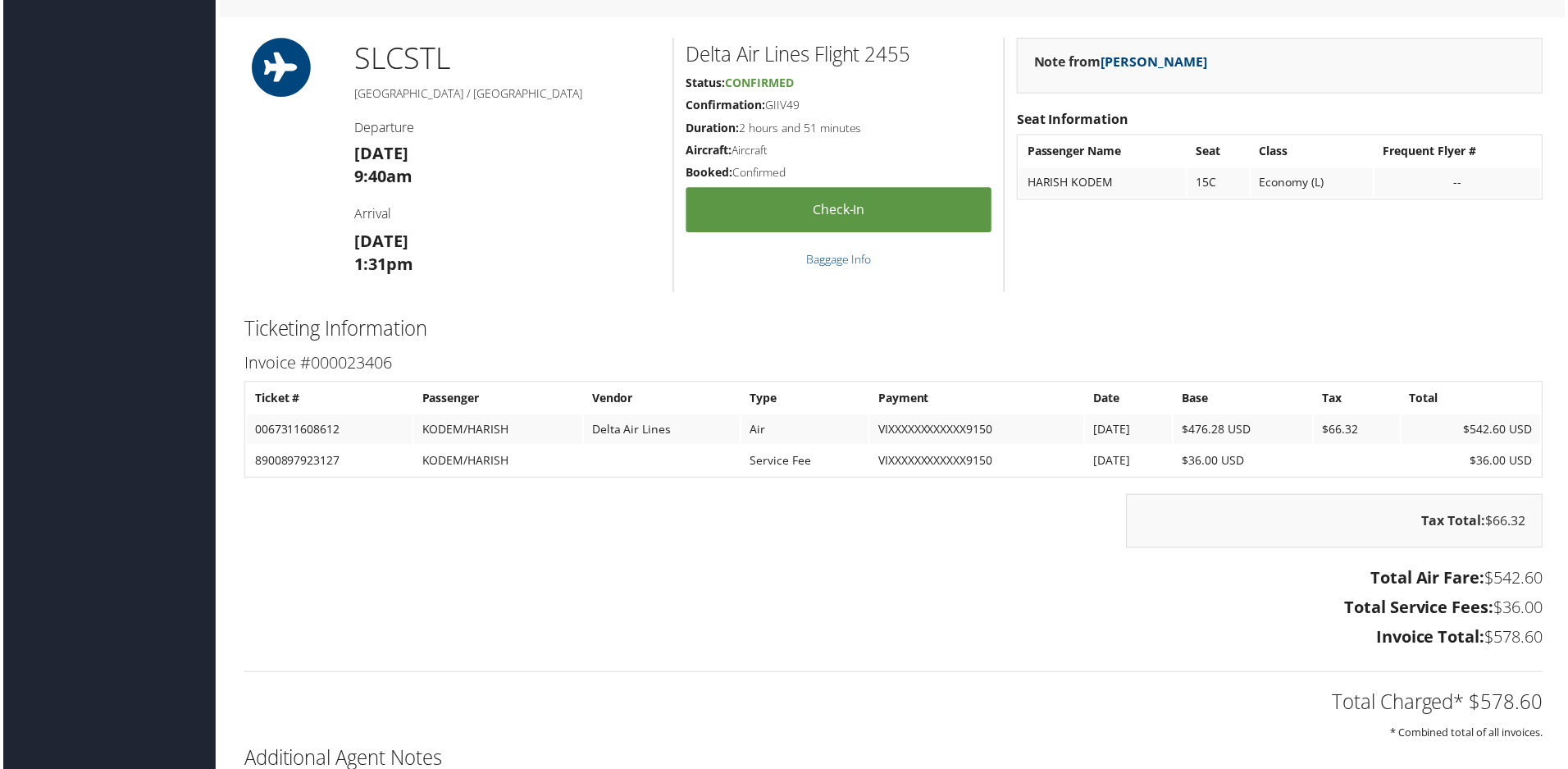
scroll to position [1313, 0]
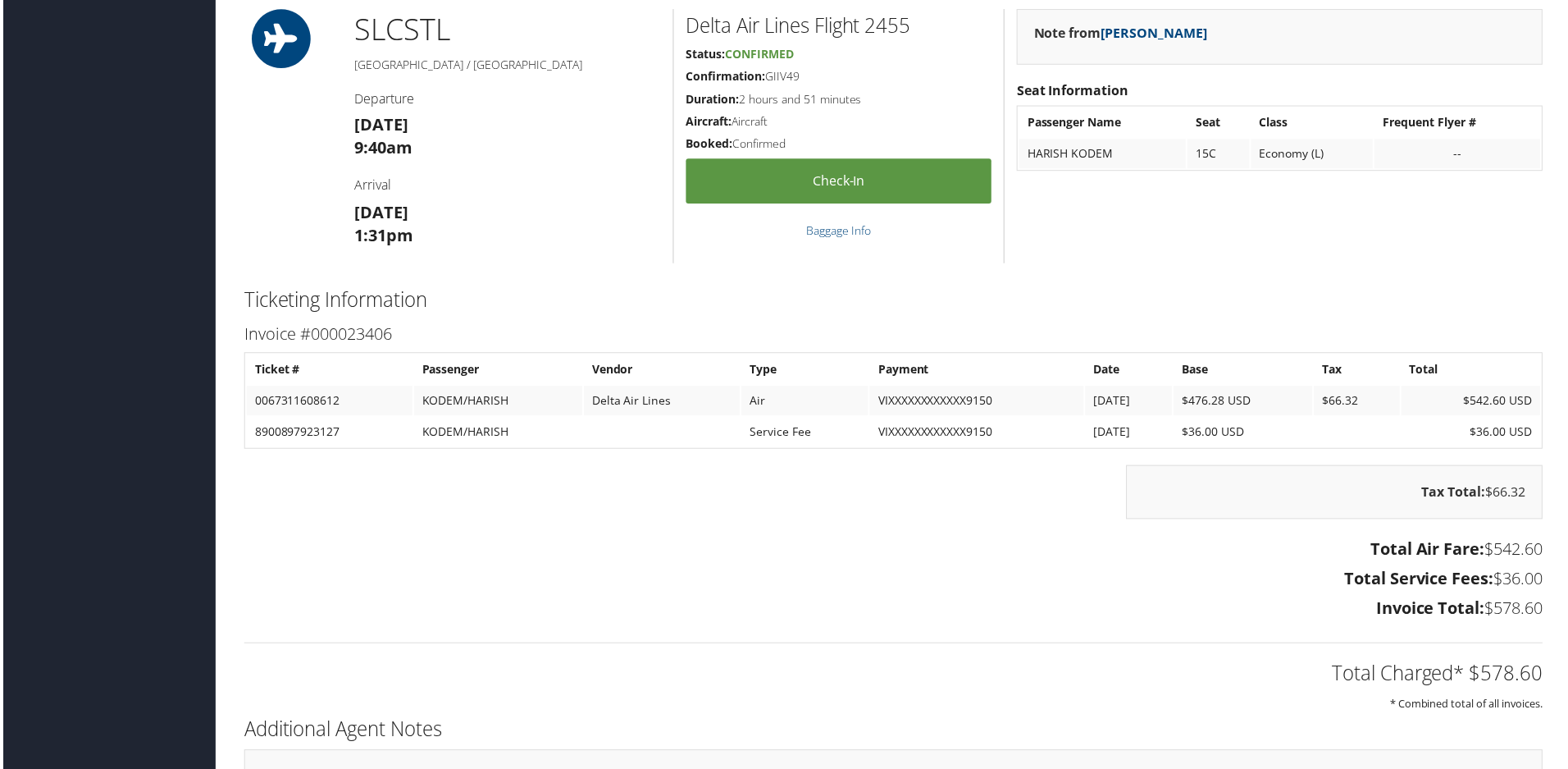
click at [308, 433] on td "8900897923127" at bounding box center [327, 433] width 166 height 29
drag, startPoint x: 308, startPoint y: 433, endPoint x: 475, endPoint y: 430, distance: 167.0
click at [475, 430] on tr "8900897923127 KODEM/HARISH Service Fee VIXXXXXXXXXXXX9150 [DATE] $36.00 USD $36…" at bounding box center [894, 433] width 1299 height 29
copy tr "8900897923127 KODEM/HARISH"
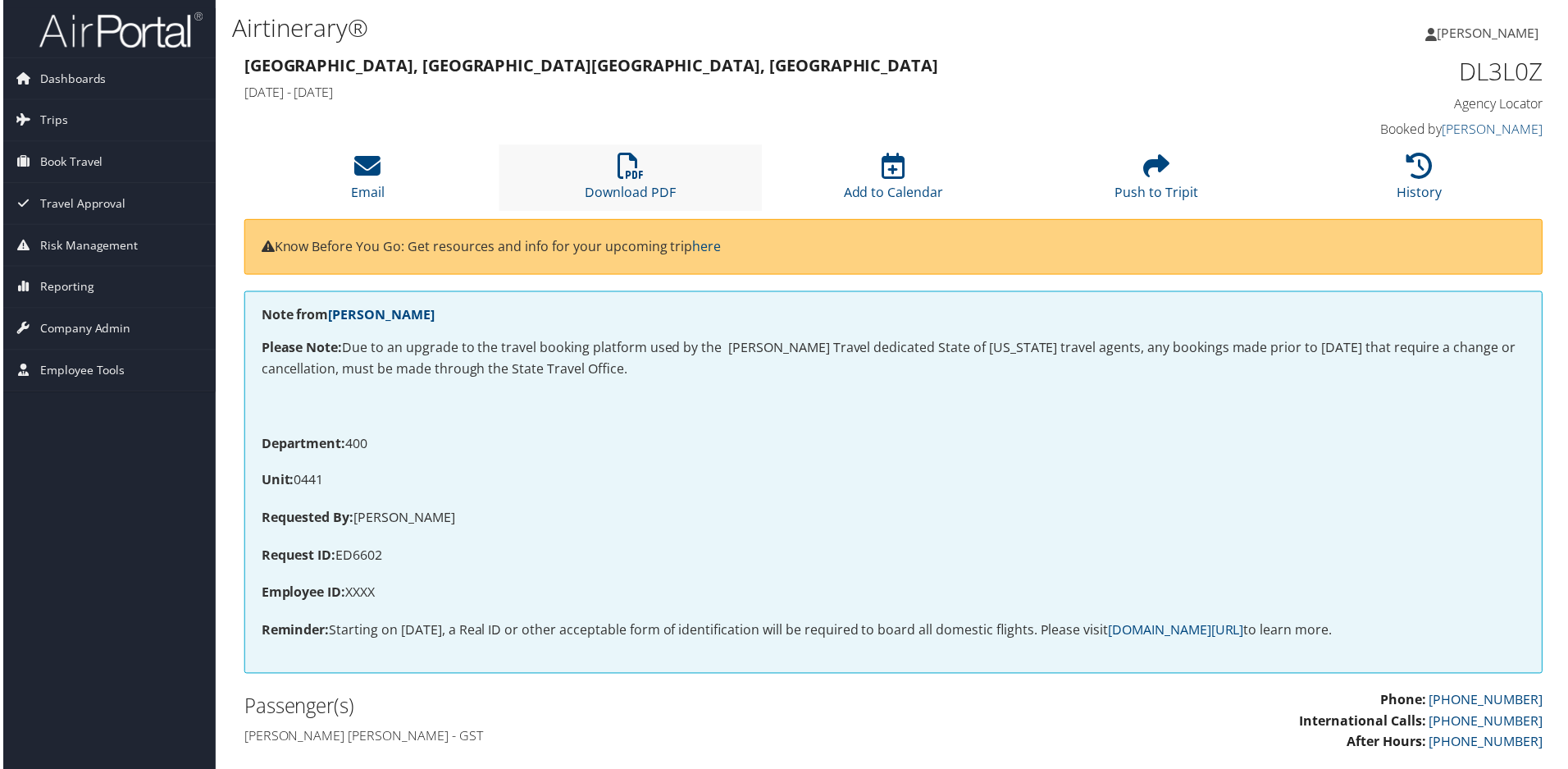
click at [625, 181] on li "Download PDF" at bounding box center [629, 178] width 264 height 66
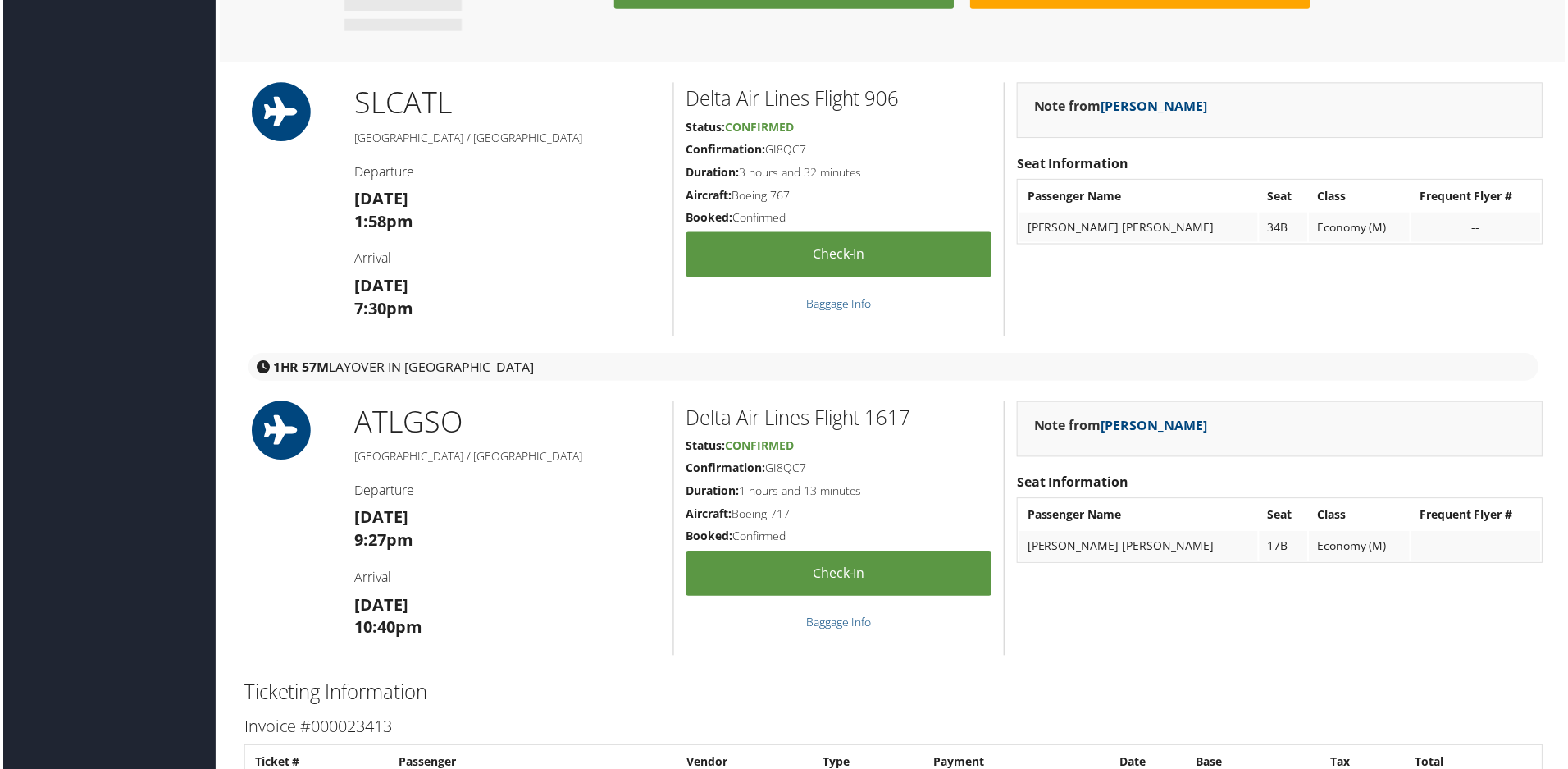
scroll to position [2133, 0]
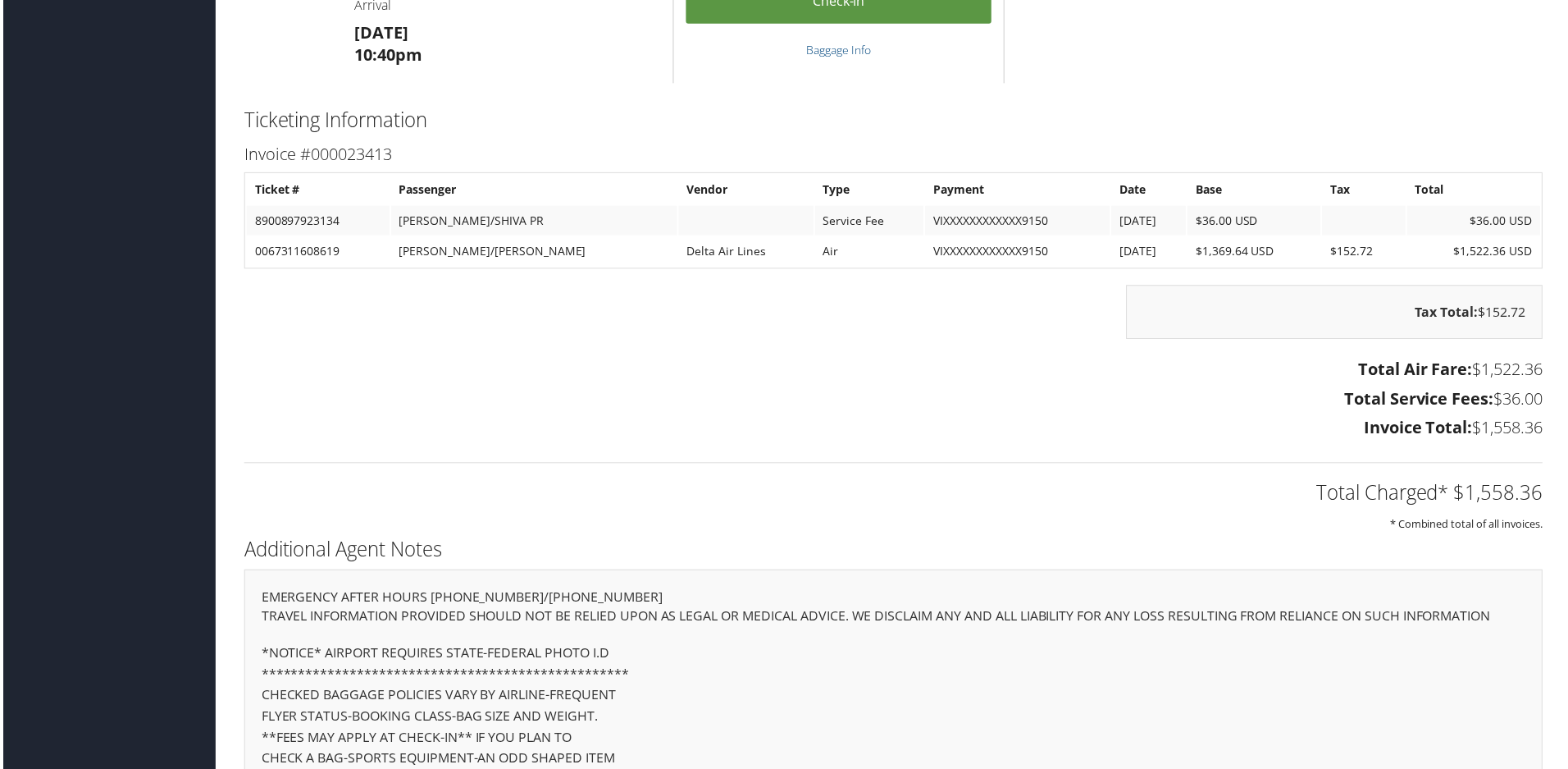
click at [292, 224] on td "8900897923134" at bounding box center [316, 222] width 143 height 29
drag, startPoint x: 292, startPoint y: 224, endPoint x: 498, endPoint y: 224, distance: 206.0
click at [499, 224] on tr "8900897923134 [PERSON_NAME]/SHIVA PR Service Fee VIXXXXXXXXXXXX9150 [DATE] $36.…" at bounding box center [894, 222] width 1299 height 29
copy tr "8900897923134 [PERSON_NAME]/SHIVA PR"
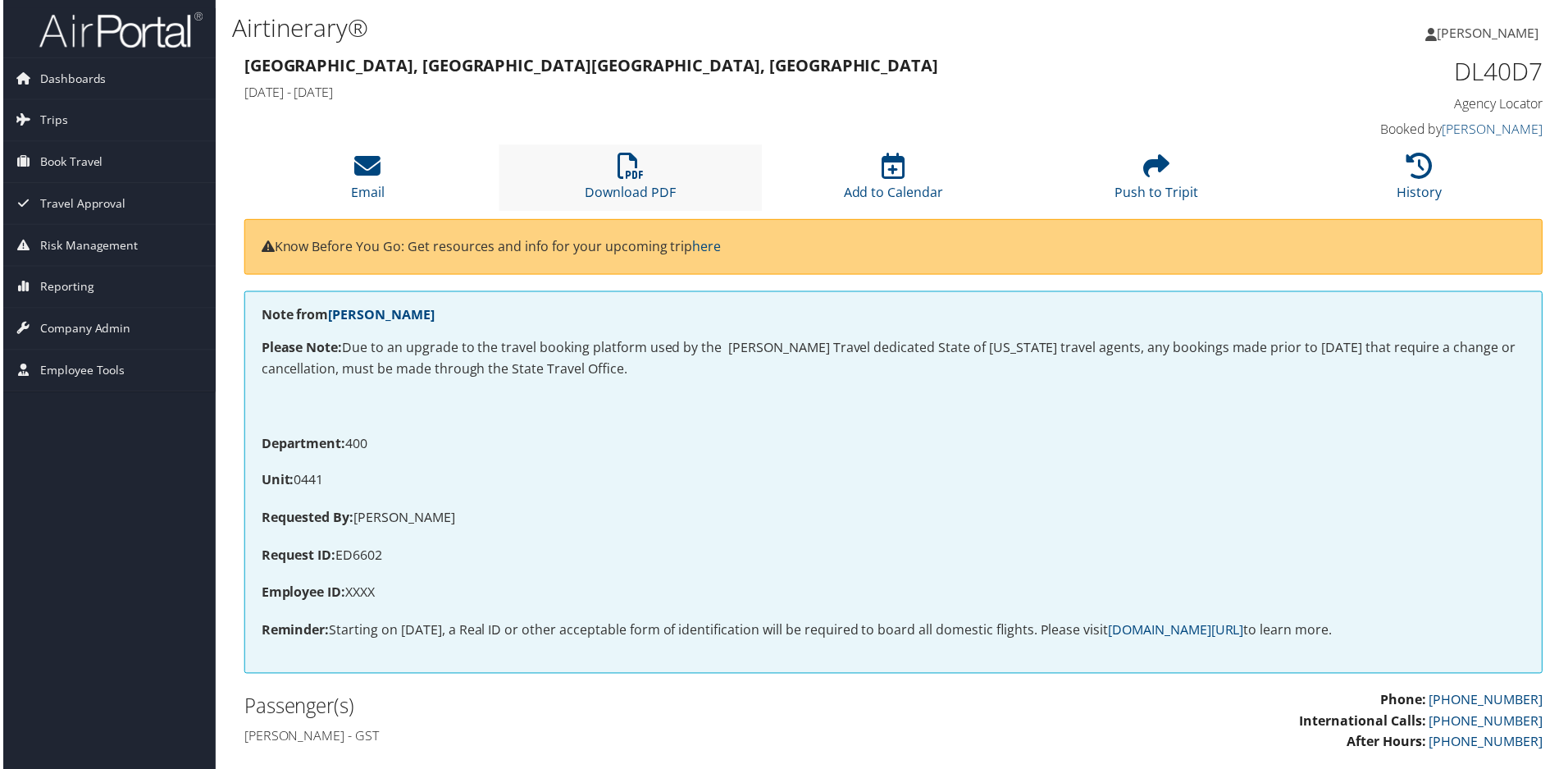
click at [605, 162] on li "Download PDF" at bounding box center [629, 178] width 264 height 66
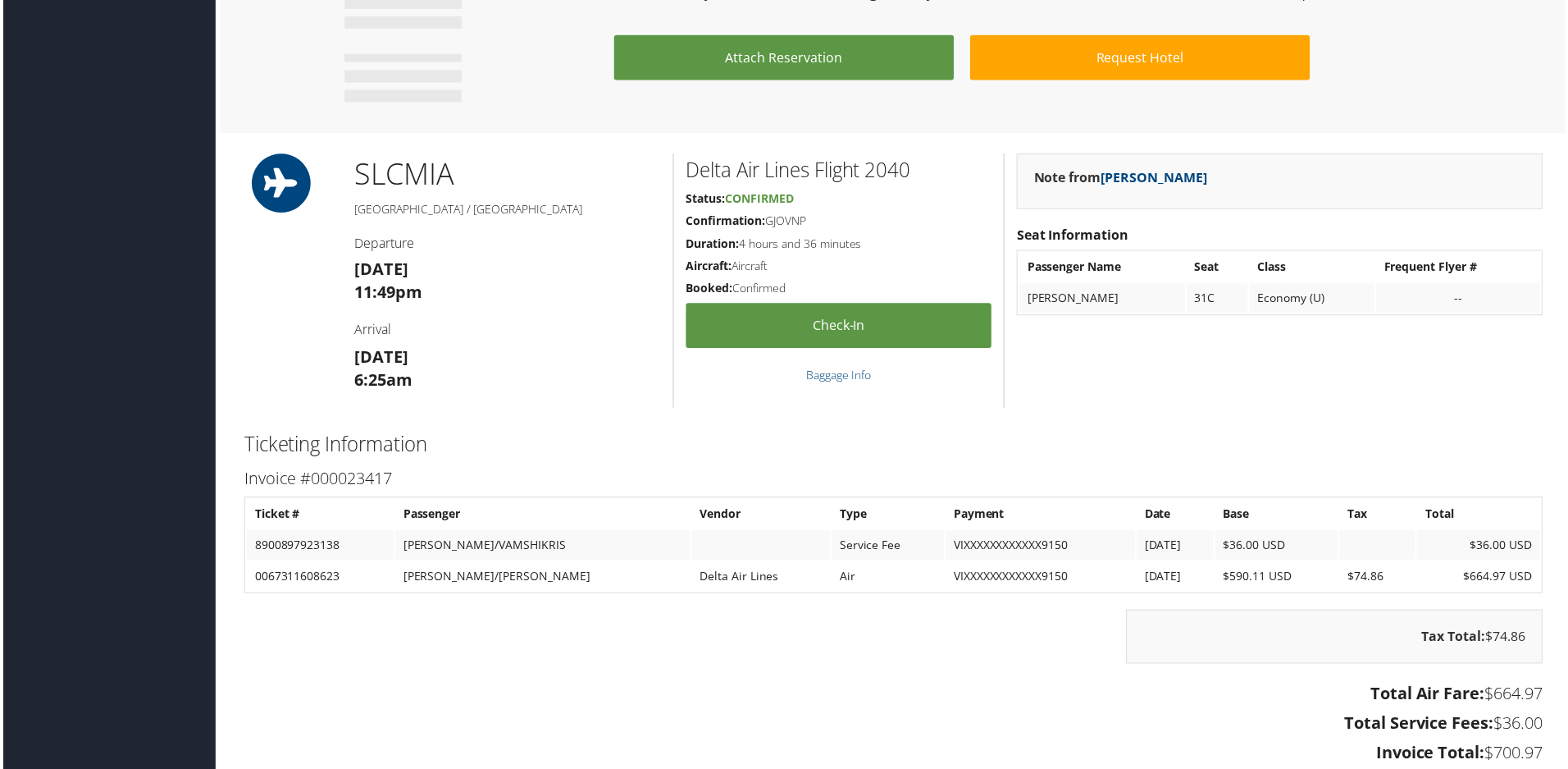
scroll to position [1476, 0]
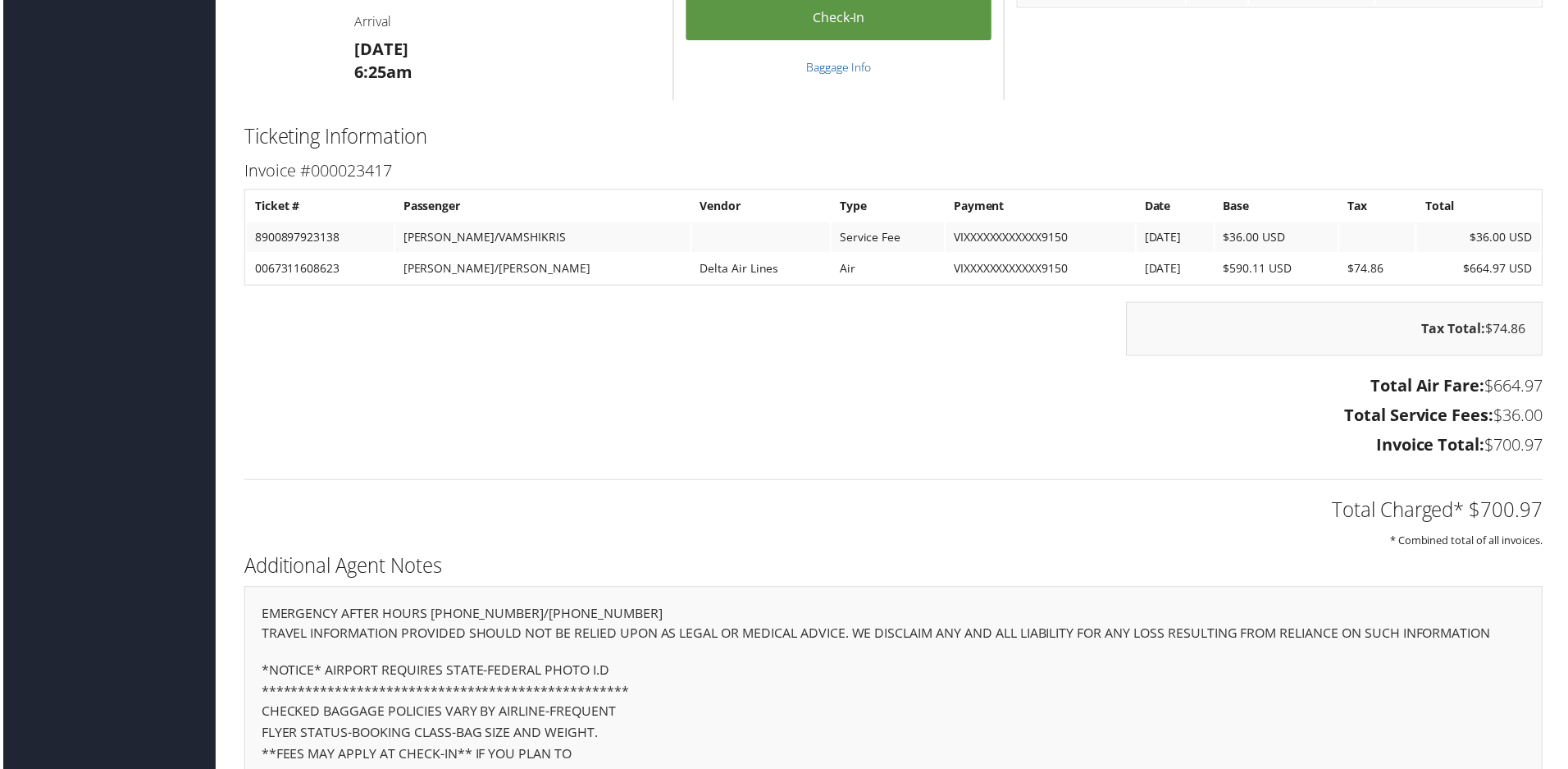
click at [301, 239] on td "8900897923138" at bounding box center [318, 238] width 148 height 29
drag, startPoint x: 301, startPoint y: 239, endPoint x: 482, endPoint y: 229, distance: 181.3
click at [482, 229] on tr "8900897923138 GUNTI/VAMSHIKRIS Service Fee VIXXXXXXXXXXXX9150 9/30/2025 $36.00 …" at bounding box center [894, 238] width 1299 height 29
copy tr "8900897923138 GUNTI/VAMSHIKRIS"
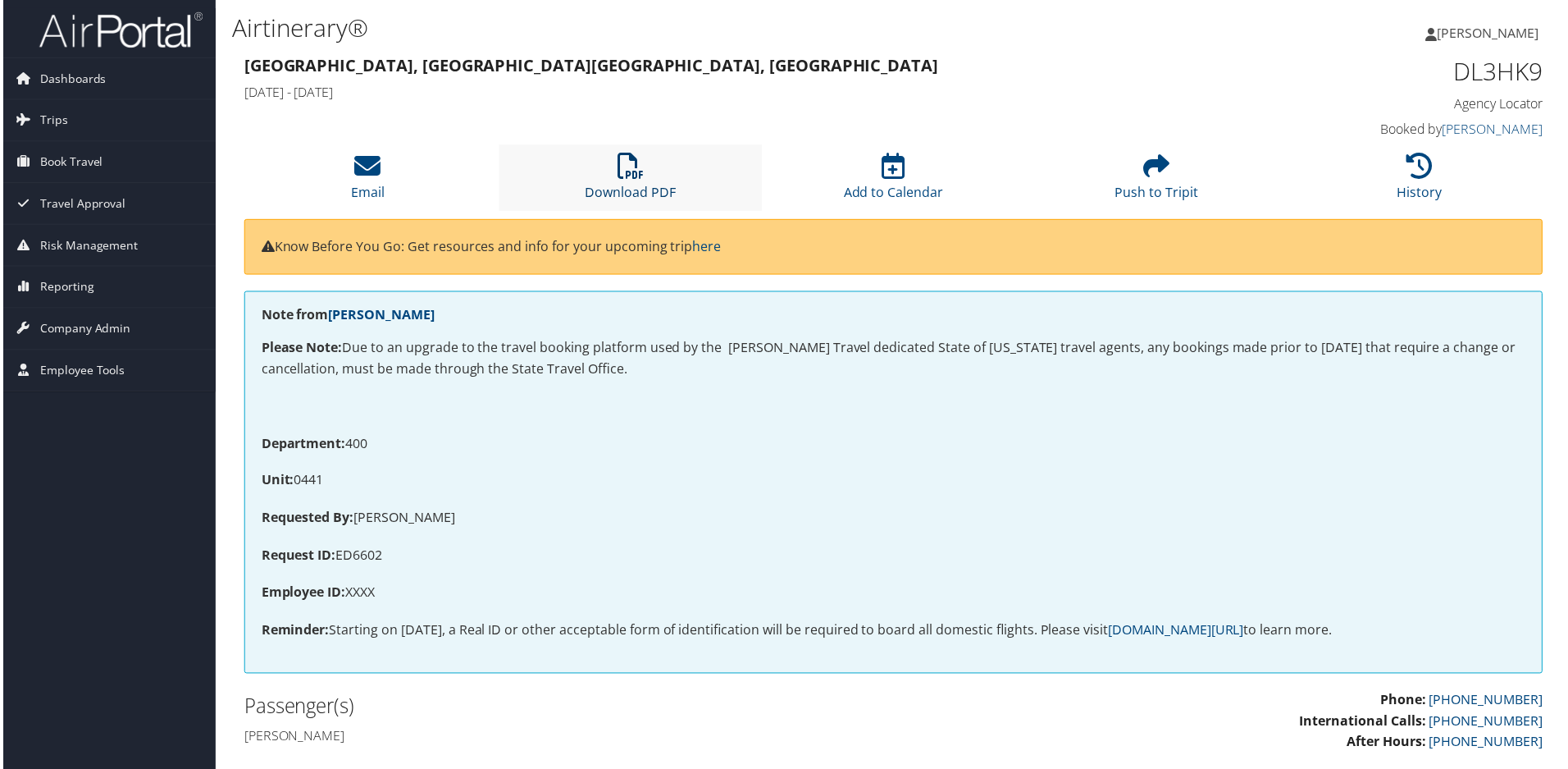
click at [632, 173] on icon at bounding box center [630, 166] width 27 height 27
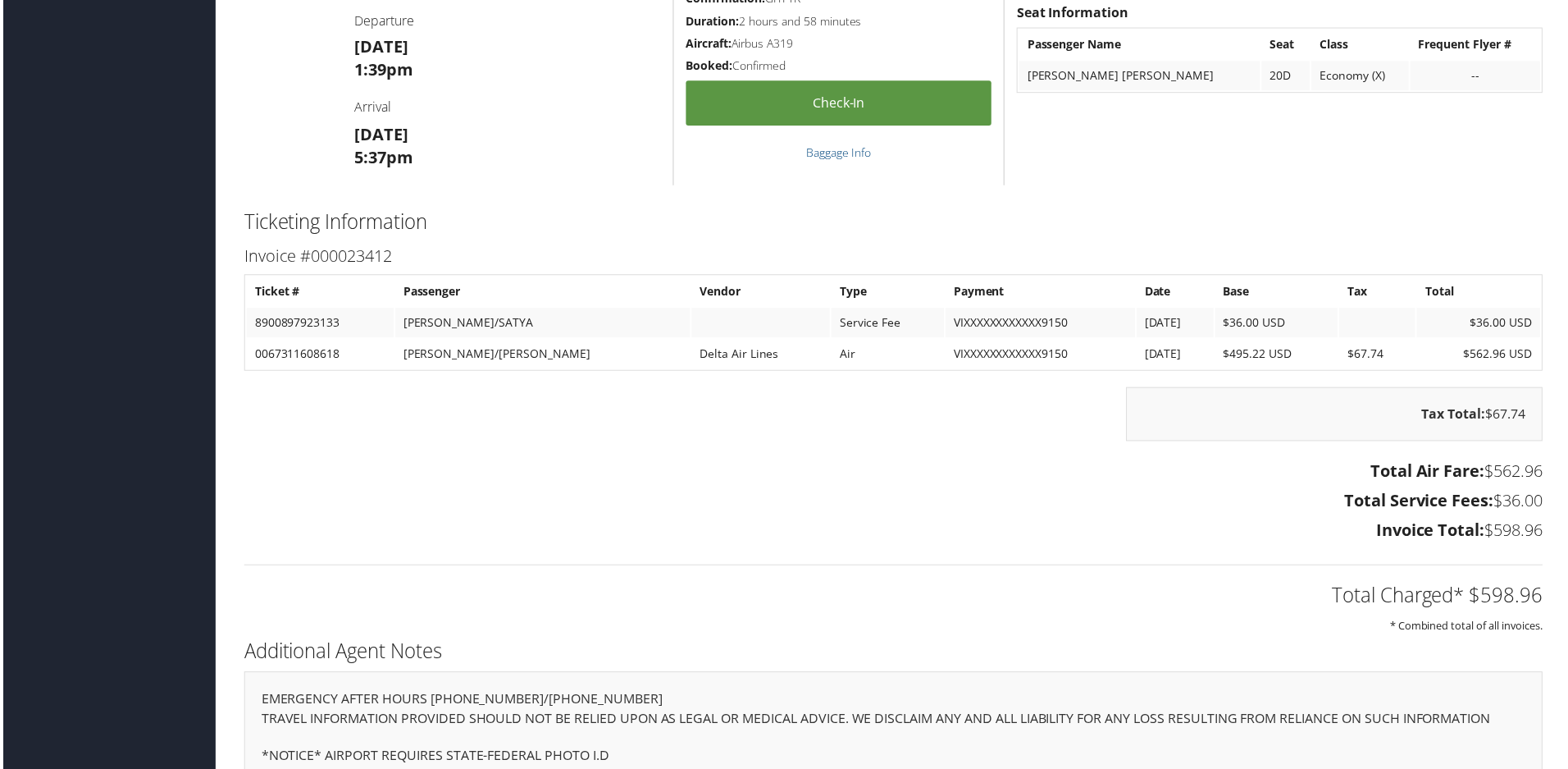
scroll to position [1395, 0]
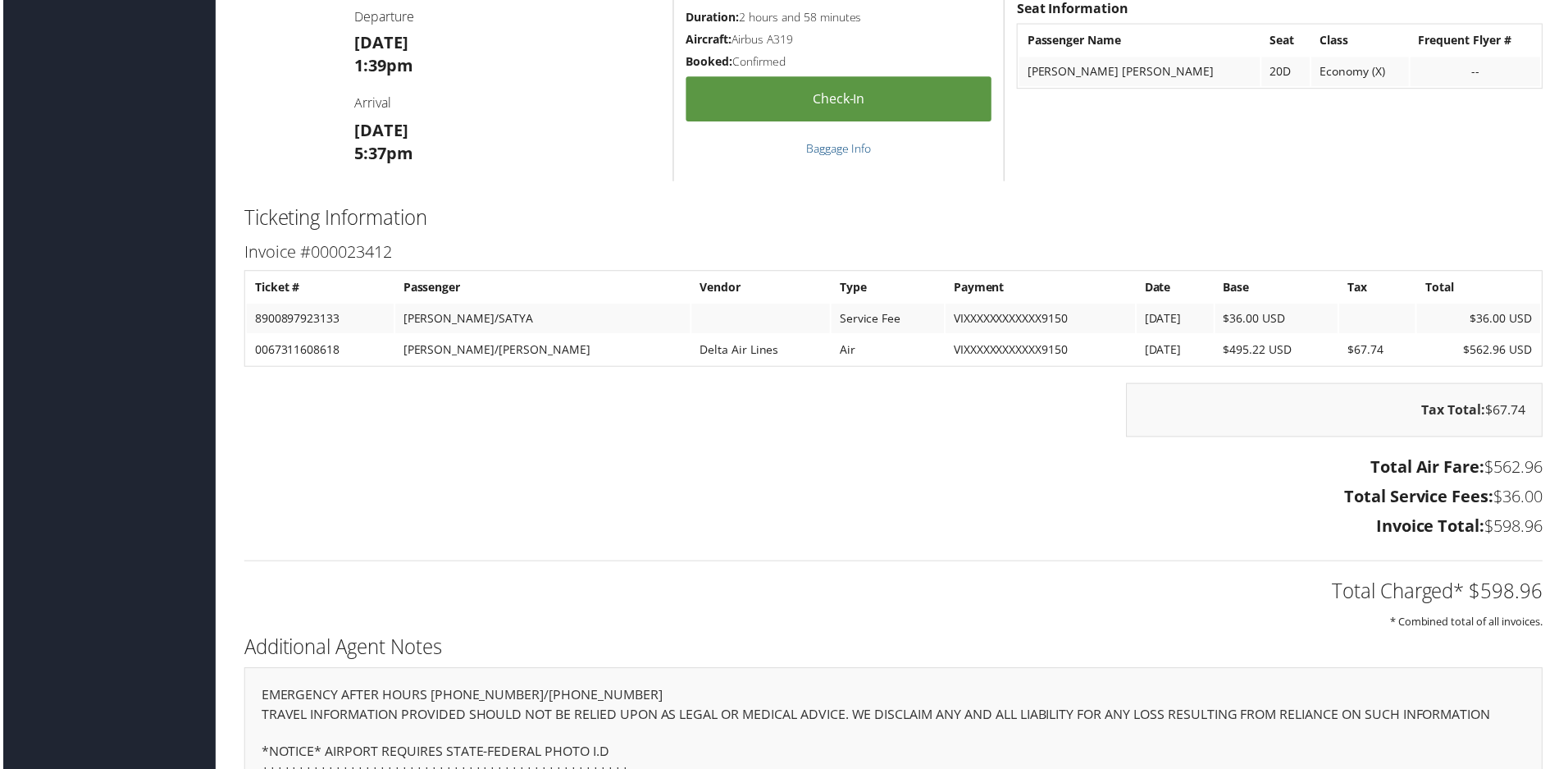
click at [277, 323] on td "8900897923133" at bounding box center [318, 320] width 148 height 29
drag, startPoint x: 277, startPoint y: 323, endPoint x: 479, endPoint y: 324, distance: 202.0
click at [479, 324] on tr "8900897923133 [PERSON_NAME]/SATYA Service Fee VIXXXXXXXXXXXX9150 [DATE] $36.00 …" at bounding box center [894, 320] width 1299 height 29
copy tr "8900897923133 [PERSON_NAME]/SATYA"
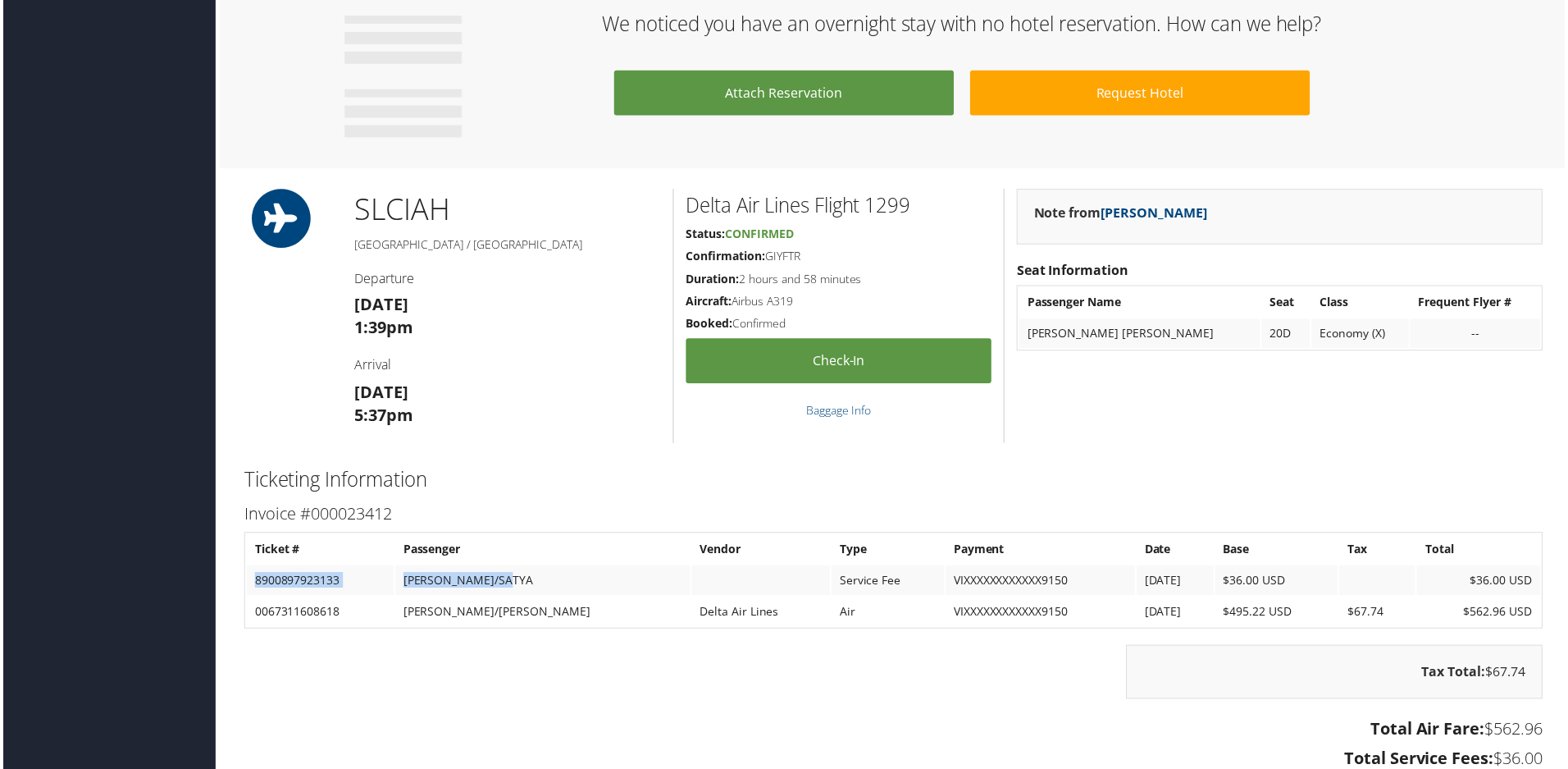
scroll to position [1231, 0]
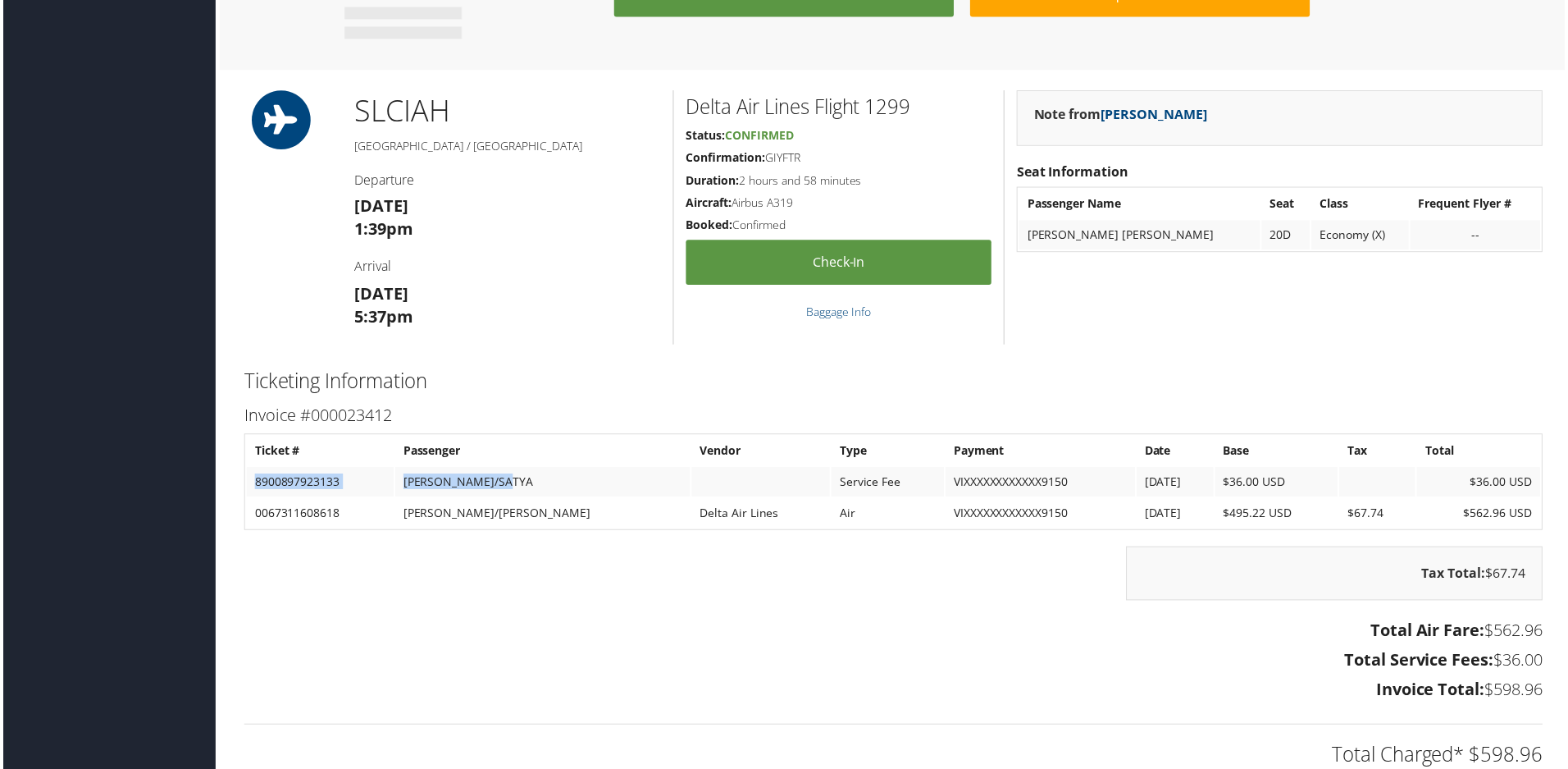
click at [357, 482] on td "8900897923133" at bounding box center [318, 484] width 148 height 29
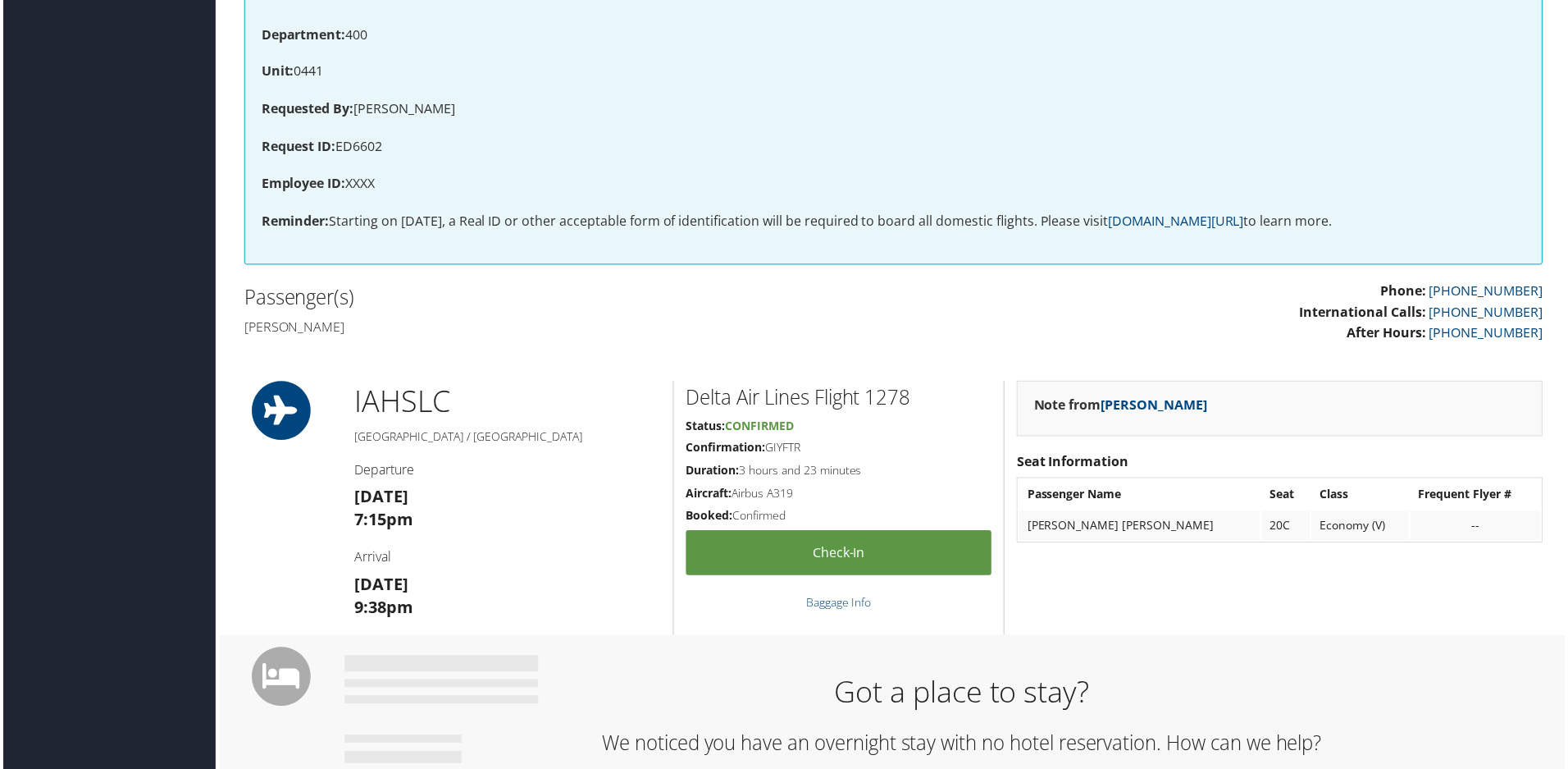
scroll to position [164, 0]
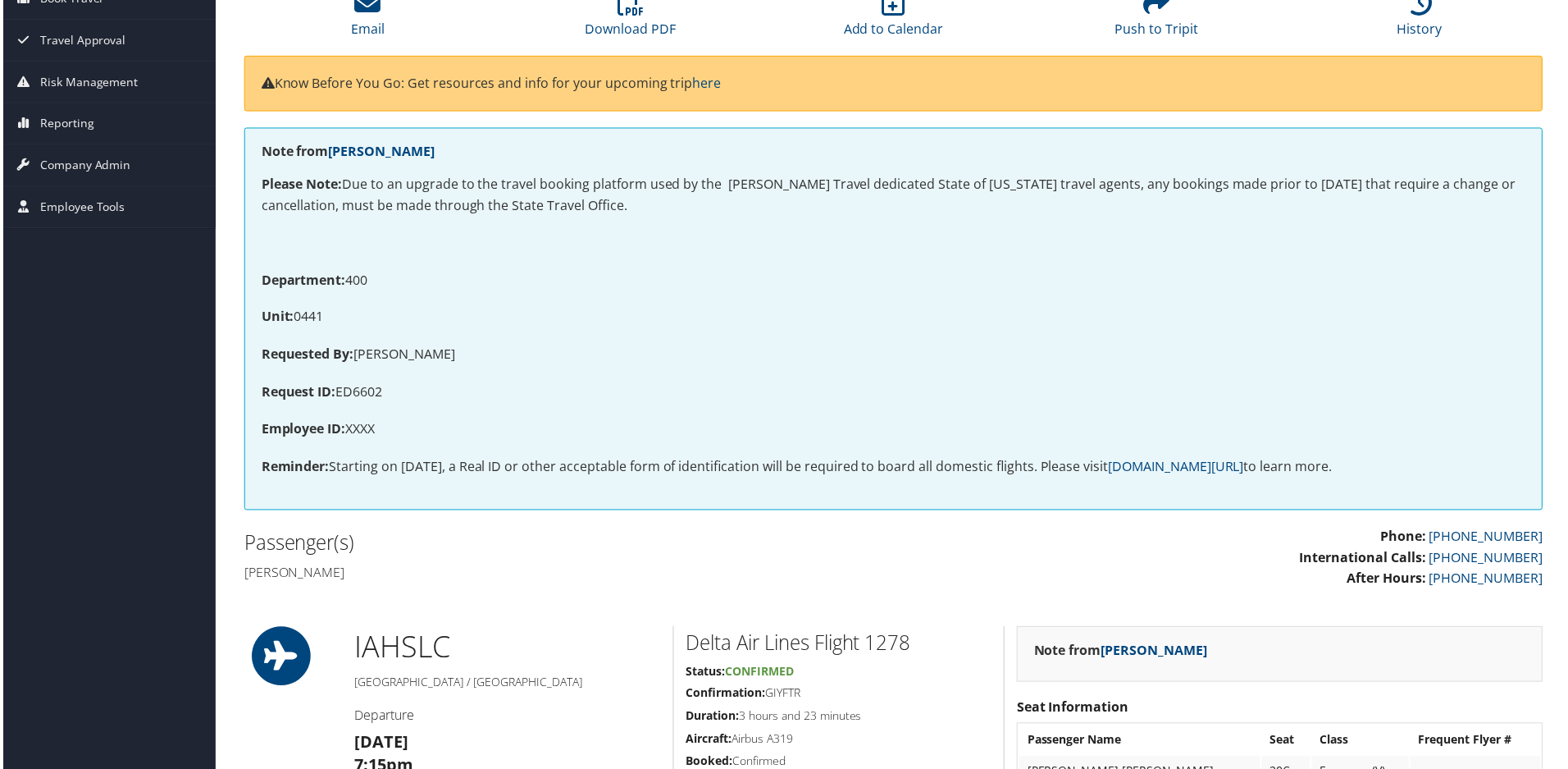
click at [439, 351] on p "Requested By: [PERSON_NAME]" at bounding box center [894, 355] width 1270 height 21
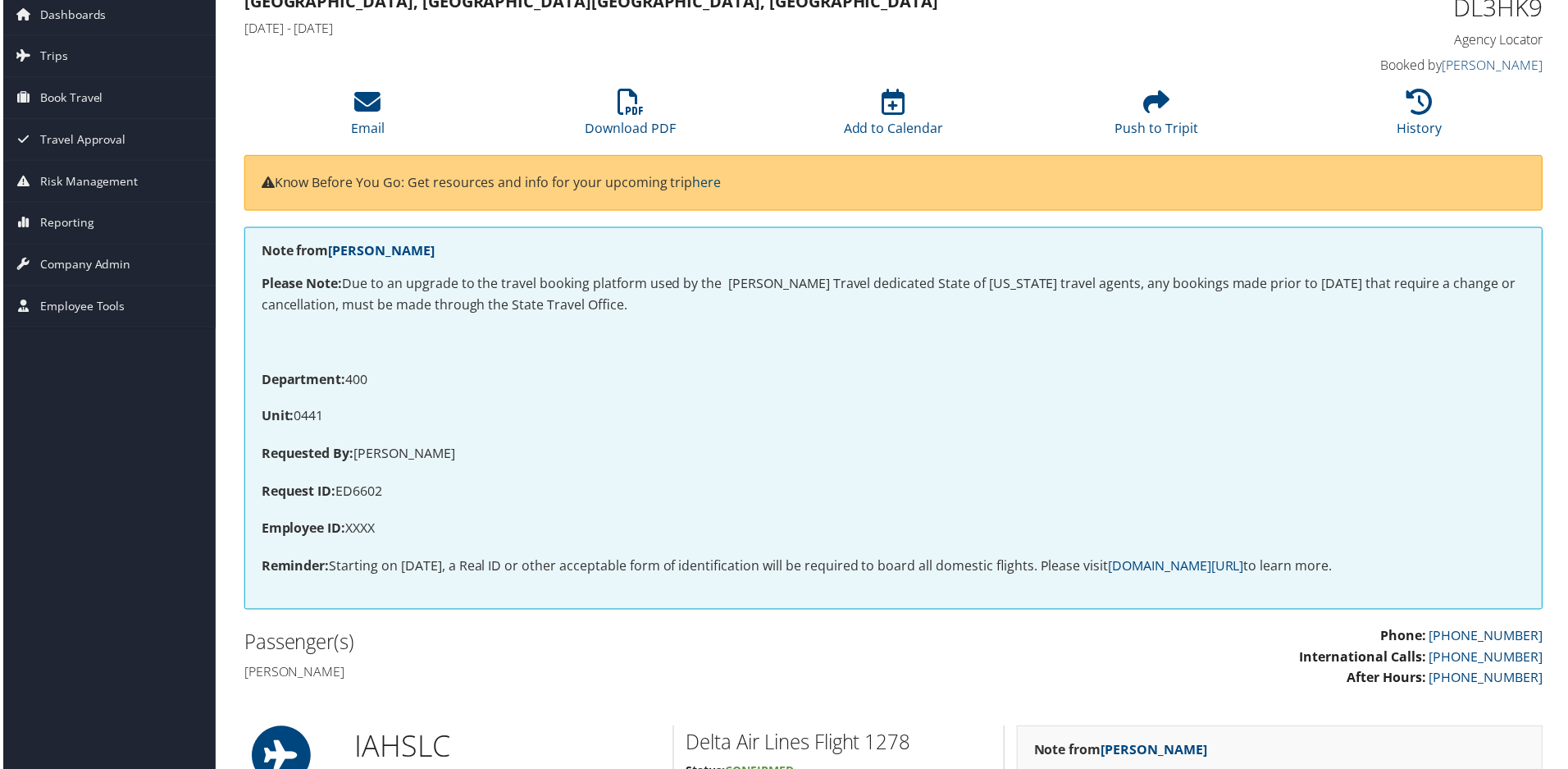
scroll to position [0, 0]
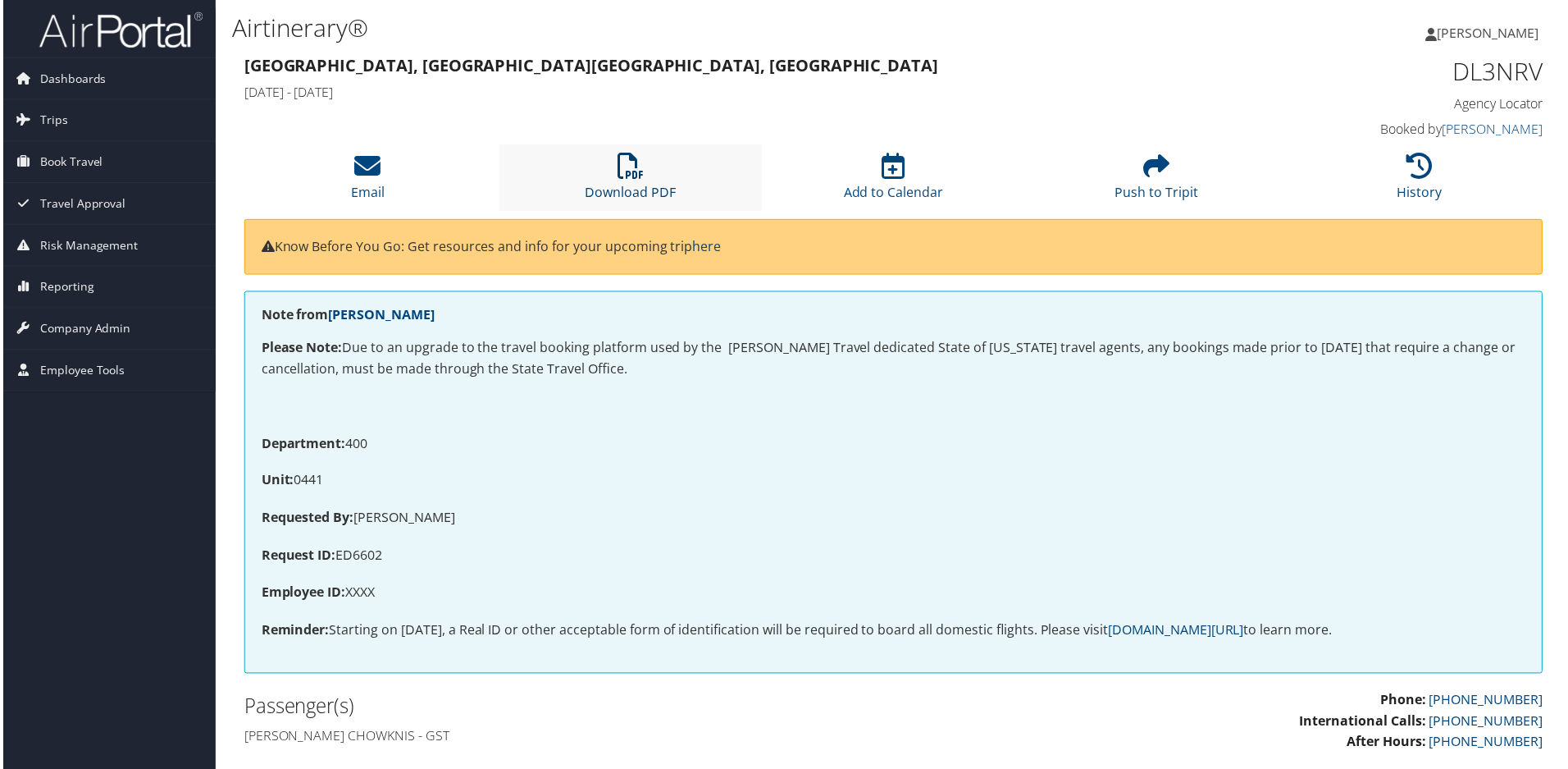
click at [621, 185] on link "Download PDF" at bounding box center [630, 182] width 91 height 40
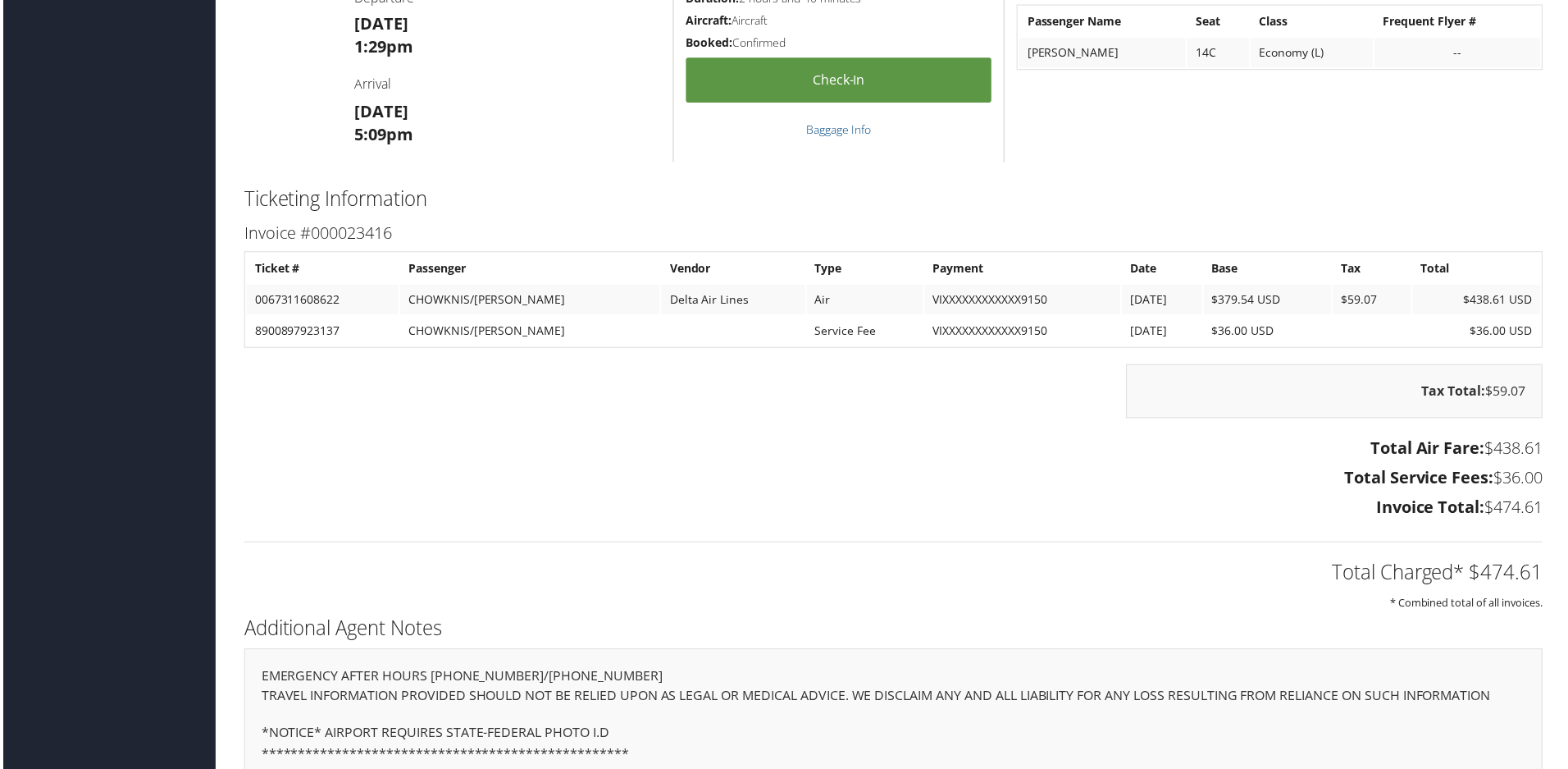
scroll to position [1476, 0]
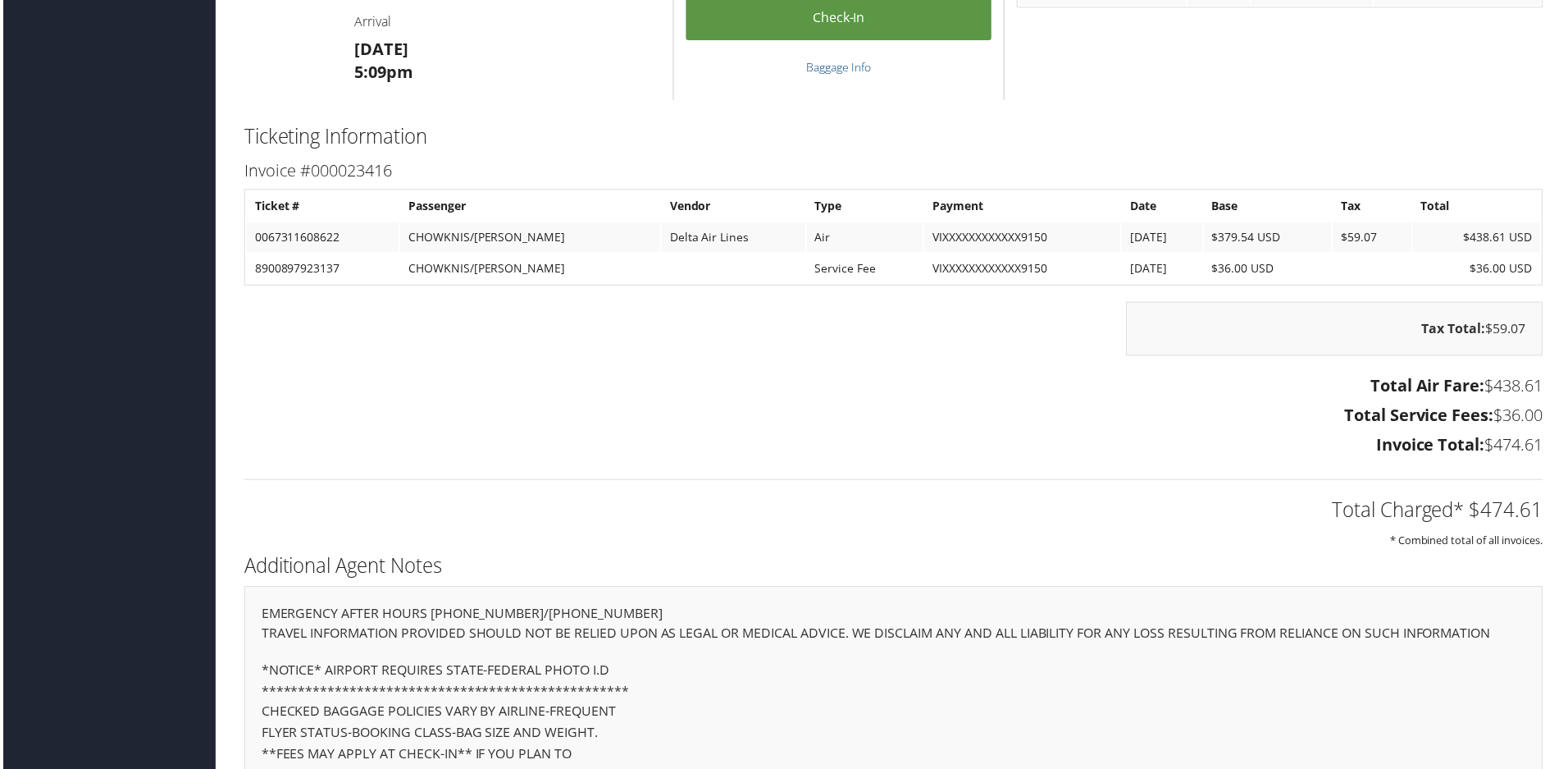
click at [288, 267] on td "8900897923137" at bounding box center [321, 269] width 153 height 29
drag, startPoint x: 288, startPoint y: 267, endPoint x: 491, endPoint y: 272, distance: 203.1
click at [491, 272] on tr "8900897923137 CHOWKNIS/SRIKAR Service Fee VIXXXXXXXXXXXX9150 9/30/2025 $36.00 U…" at bounding box center [894, 269] width 1299 height 29
copy tr "8900897923137 CHOWKNIS/SRIKAR"
